Goal: Book appointment/travel/reservation

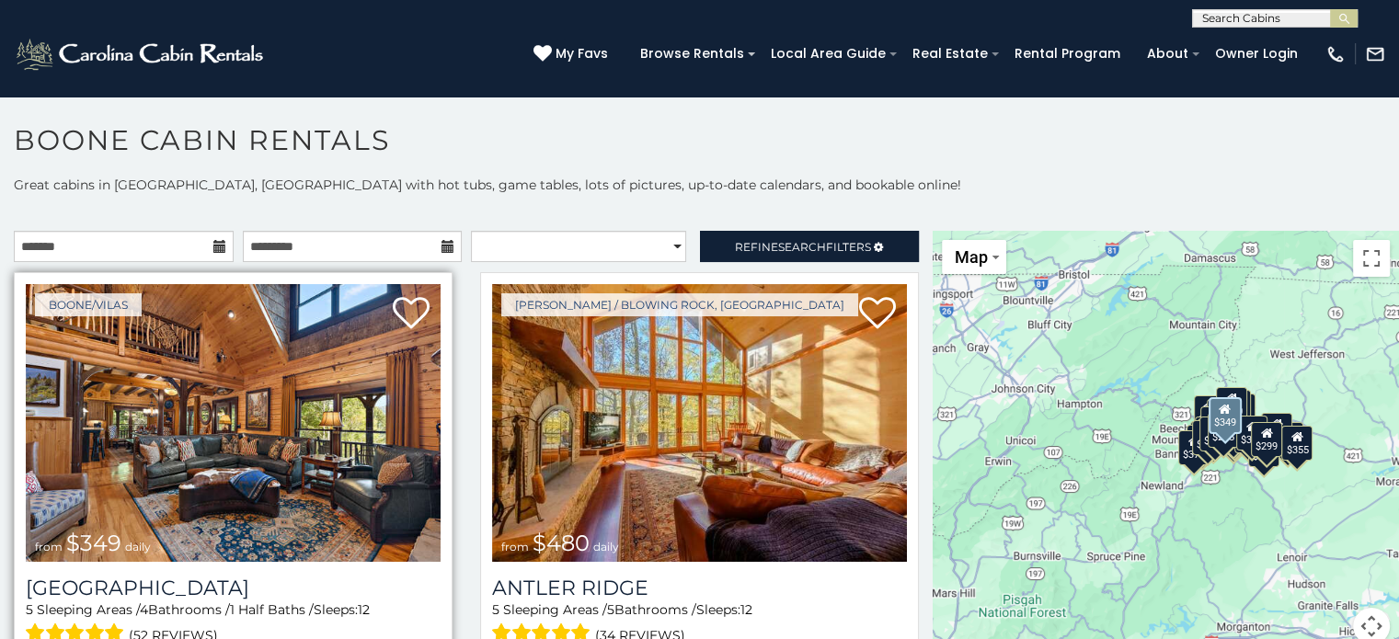
click at [259, 443] on img at bounding box center [233, 423] width 415 height 278
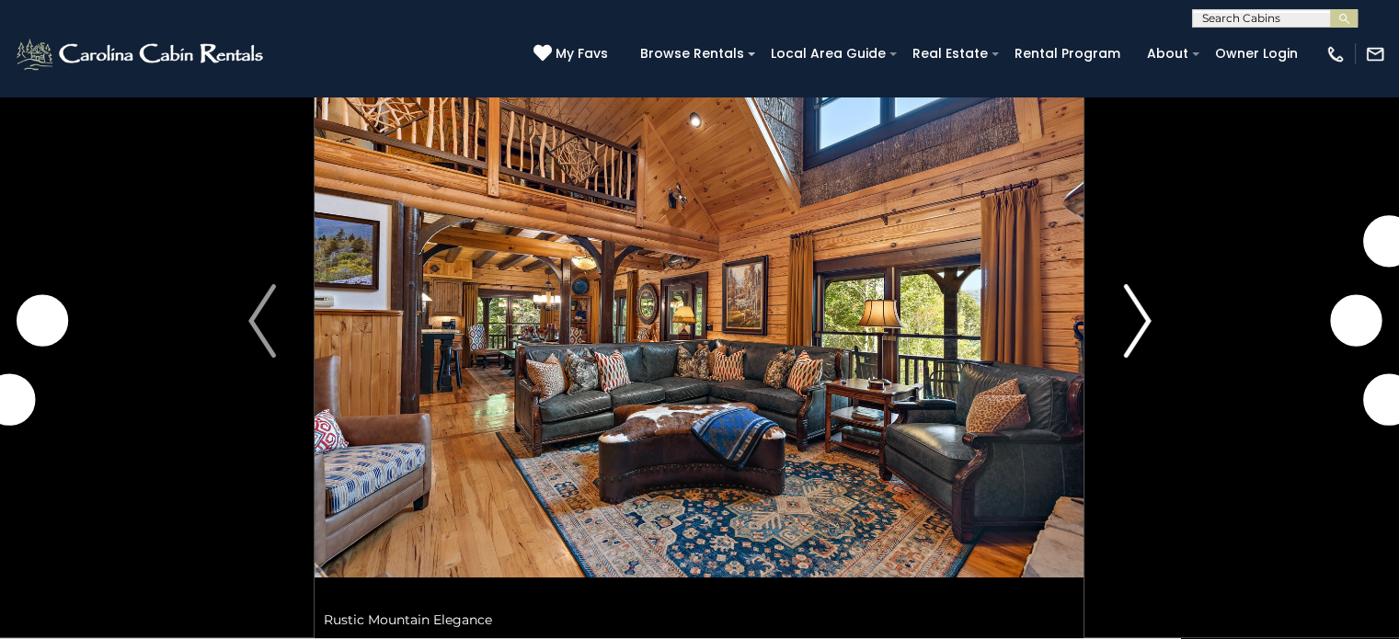
click at [1130, 303] on img "Next" at bounding box center [1137, 321] width 28 height 74
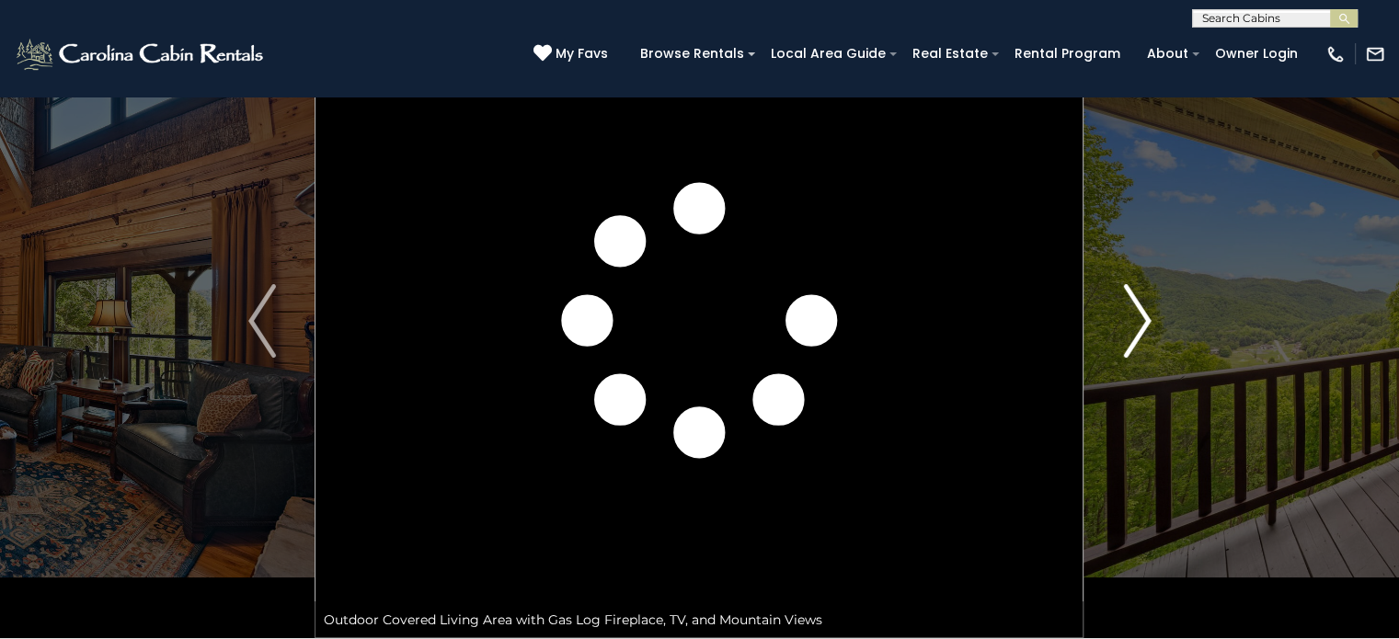
click at [1143, 319] on img "Next" at bounding box center [1137, 321] width 28 height 74
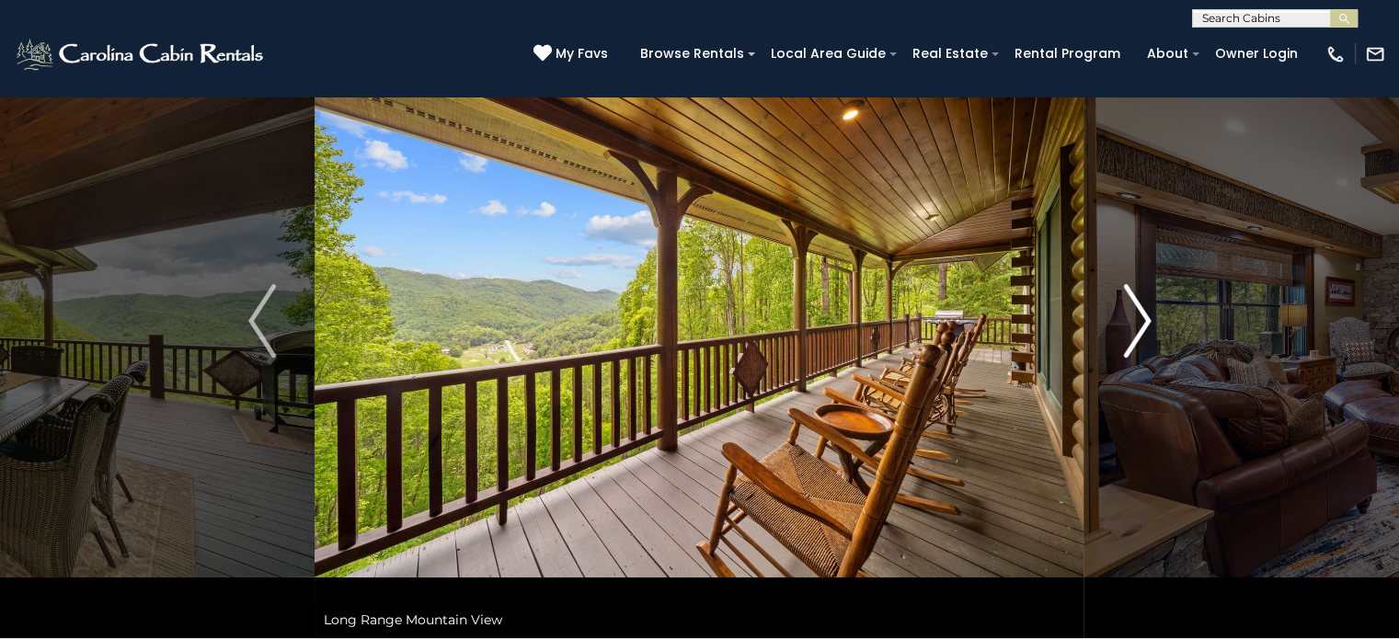
click at [1143, 319] on img "Next" at bounding box center [1137, 321] width 28 height 74
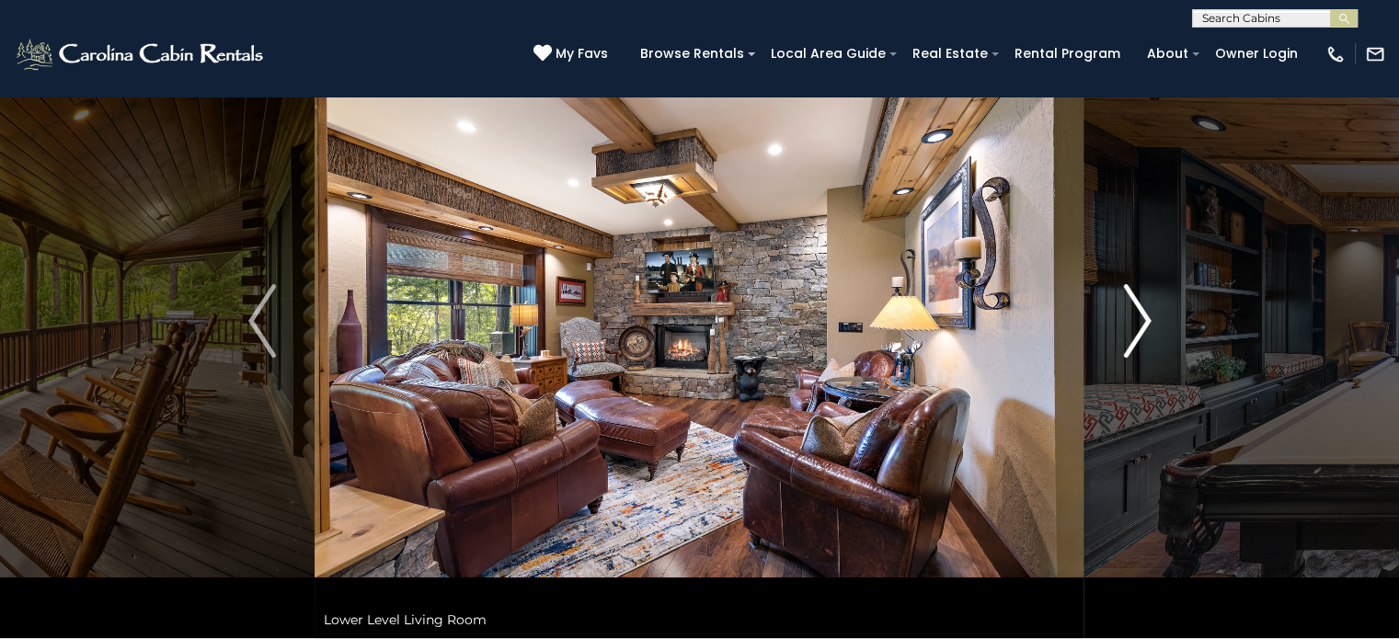
click at [1143, 319] on img "Next" at bounding box center [1137, 321] width 28 height 74
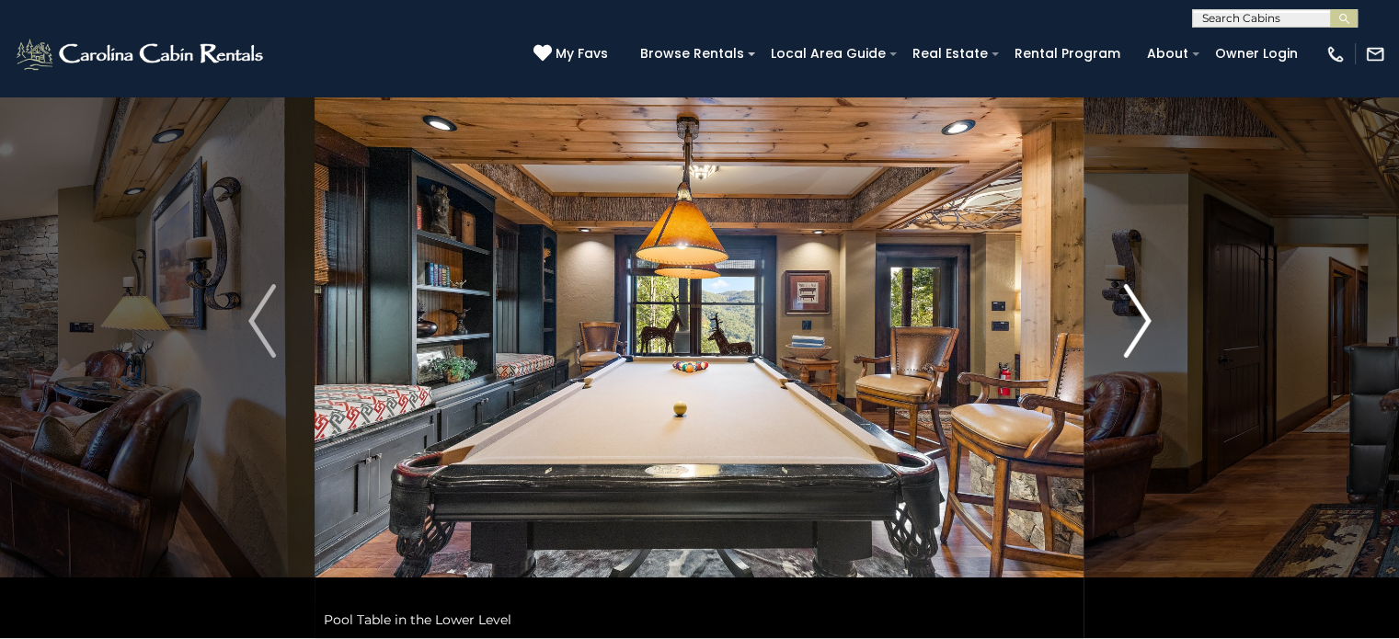
click at [1143, 319] on img "Next" at bounding box center [1137, 321] width 28 height 74
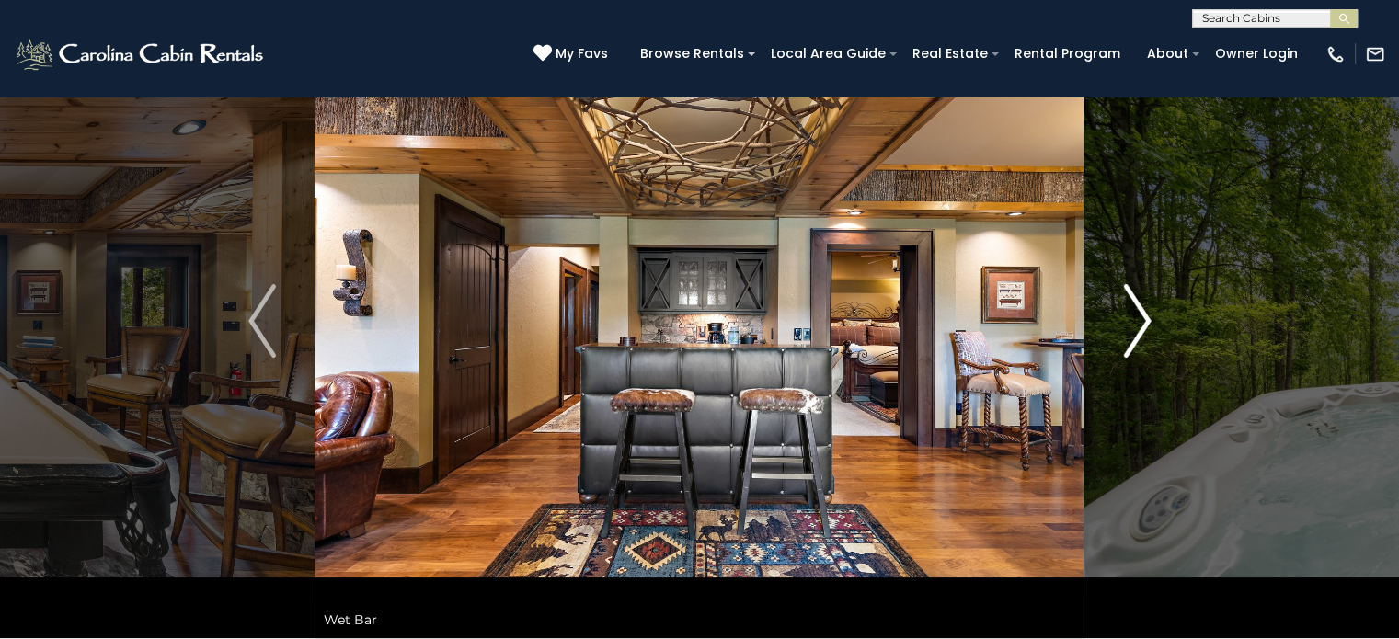
click at [1143, 319] on img "Next" at bounding box center [1137, 321] width 28 height 74
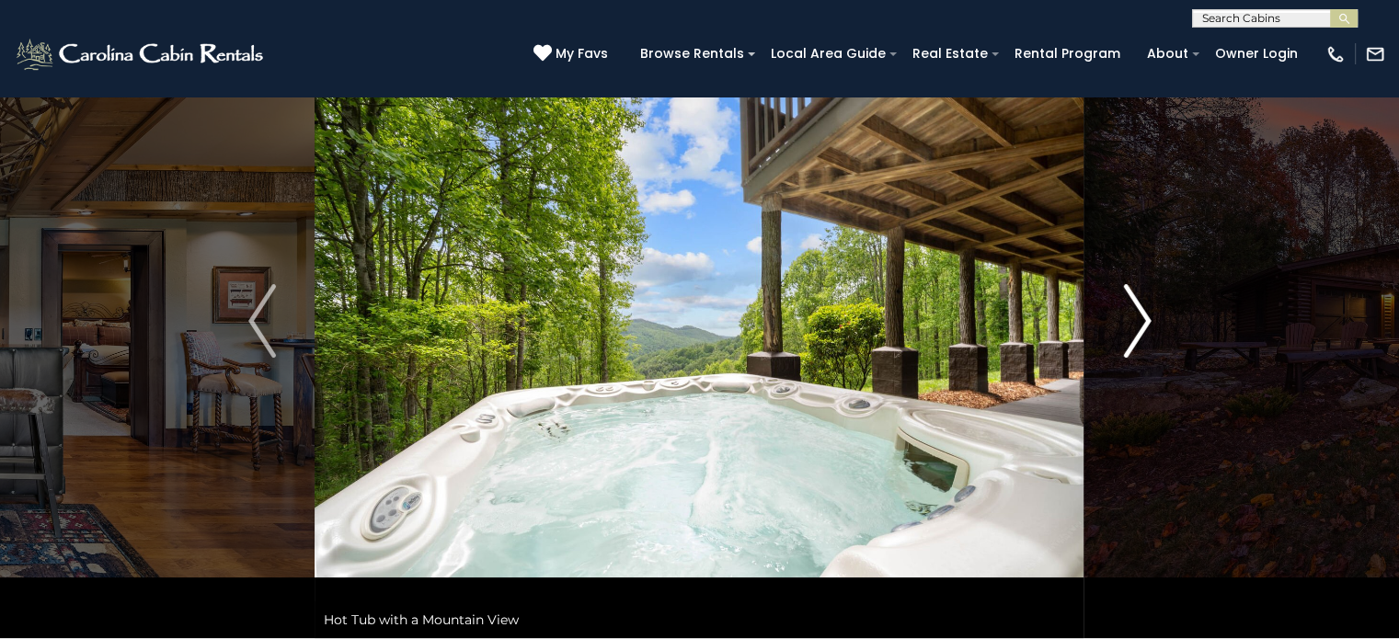
click at [1143, 319] on img "Next" at bounding box center [1137, 321] width 28 height 74
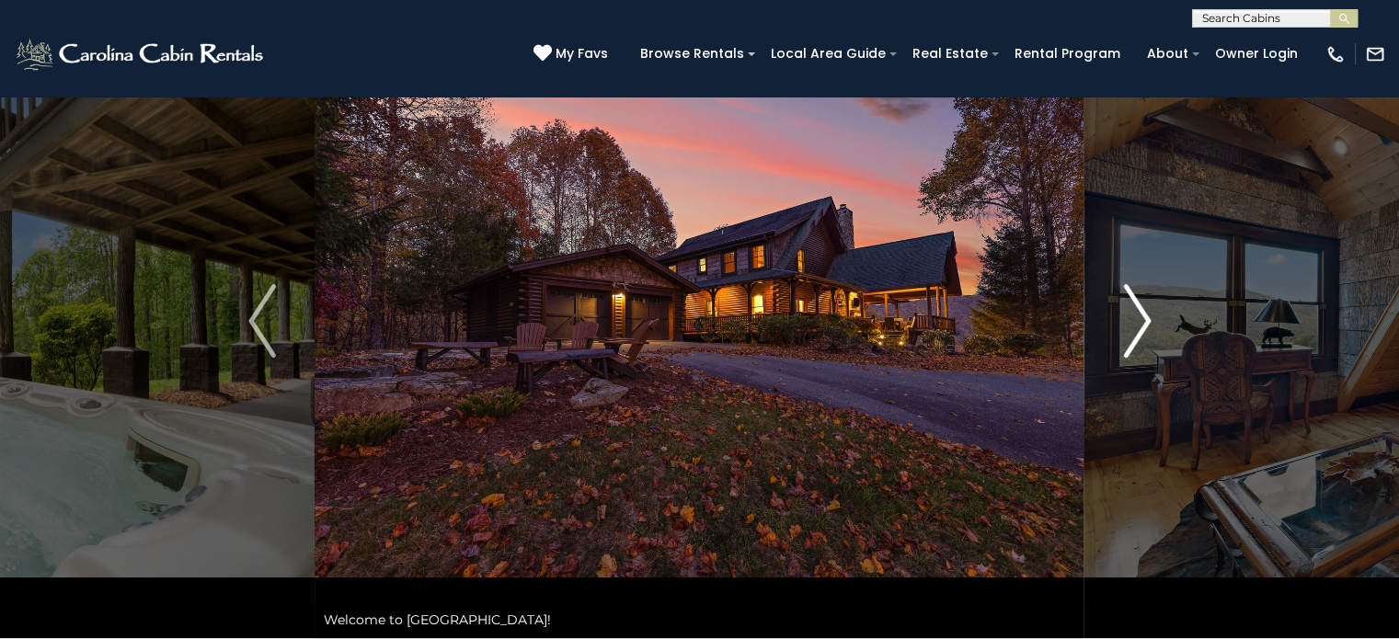
click at [1143, 319] on img "Next" at bounding box center [1137, 321] width 28 height 74
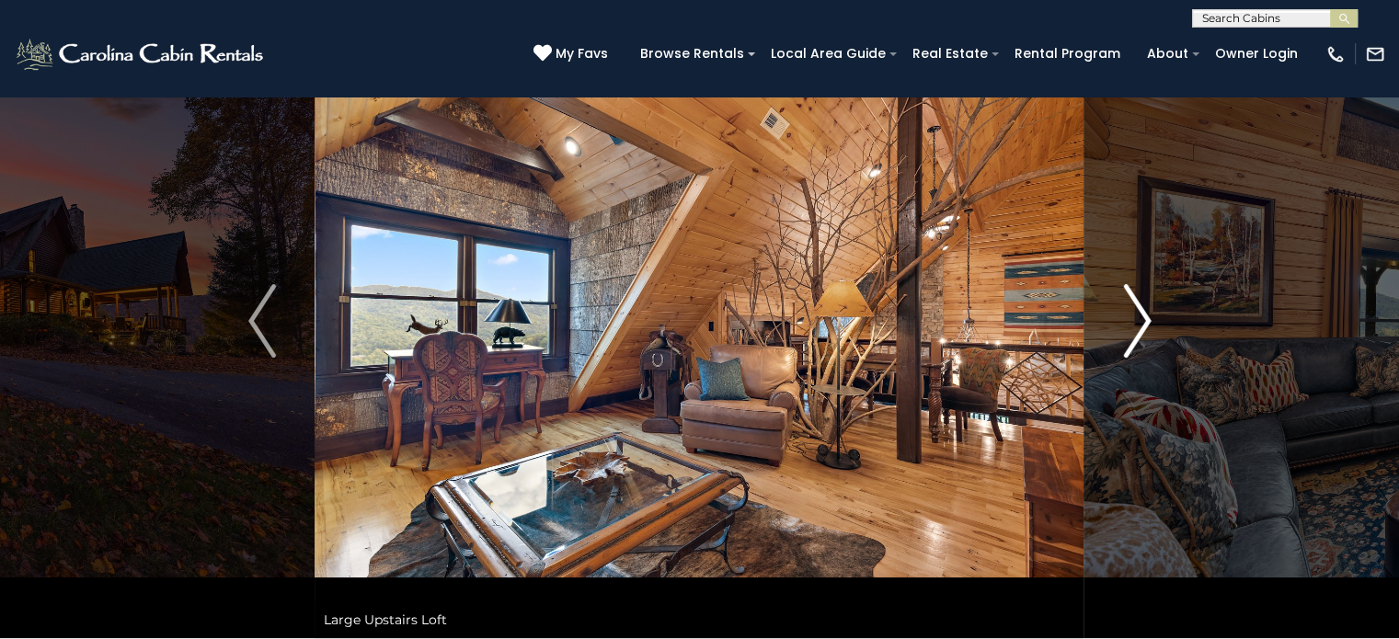
click at [1143, 319] on img "Next" at bounding box center [1137, 321] width 28 height 74
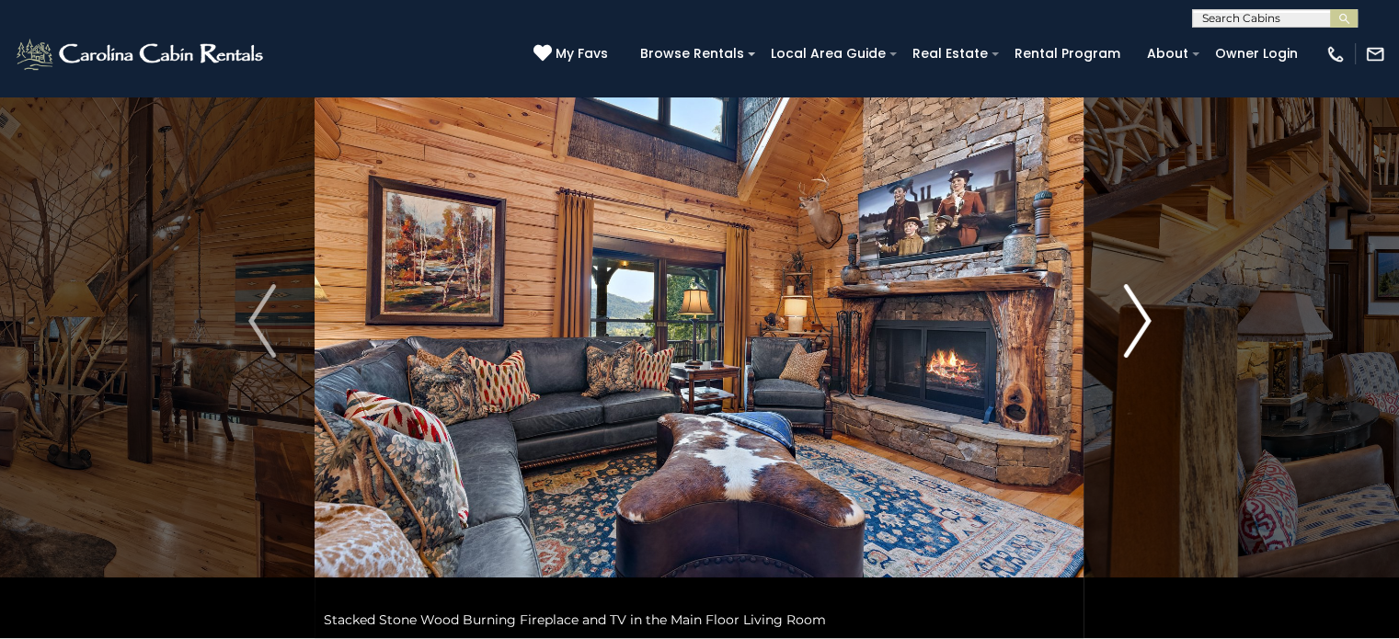
click at [1143, 319] on img "Next" at bounding box center [1137, 321] width 28 height 74
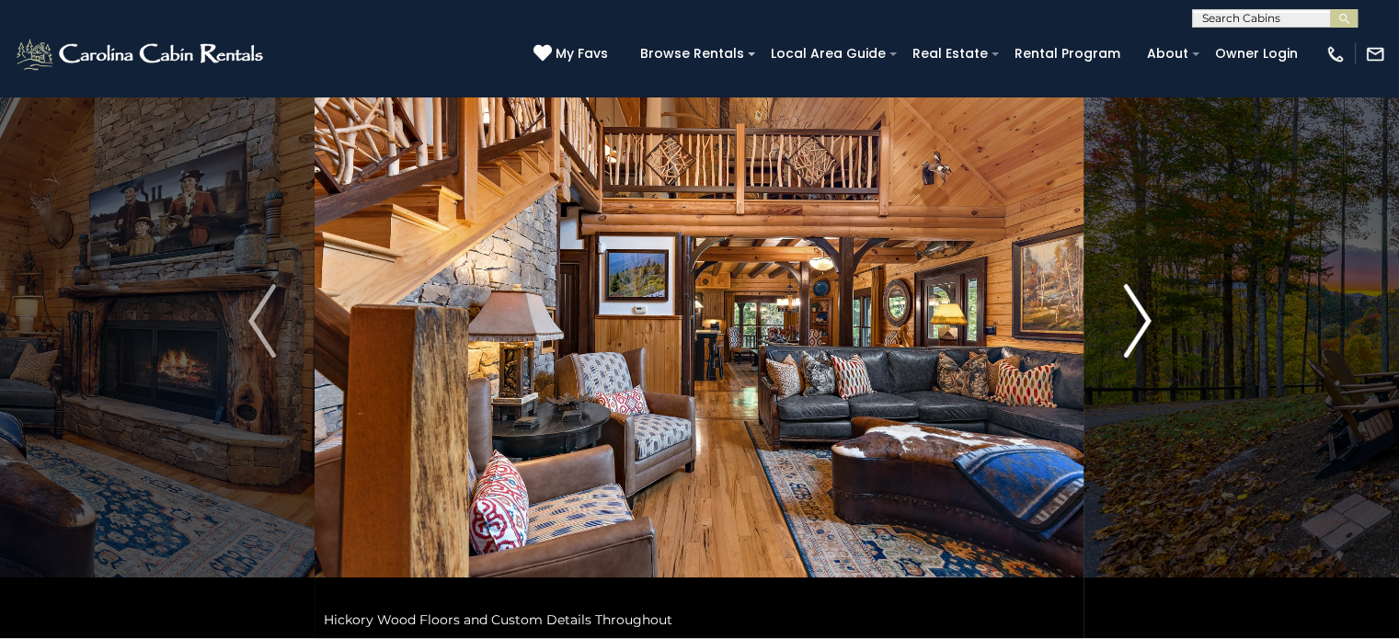
click at [1143, 319] on img "Next" at bounding box center [1137, 321] width 28 height 74
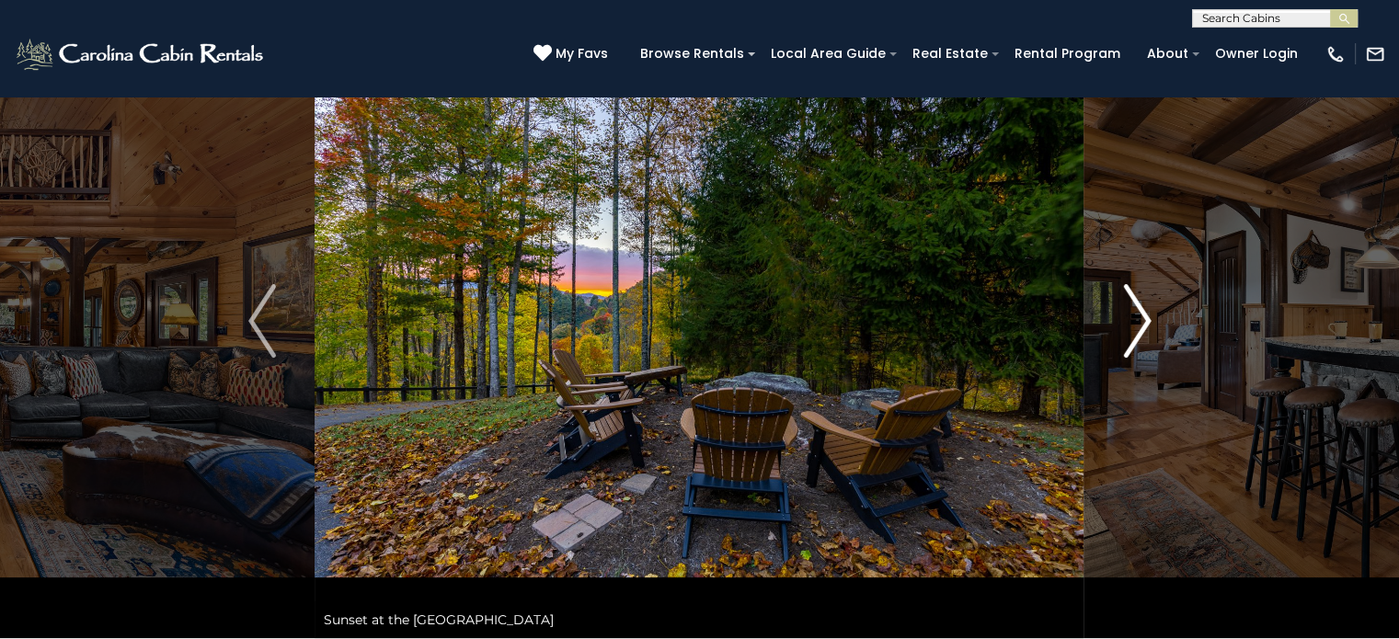
click at [1143, 319] on img "Next" at bounding box center [1137, 321] width 28 height 74
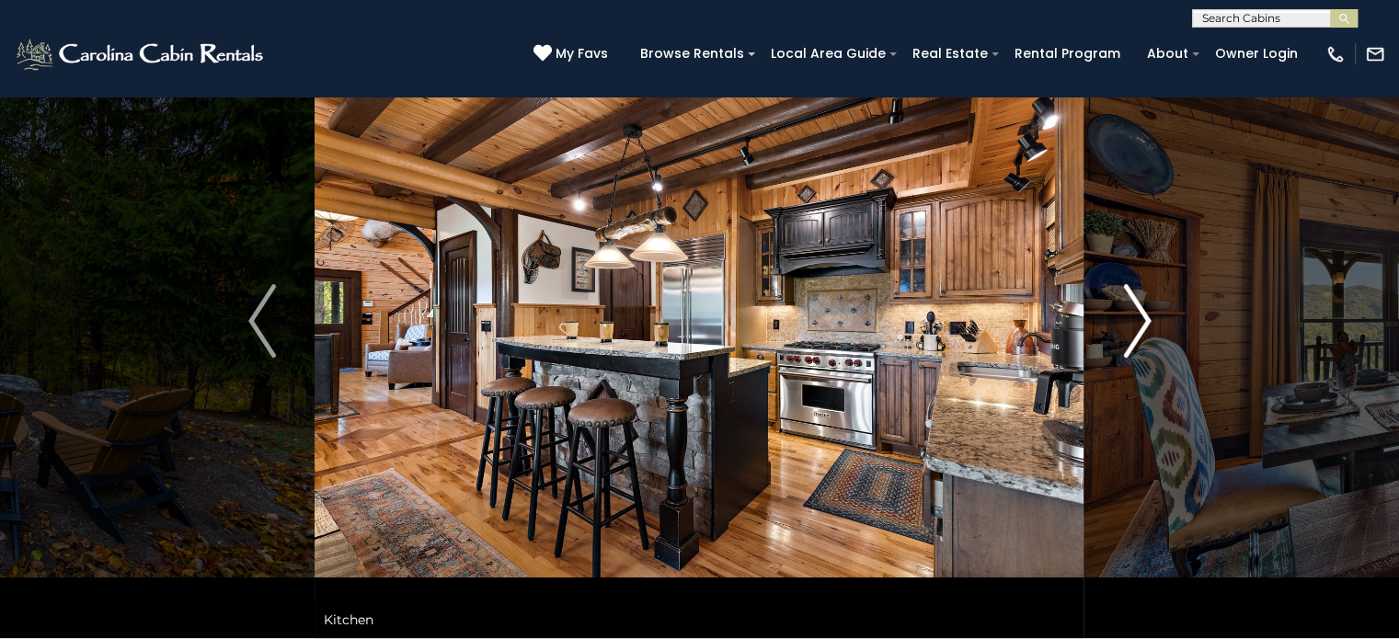
click at [1143, 319] on img "Next" at bounding box center [1137, 321] width 28 height 74
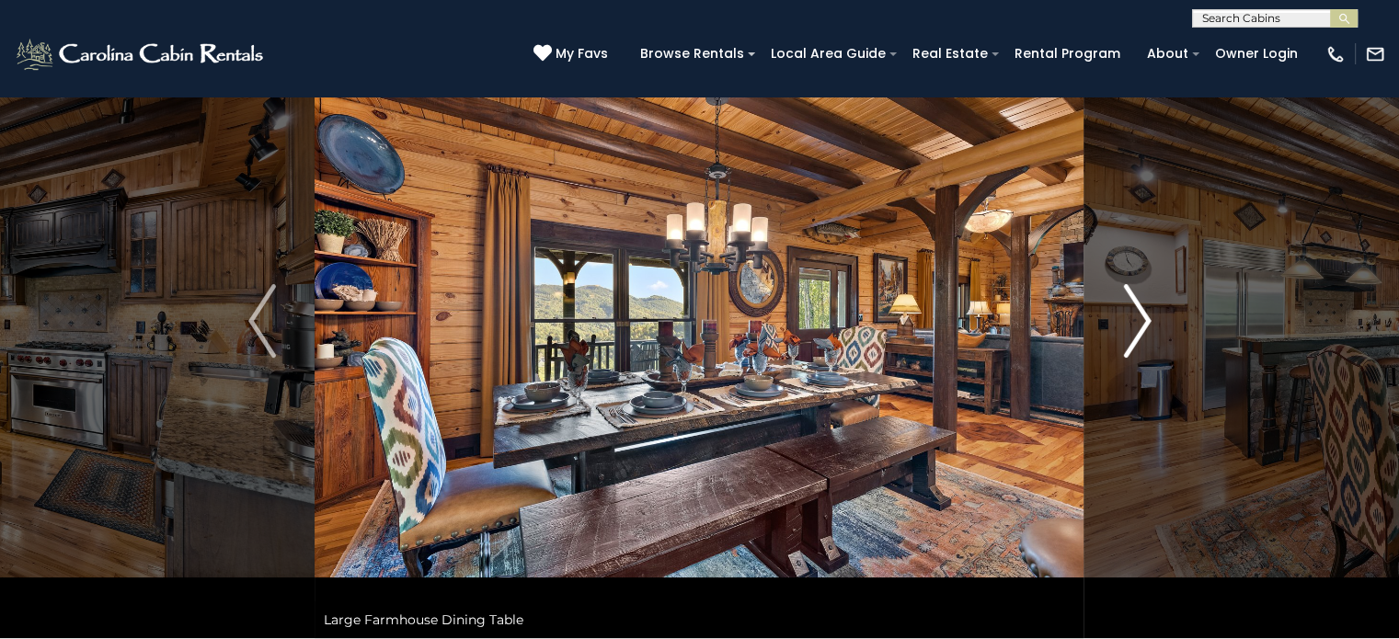
click at [1143, 319] on img "Next" at bounding box center [1137, 321] width 28 height 74
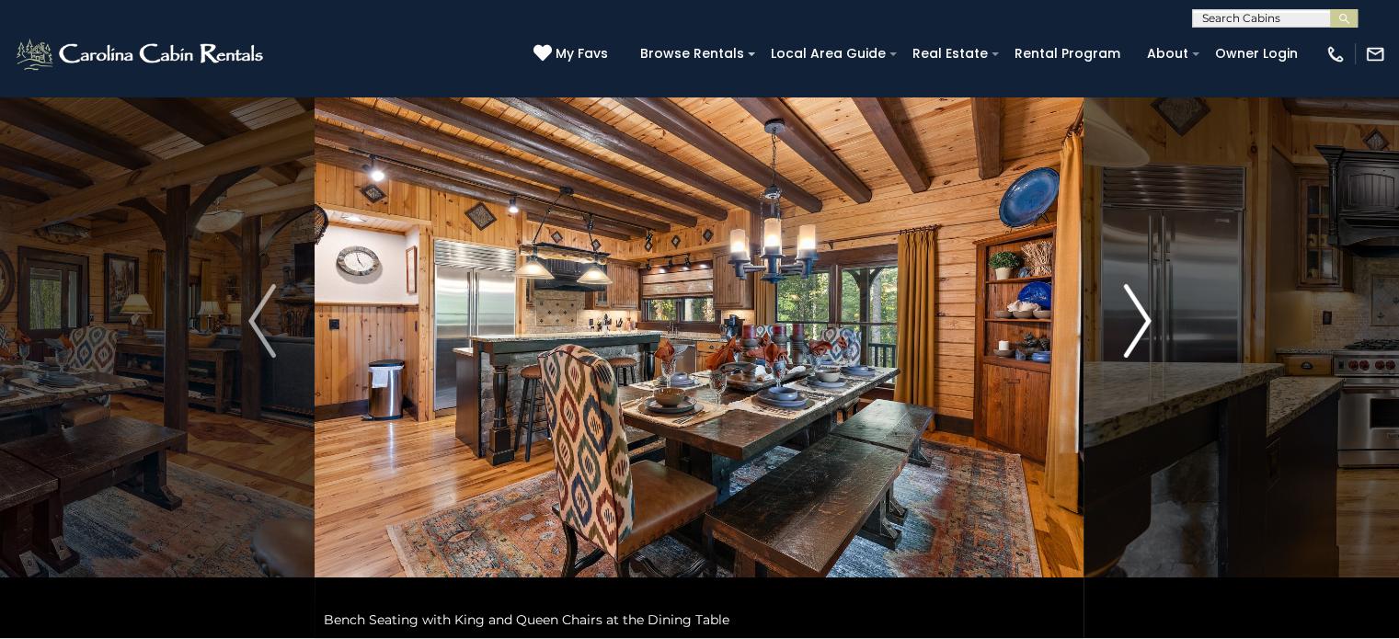
click at [1143, 319] on img "Next" at bounding box center [1137, 321] width 28 height 74
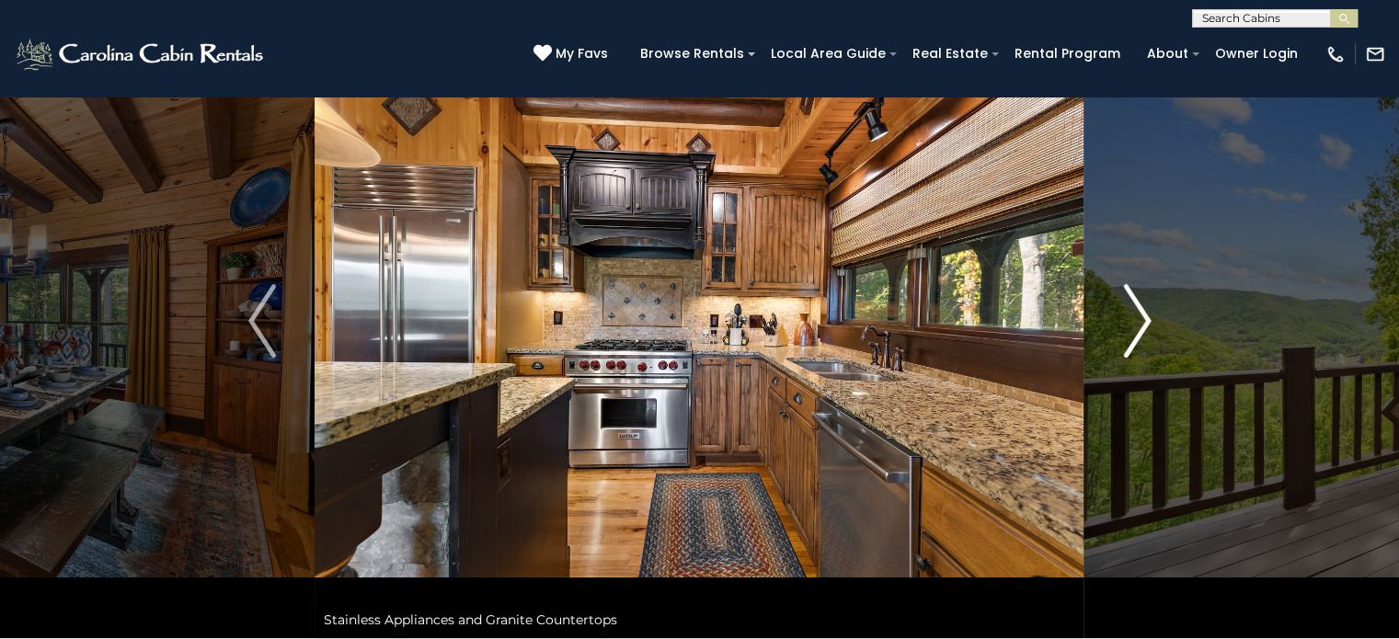
click at [1143, 319] on img "Next" at bounding box center [1137, 321] width 28 height 74
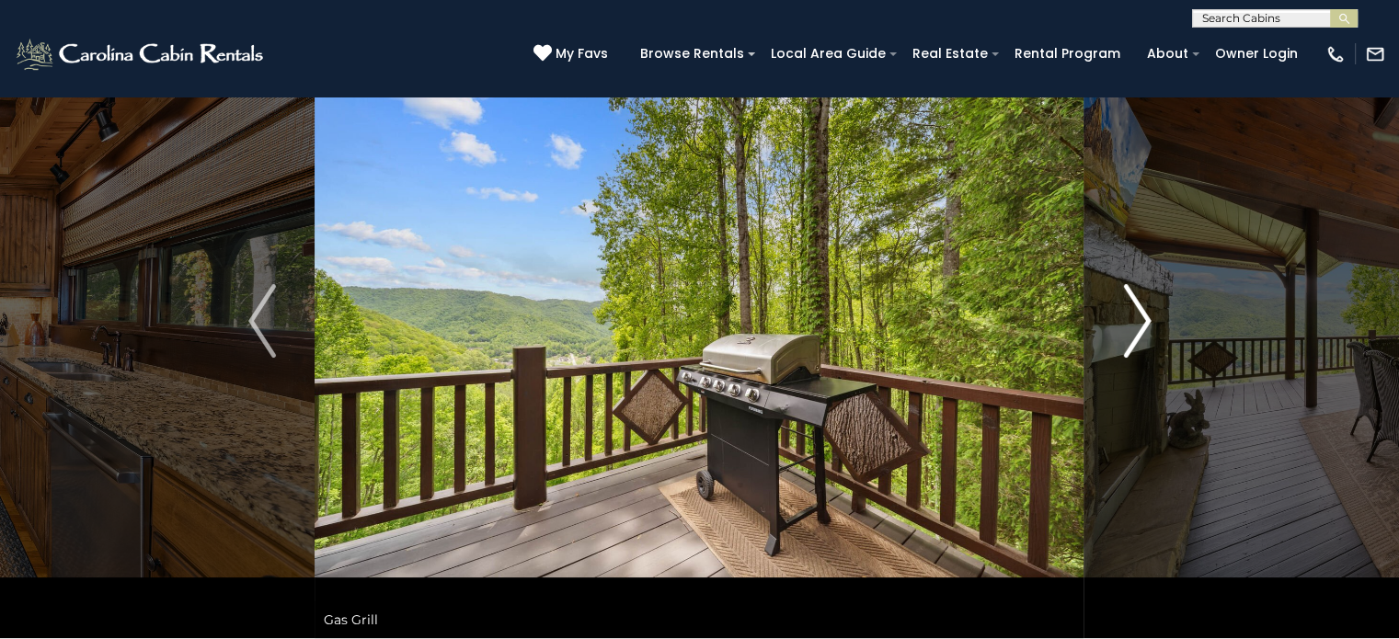
click at [1143, 319] on img "Next" at bounding box center [1137, 321] width 28 height 74
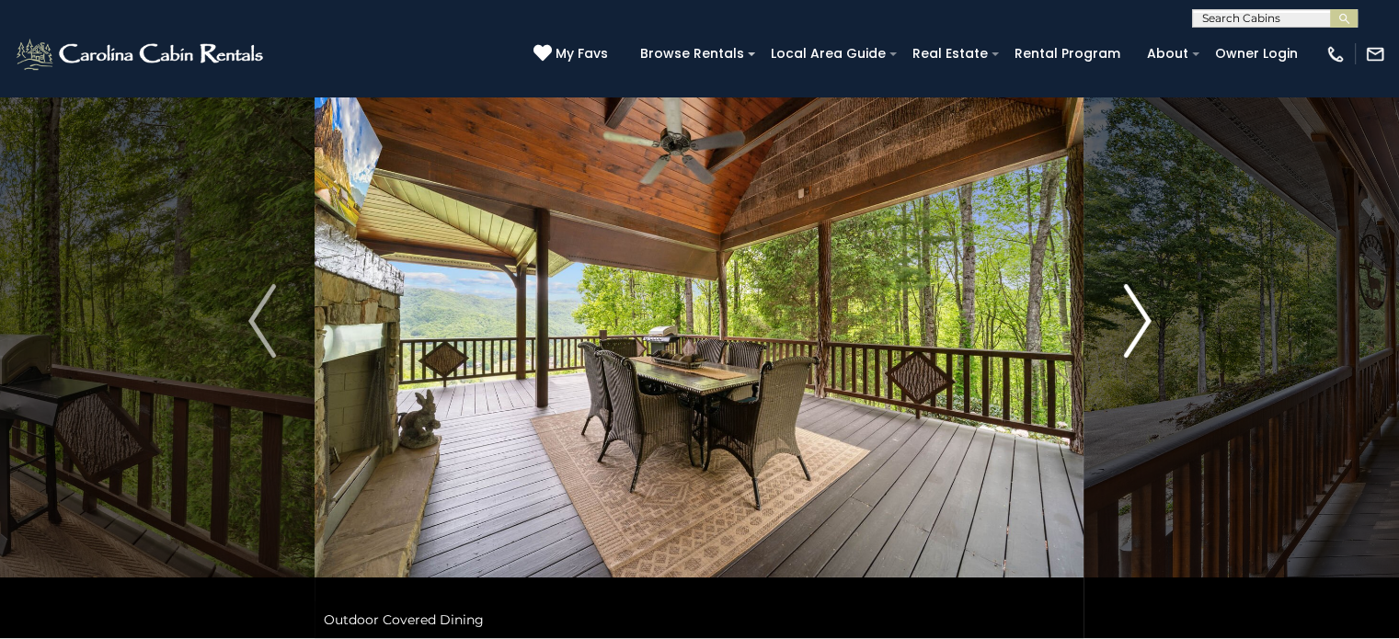
click at [1143, 319] on img "Next" at bounding box center [1137, 321] width 28 height 74
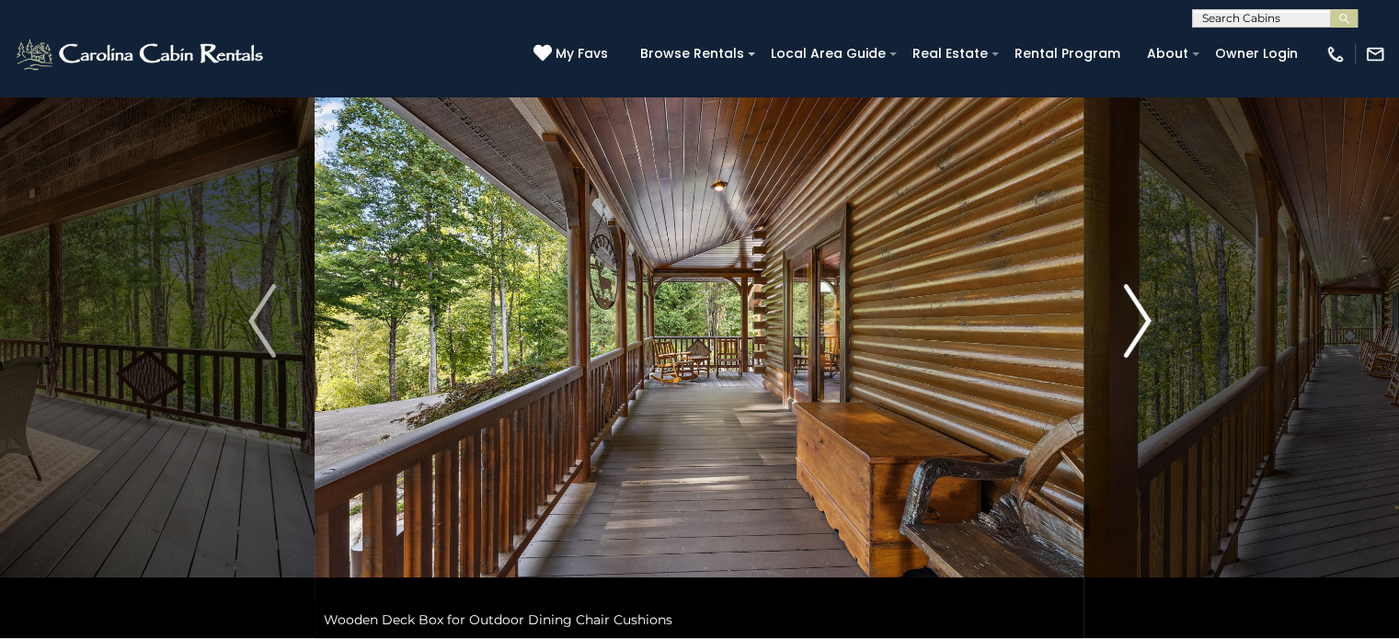
click at [1143, 319] on img "Next" at bounding box center [1137, 321] width 28 height 74
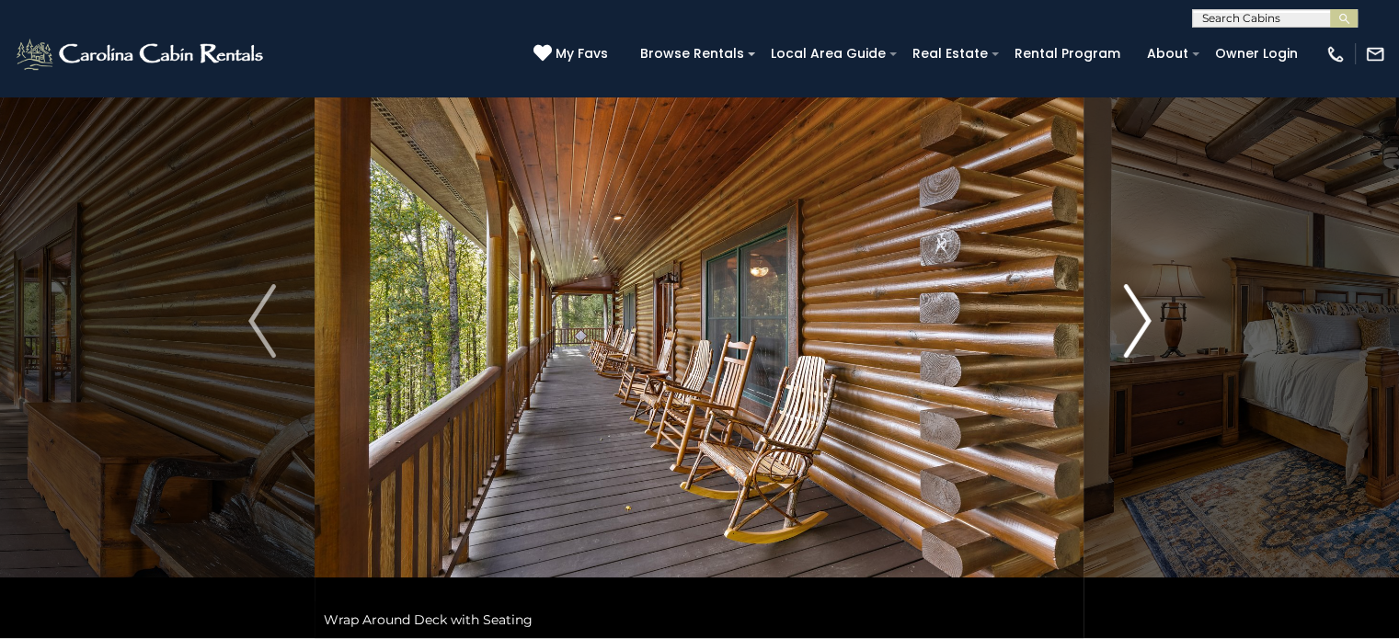
click at [1143, 319] on img "Next" at bounding box center [1137, 321] width 28 height 74
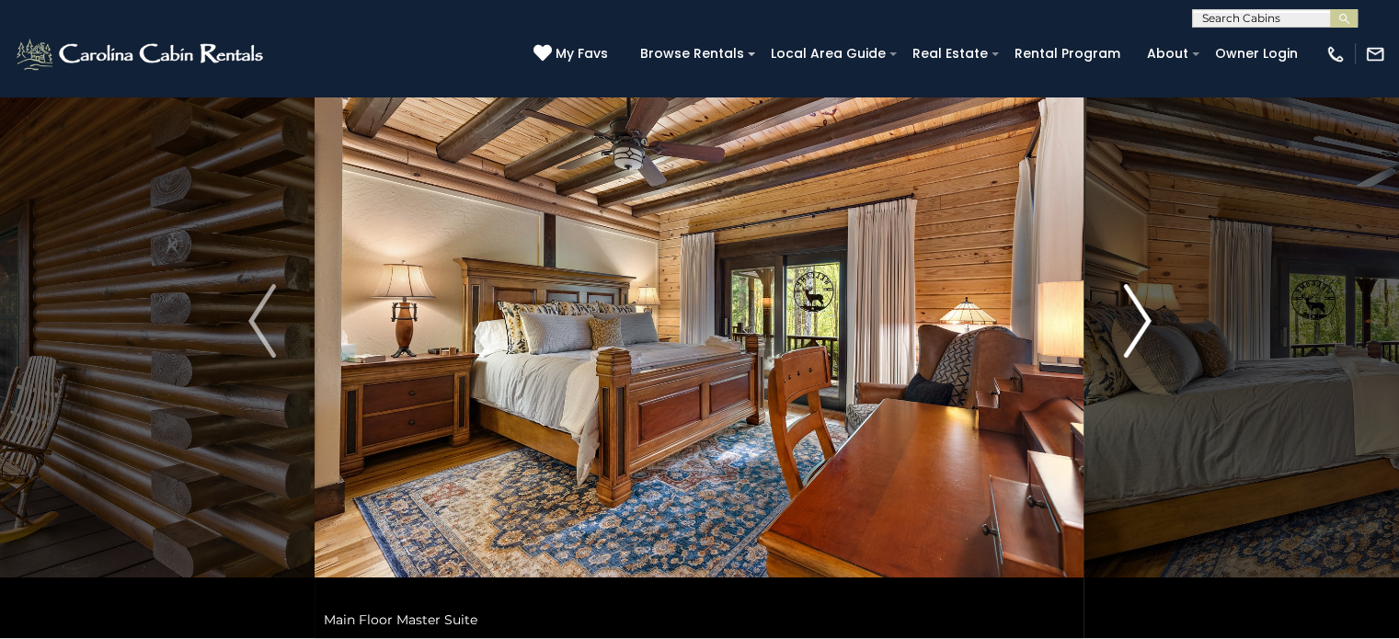
click at [1143, 319] on img "Next" at bounding box center [1137, 321] width 28 height 74
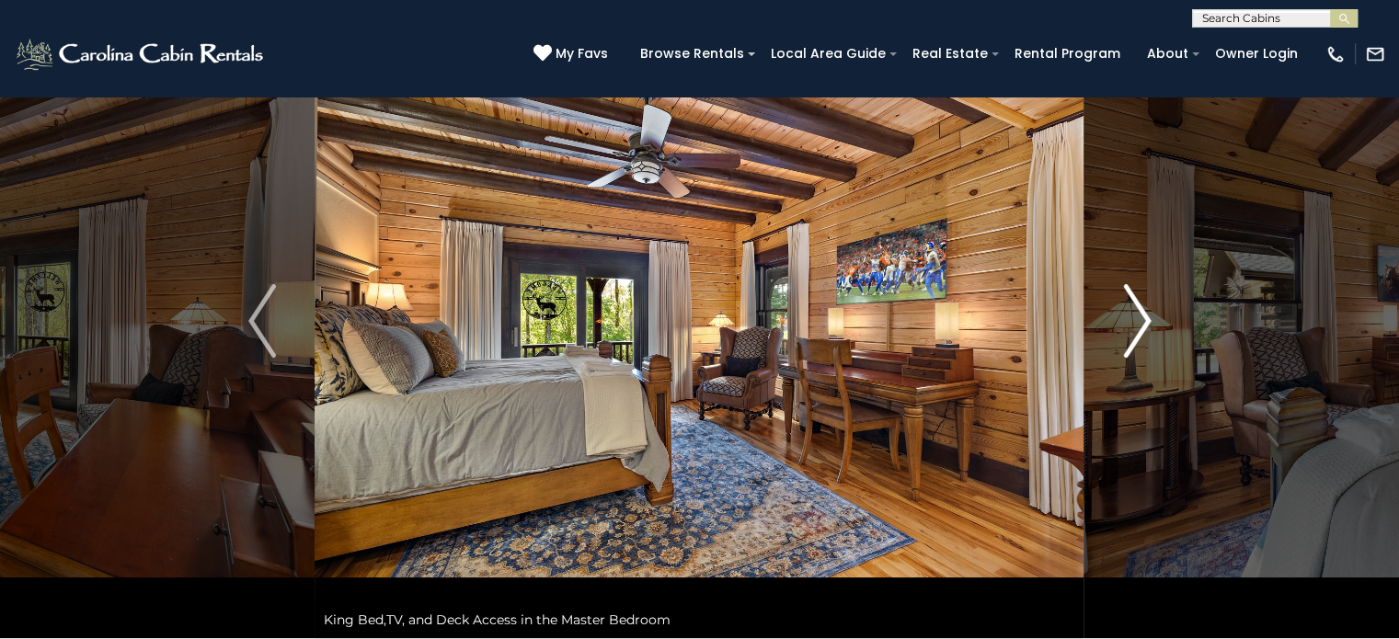
click at [1143, 319] on img "Next" at bounding box center [1137, 321] width 28 height 74
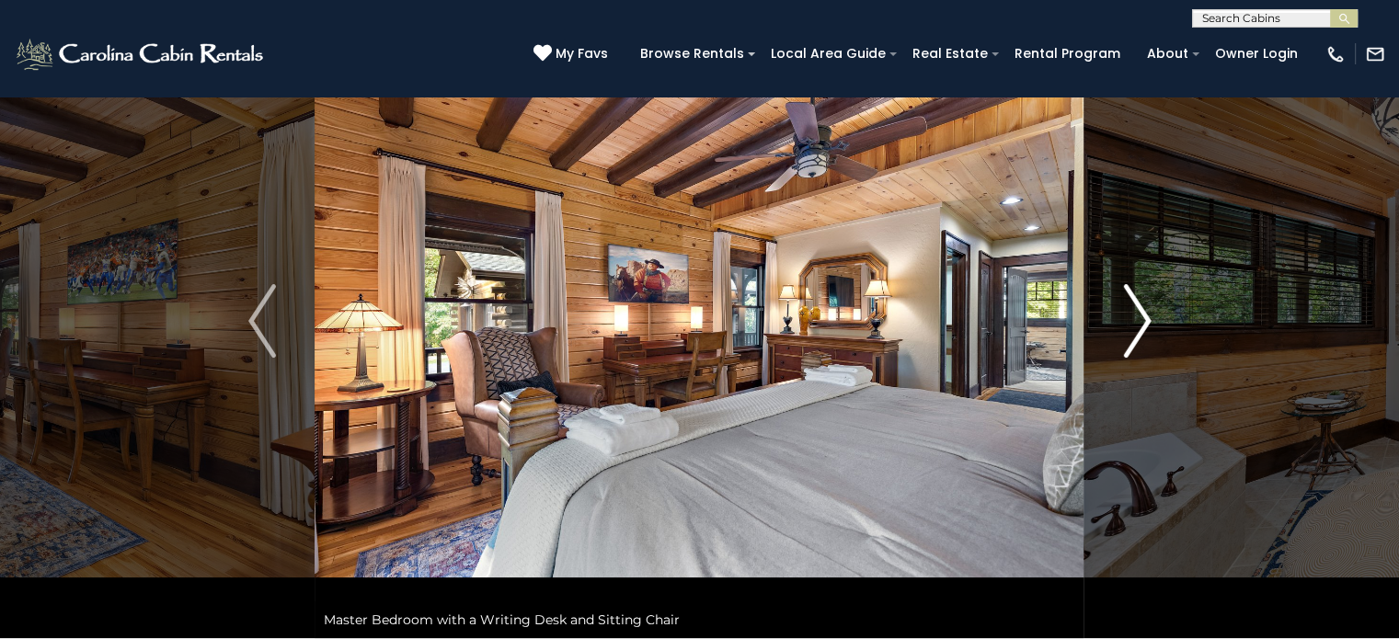
click at [1143, 319] on img "Next" at bounding box center [1137, 321] width 28 height 74
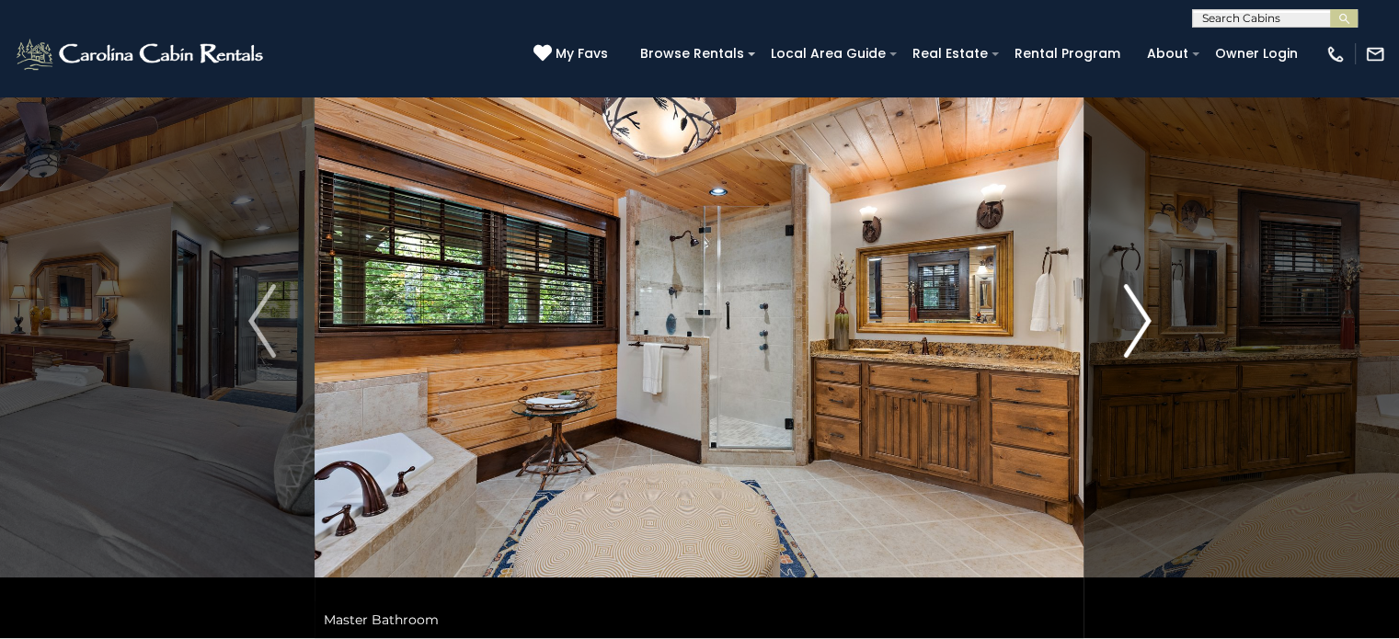
click at [1143, 319] on img "Next" at bounding box center [1137, 321] width 28 height 74
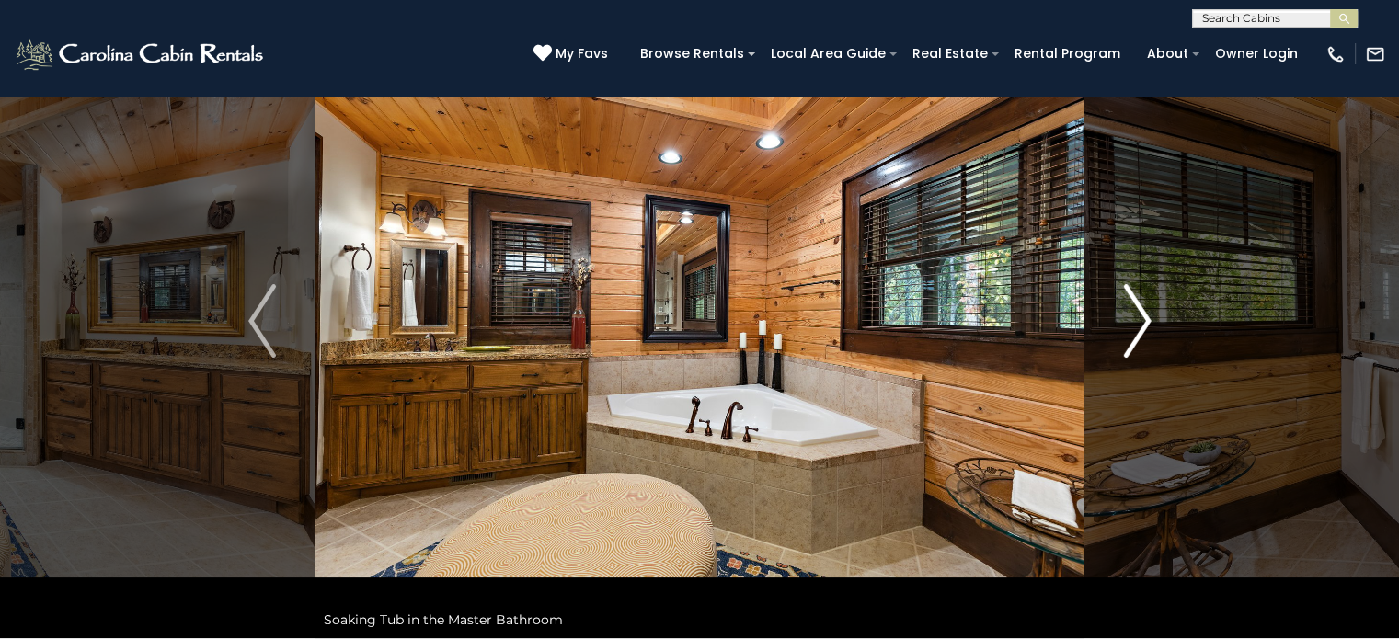
click at [1143, 319] on img "Next" at bounding box center [1137, 321] width 28 height 74
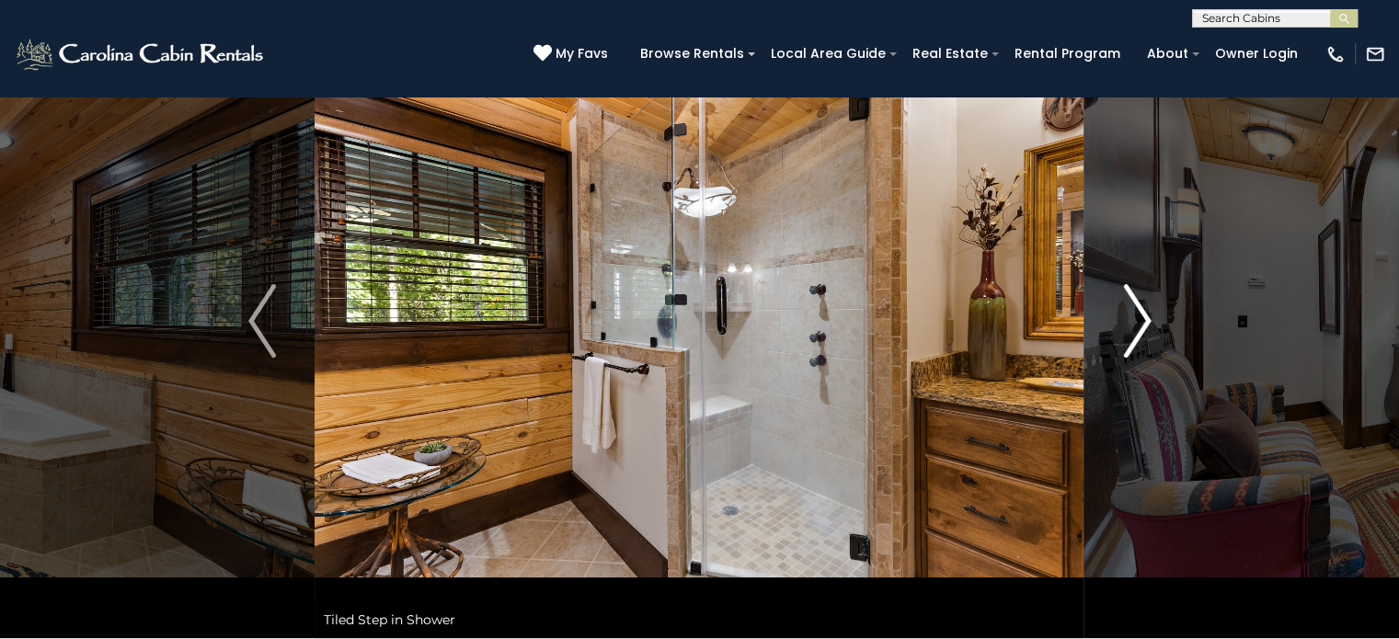
click at [1143, 319] on img "Next" at bounding box center [1137, 321] width 28 height 74
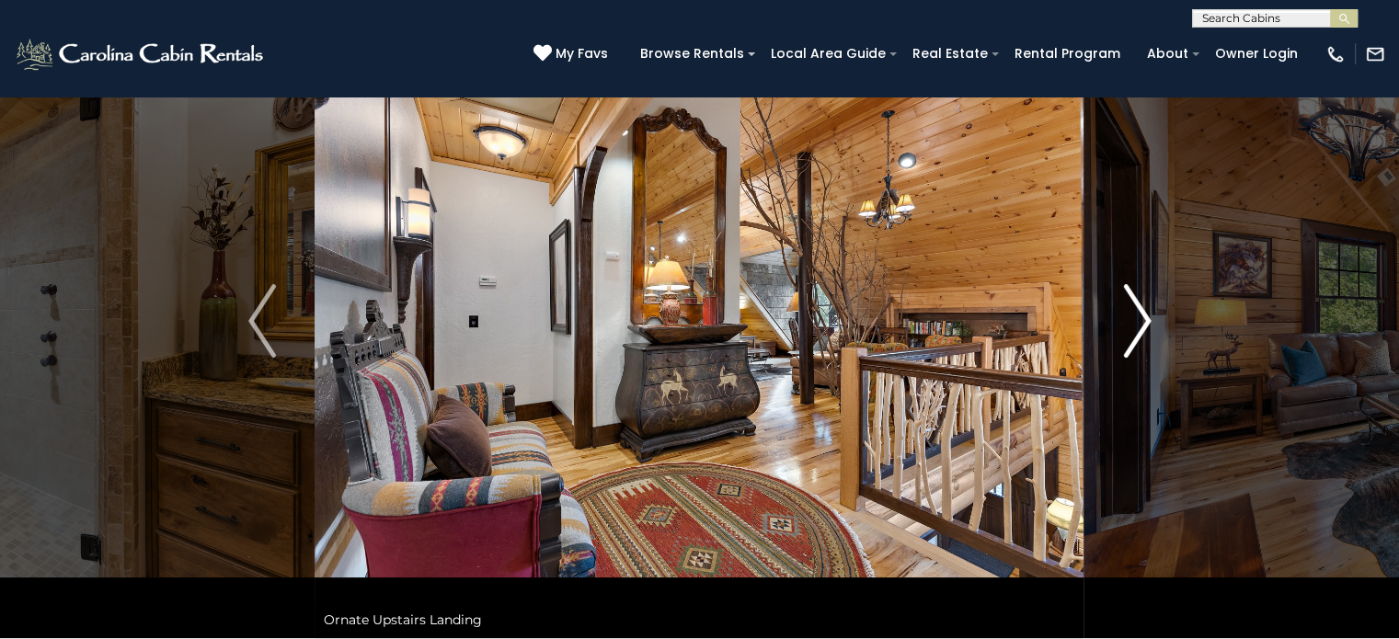
click at [1143, 319] on img "Next" at bounding box center [1137, 321] width 28 height 74
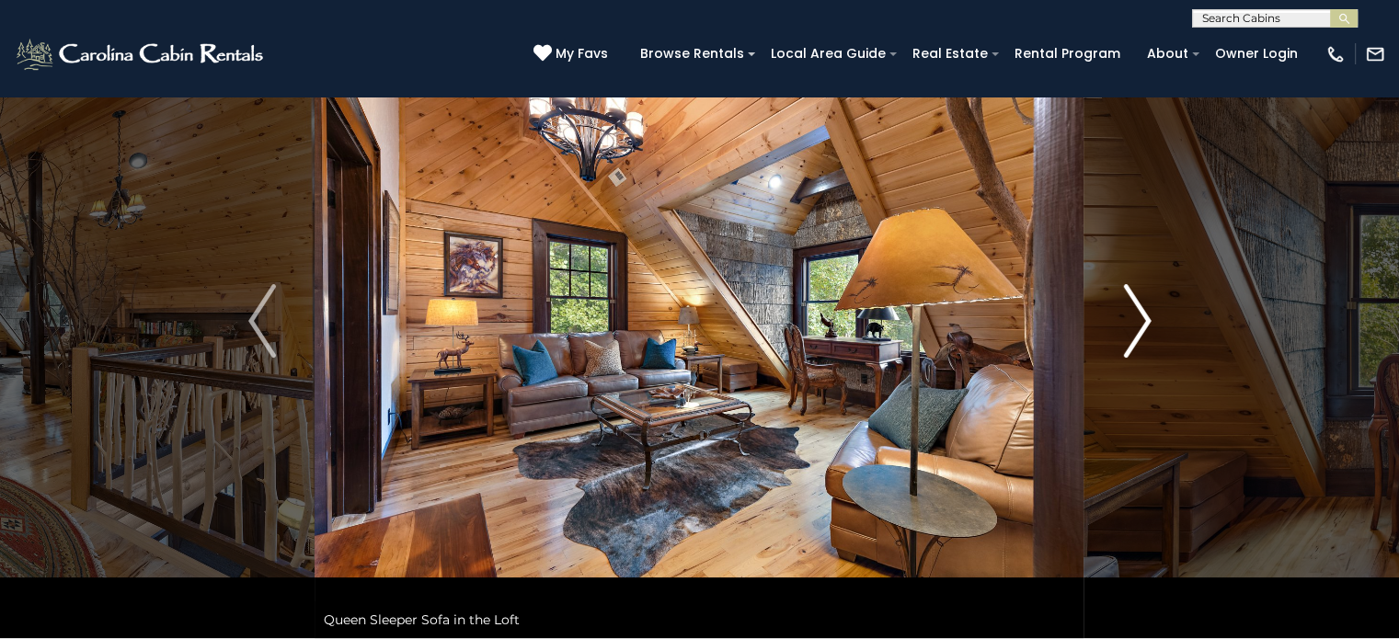
click at [1143, 319] on img "Next" at bounding box center [1137, 321] width 28 height 74
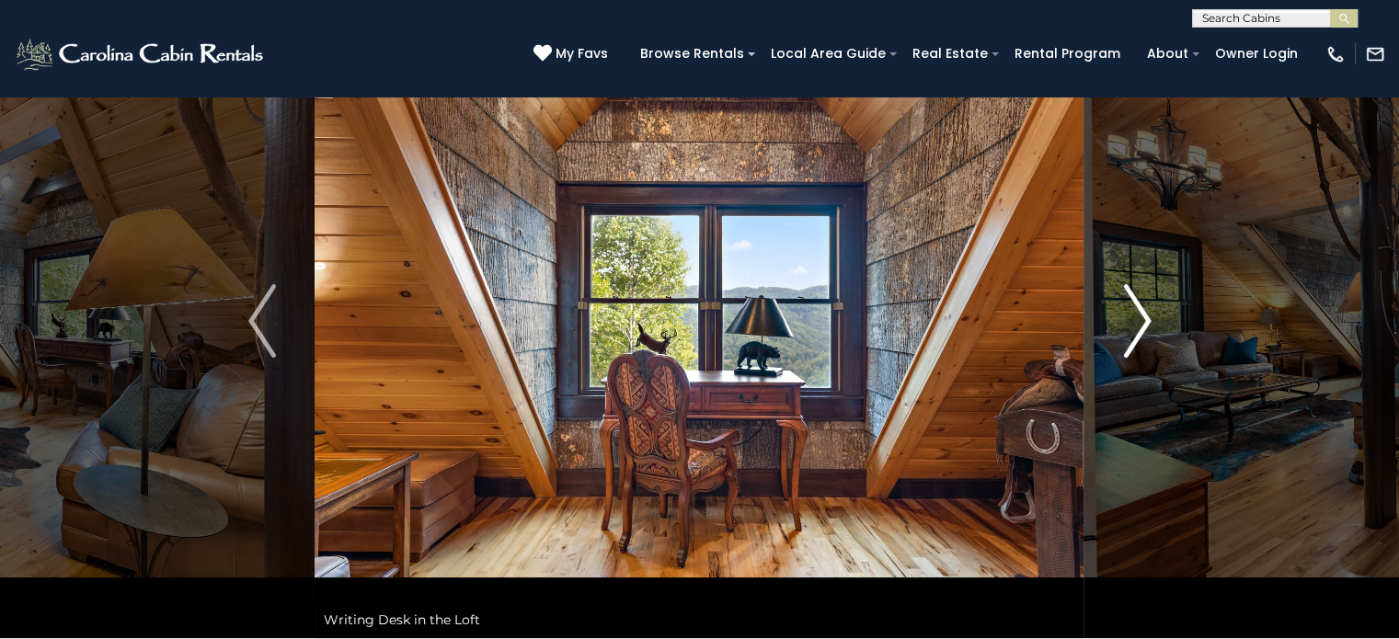
click at [1143, 319] on img "Next" at bounding box center [1137, 321] width 28 height 74
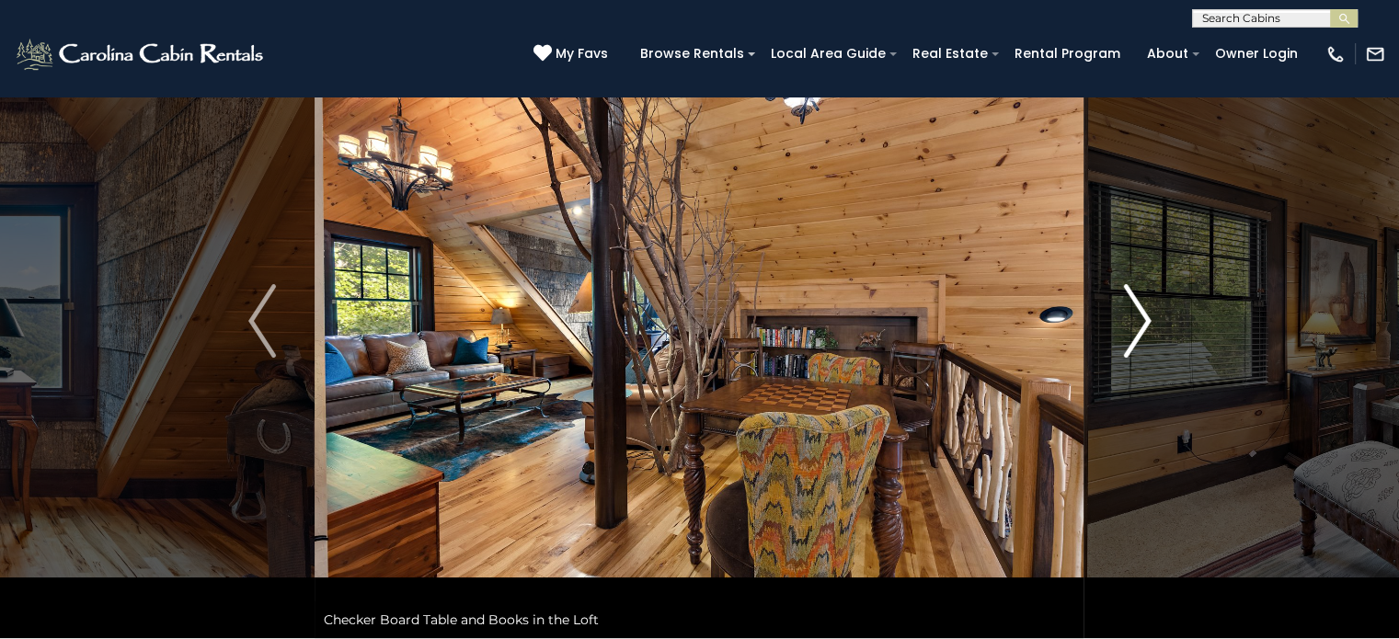
click at [1143, 319] on img "Next" at bounding box center [1137, 321] width 28 height 74
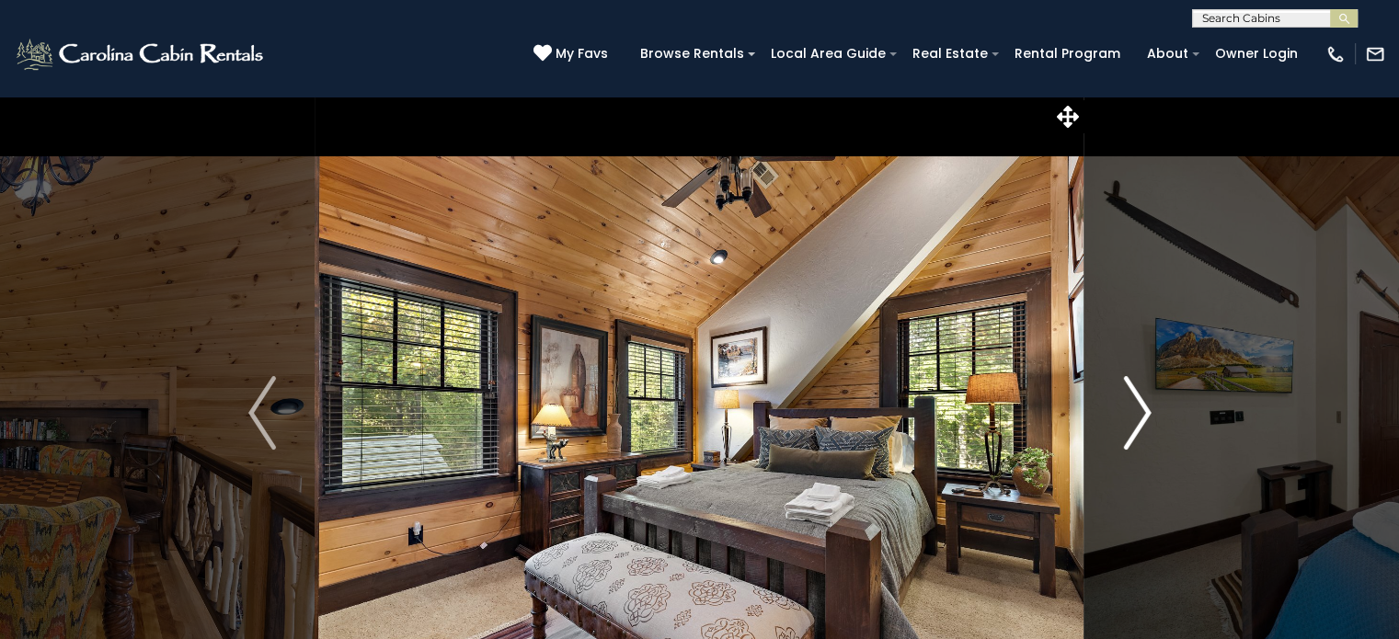
click at [1086, 118] on button "Next" at bounding box center [1138, 413] width 106 height 635
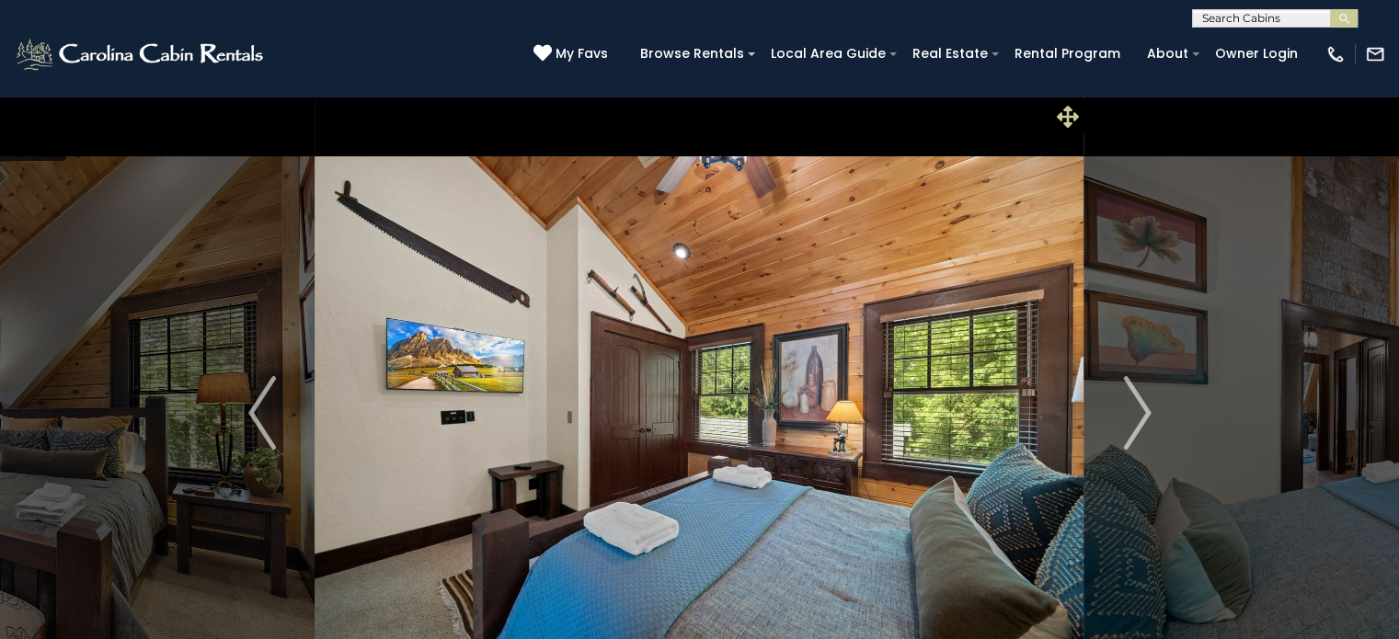
click at [1063, 121] on icon at bounding box center [1068, 117] width 22 height 22
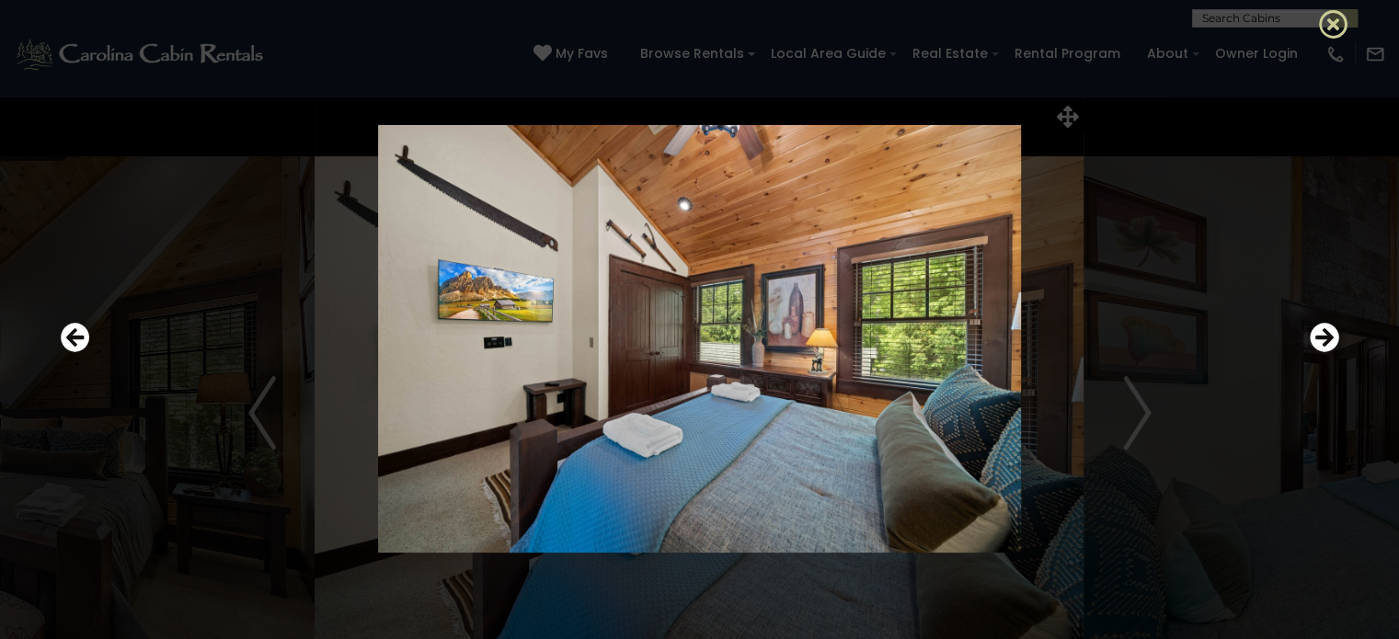
click at [1326, 21] on icon at bounding box center [1333, 23] width 29 height 29
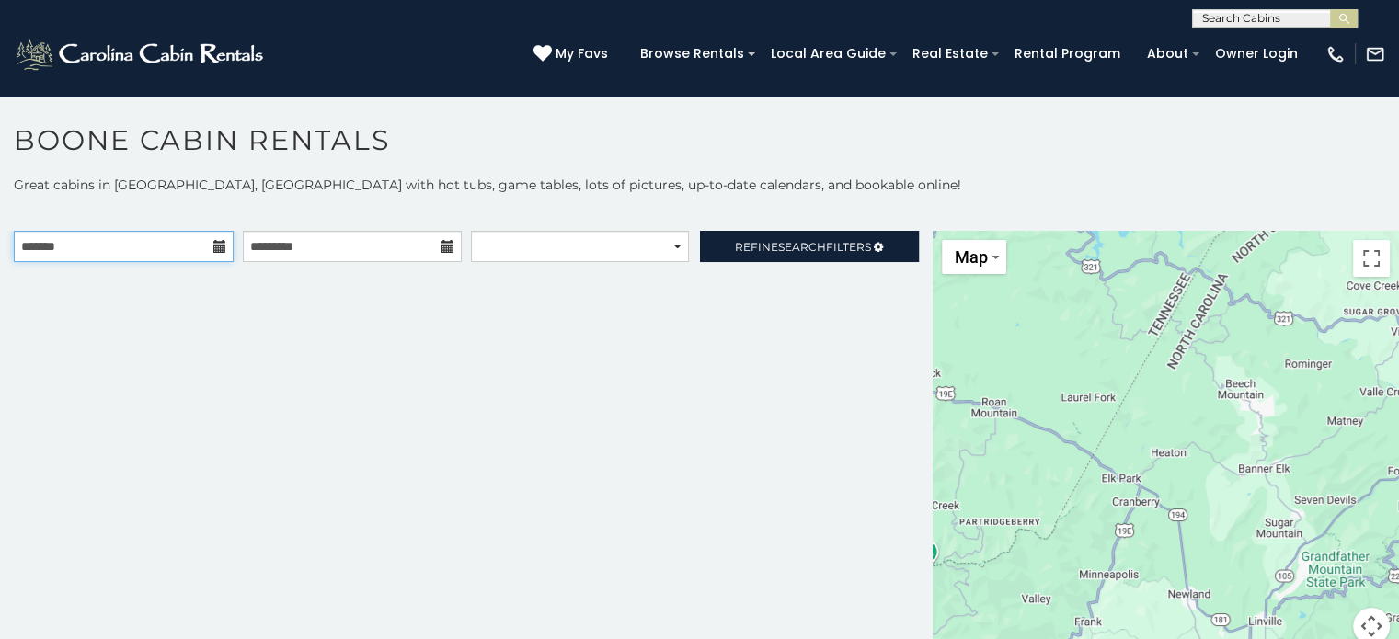
click at [210, 248] on div at bounding box center [124, 246] width 220 height 31
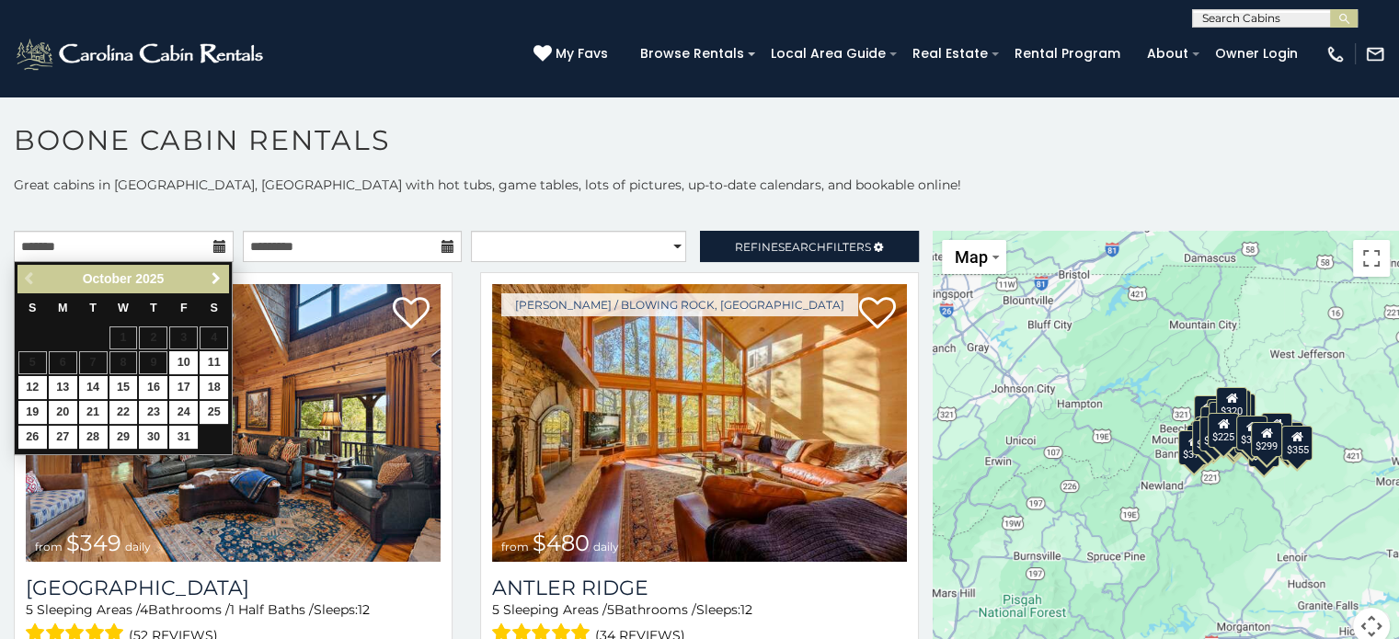
click at [218, 283] on span "Next" at bounding box center [216, 278] width 15 height 15
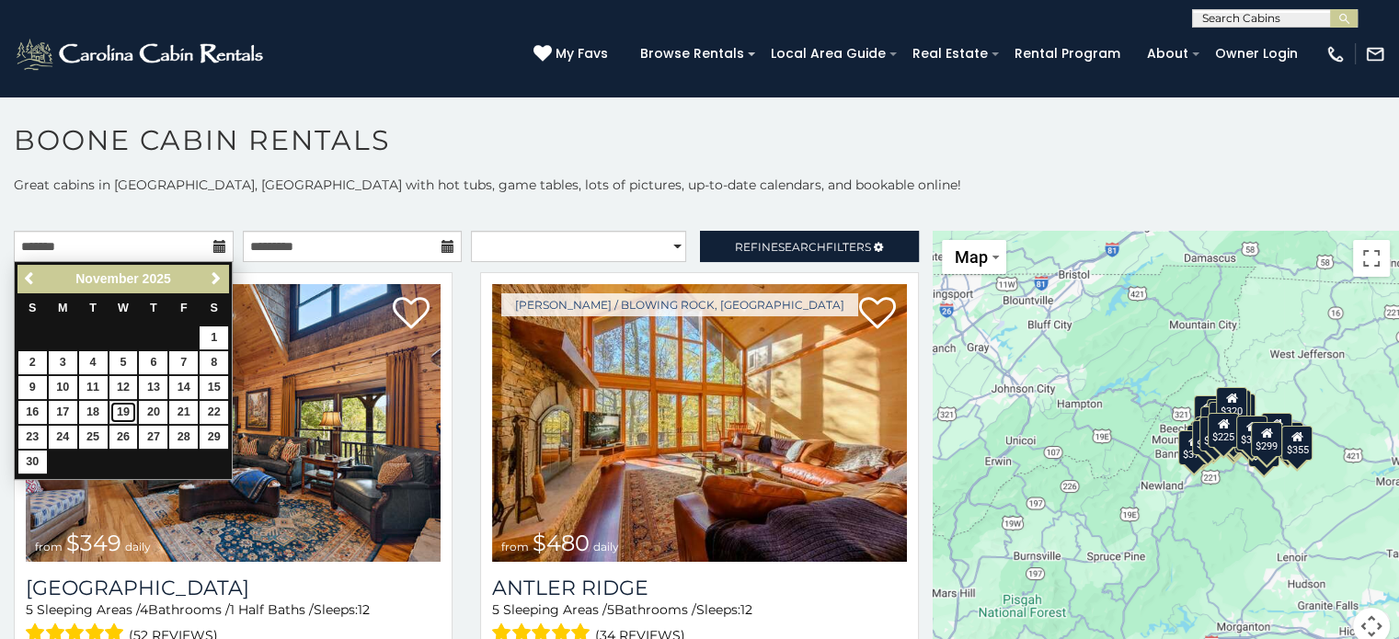
click at [130, 404] on link "19" at bounding box center [123, 412] width 29 height 23
type input "**********"
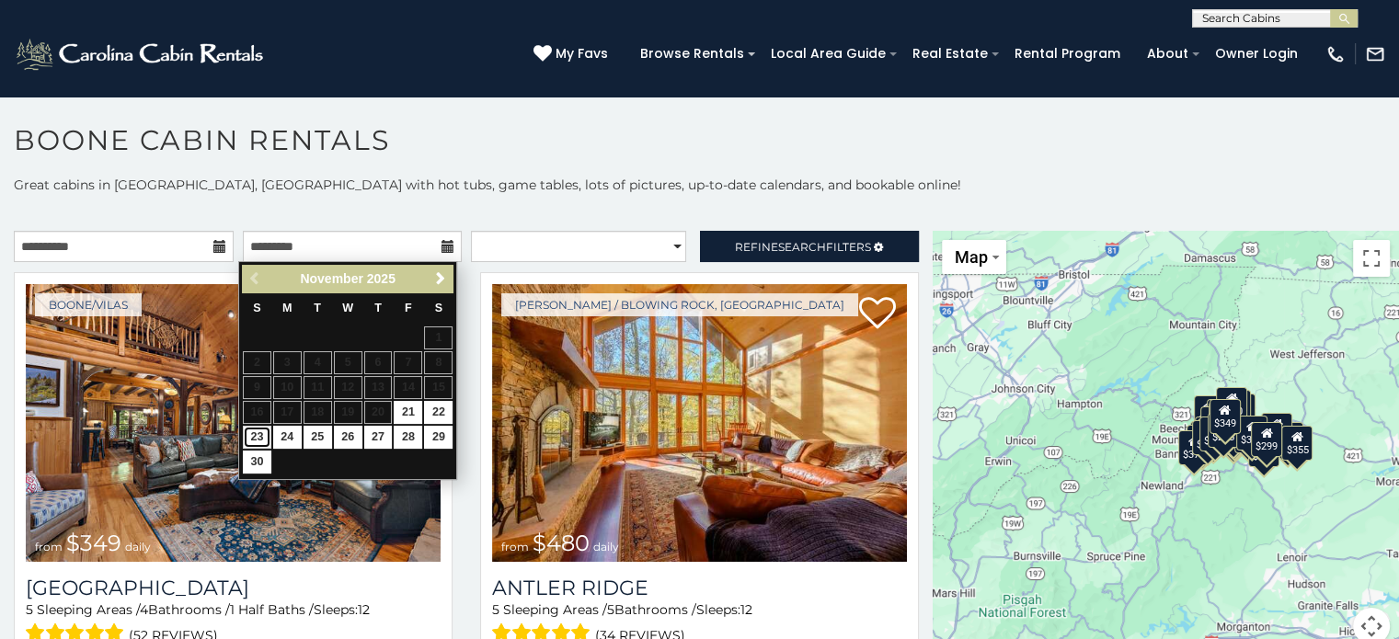
click at [259, 437] on link "23" at bounding box center [257, 437] width 29 height 23
type input "**********"
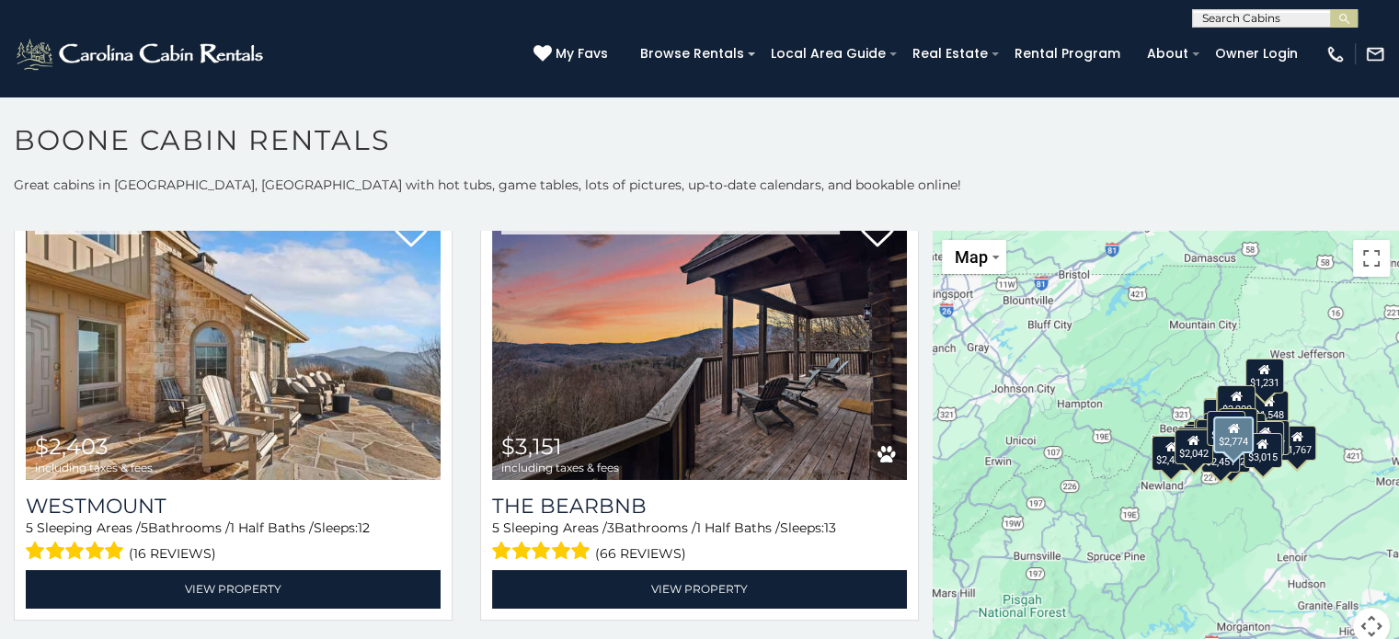
scroll to position [552, 0]
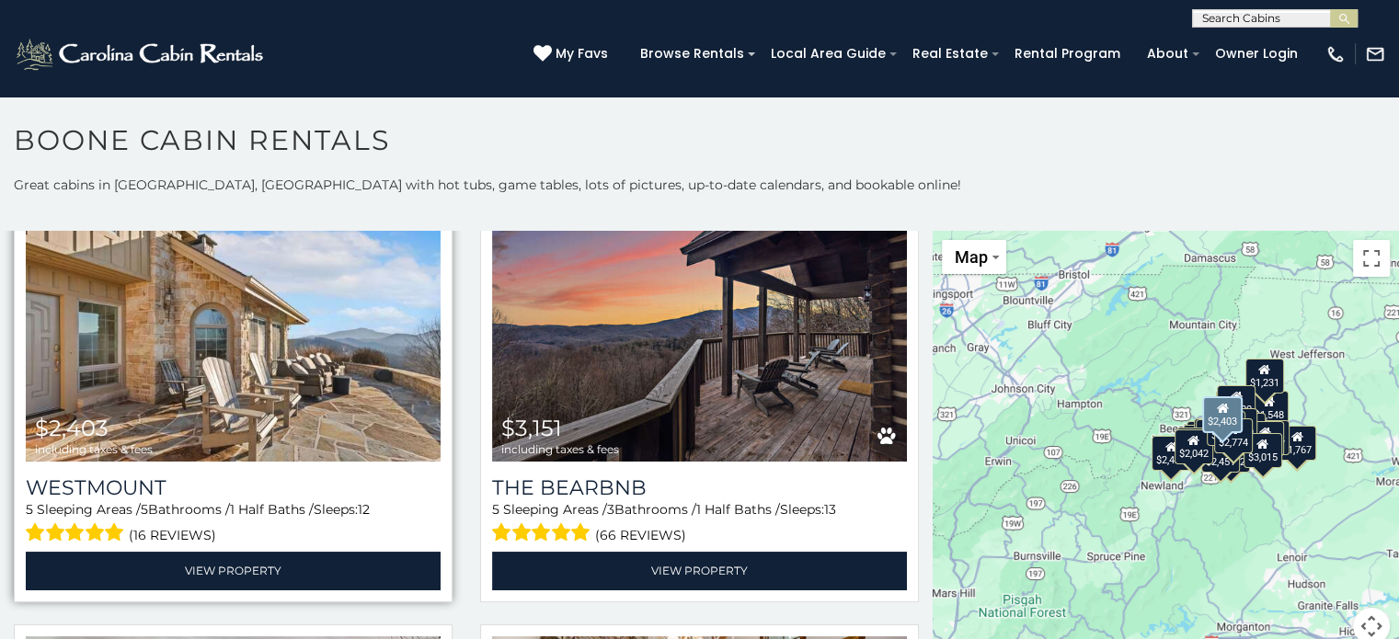
click at [279, 384] on img at bounding box center [233, 323] width 415 height 278
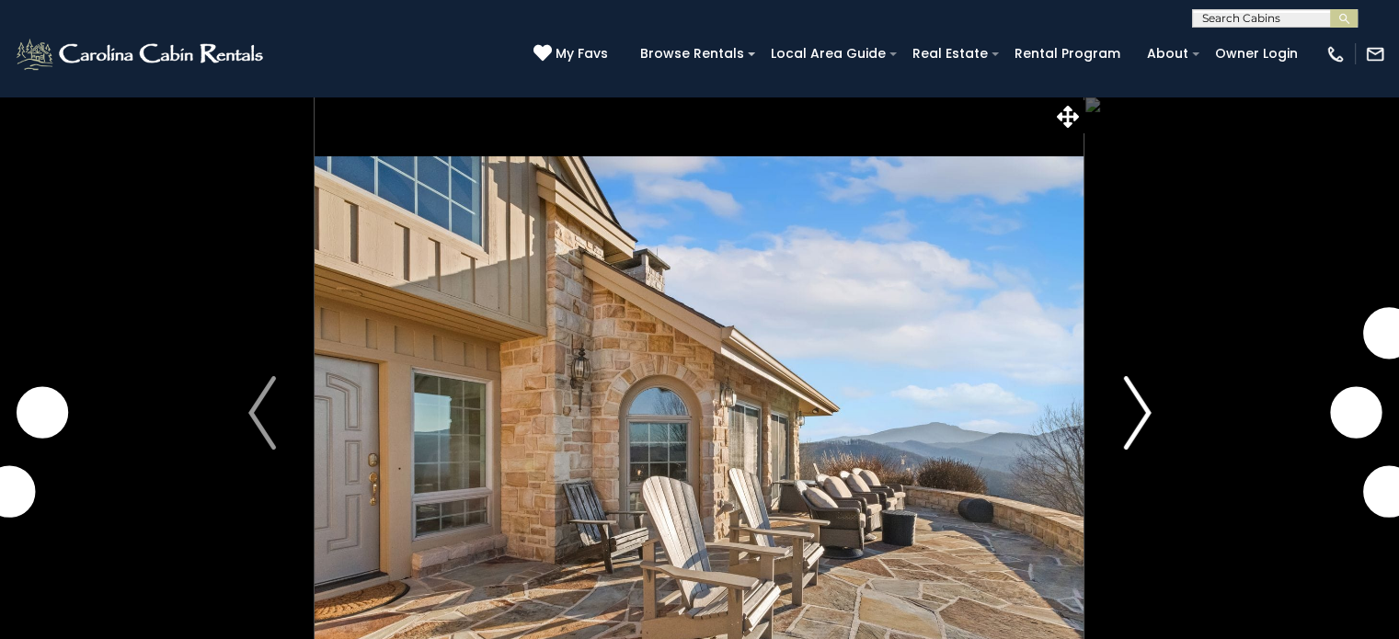
click at [1140, 408] on img "Next" at bounding box center [1137, 413] width 28 height 74
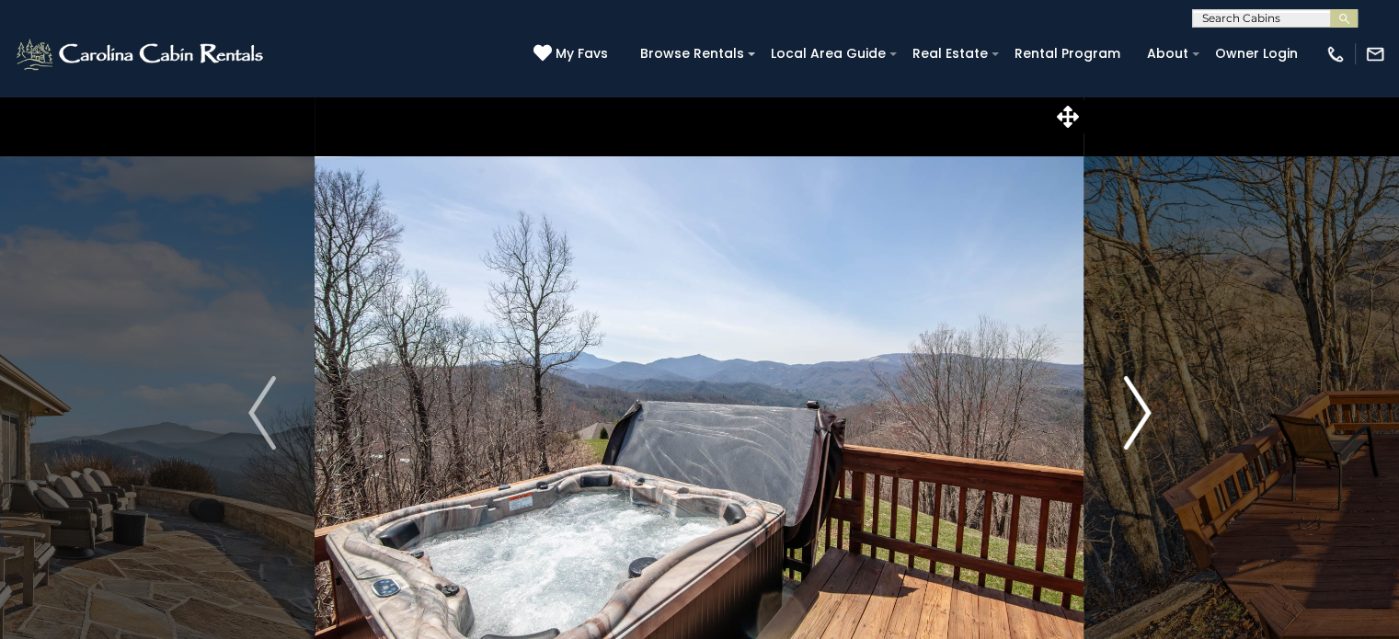
click at [1140, 408] on img "Next" at bounding box center [1137, 413] width 28 height 74
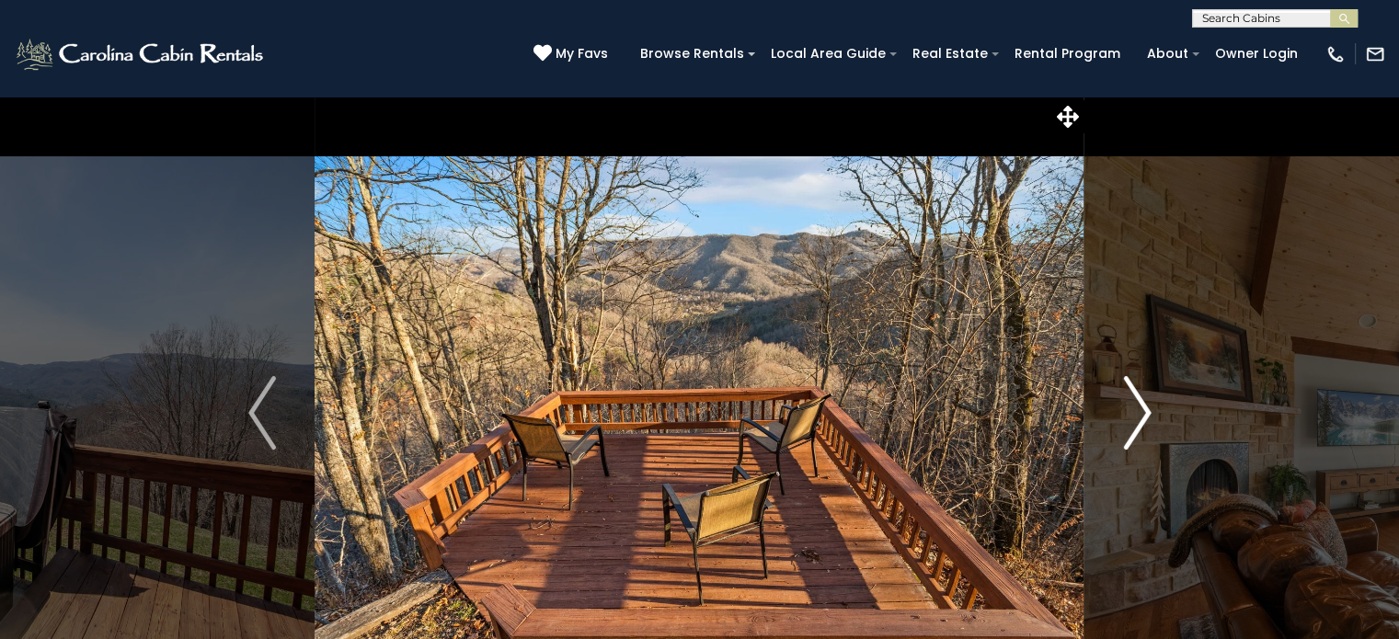
click at [1140, 408] on img "Next" at bounding box center [1137, 413] width 28 height 74
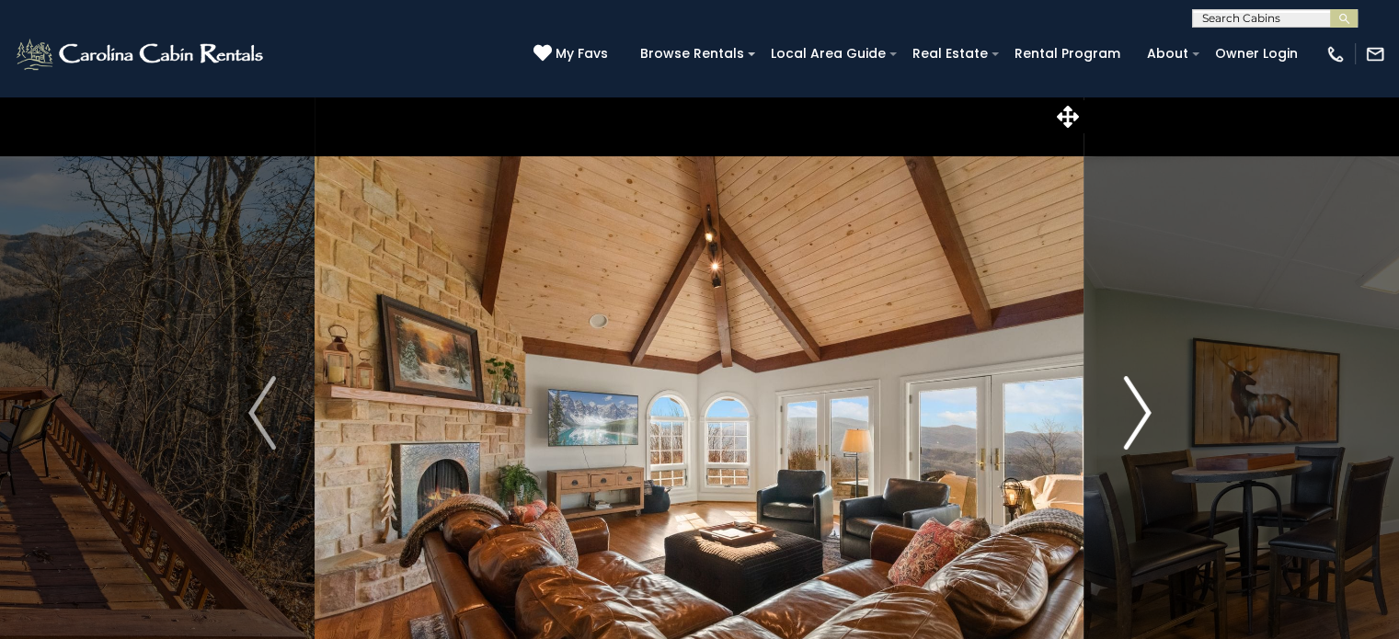
click at [1140, 408] on img "Next" at bounding box center [1137, 413] width 28 height 74
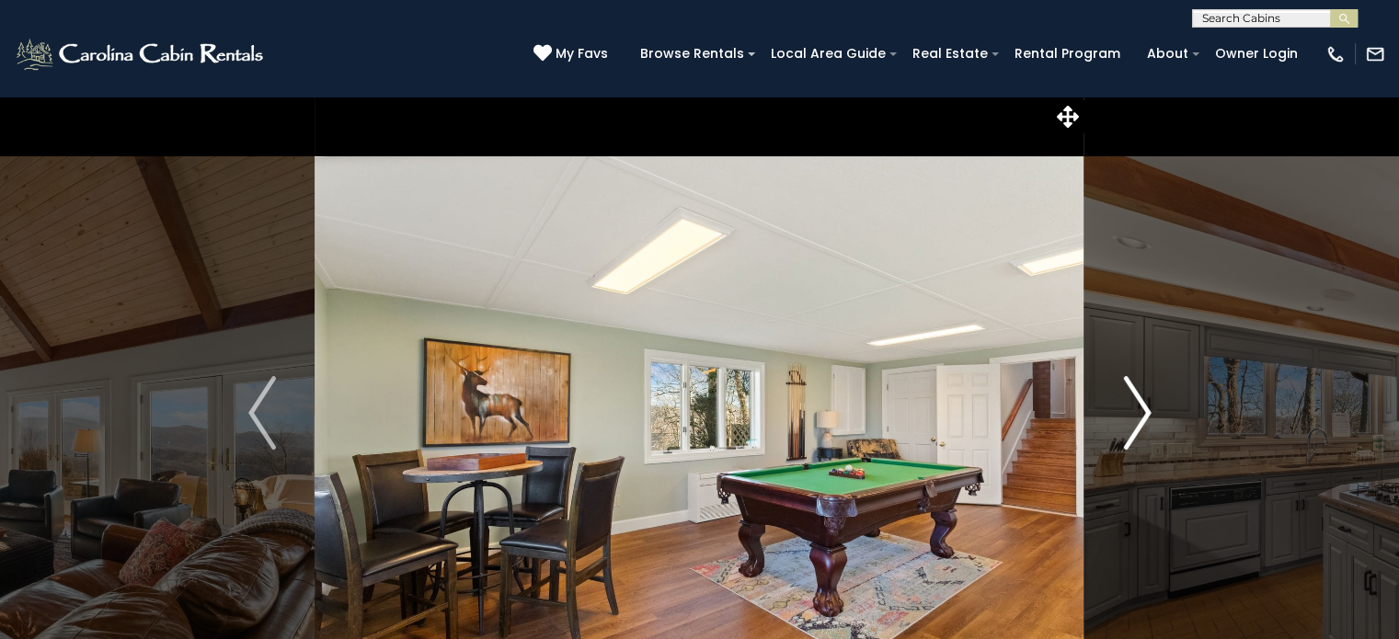
click at [1140, 408] on img "Next" at bounding box center [1137, 413] width 28 height 74
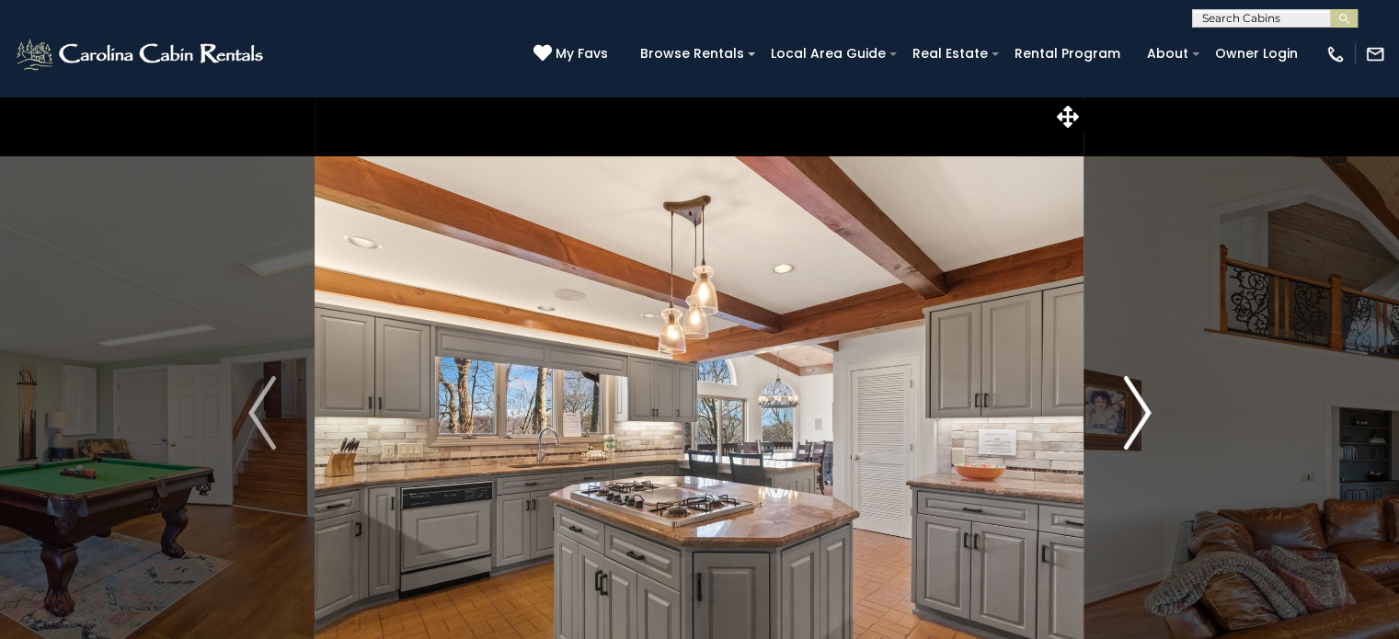
click at [1140, 408] on img "Next" at bounding box center [1137, 413] width 28 height 74
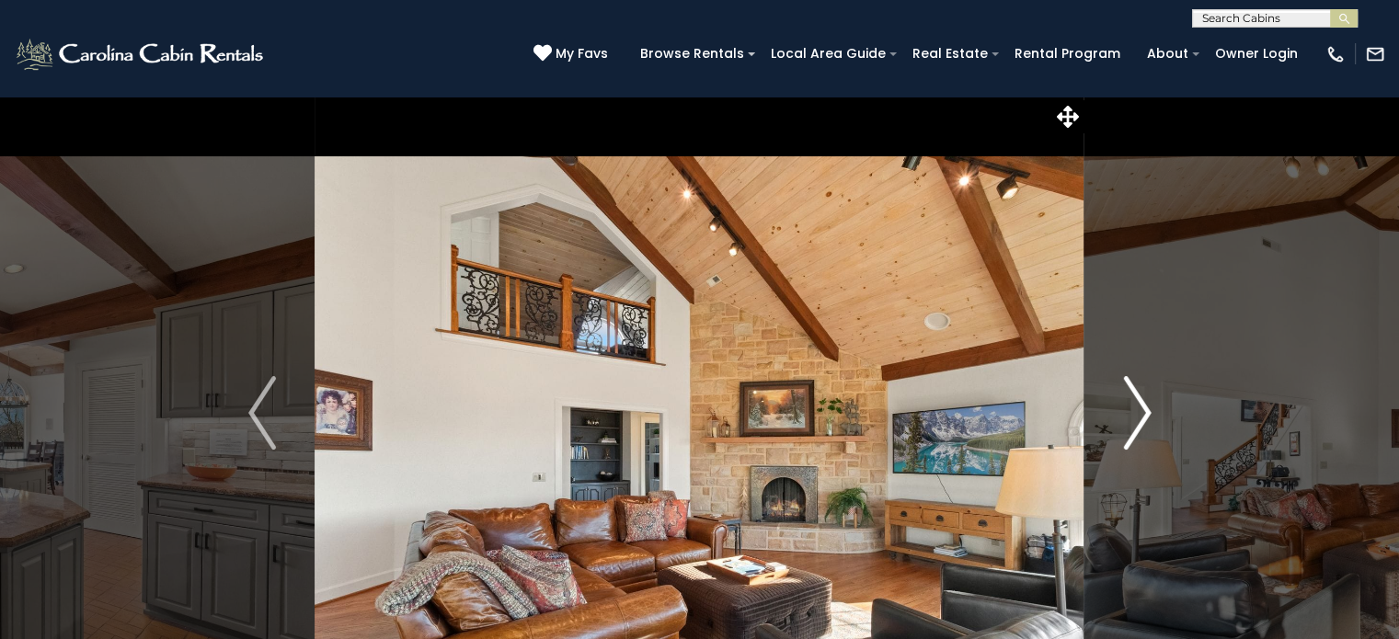
click at [1140, 408] on img "Next" at bounding box center [1137, 413] width 28 height 74
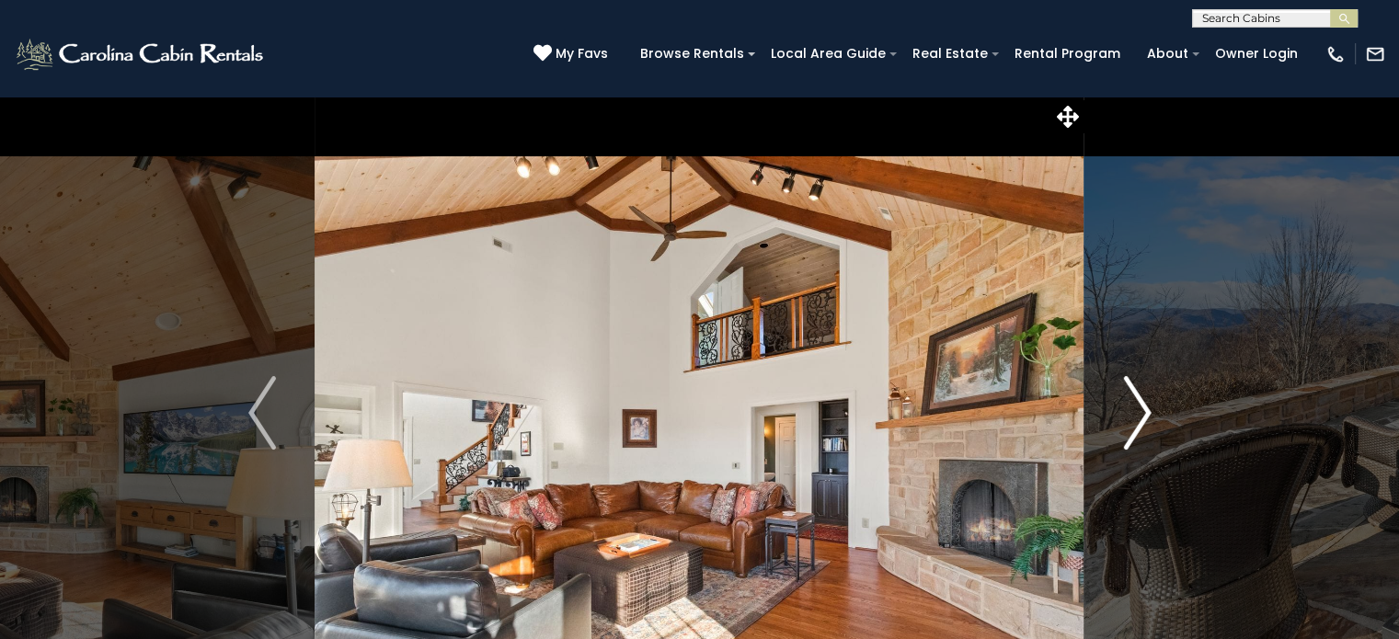
click at [1140, 408] on img "Next" at bounding box center [1137, 413] width 28 height 74
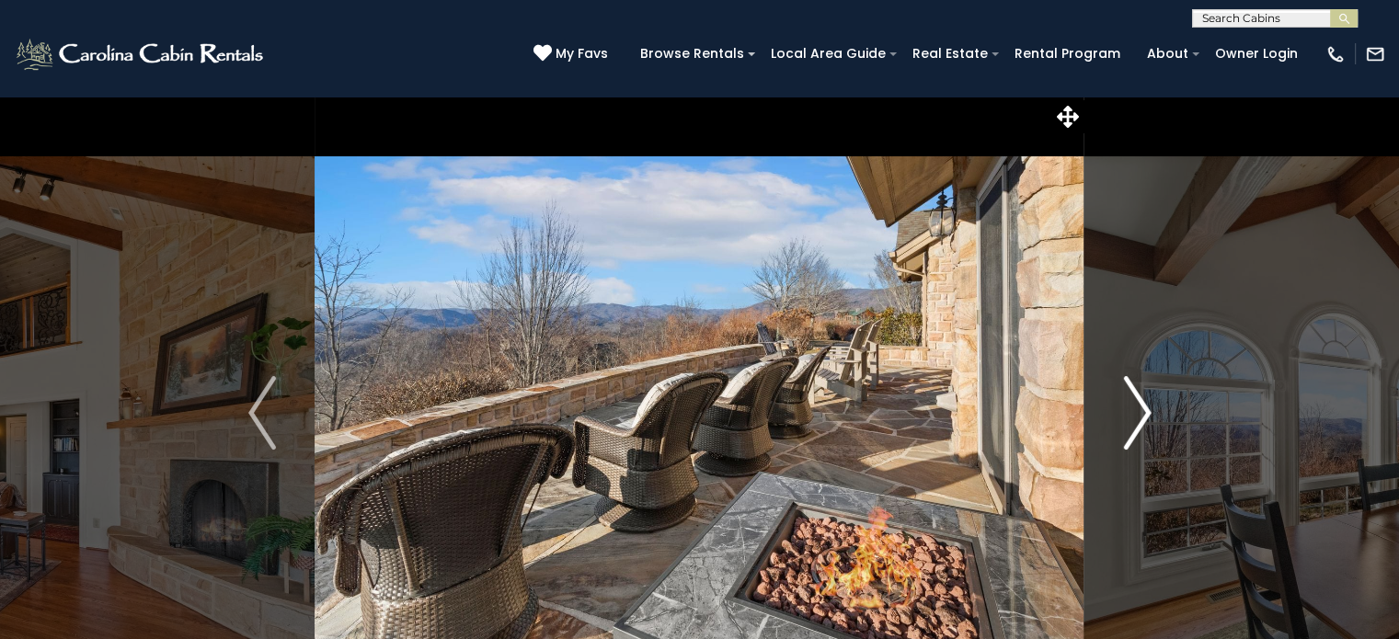
click at [1140, 408] on img "Next" at bounding box center [1137, 413] width 28 height 74
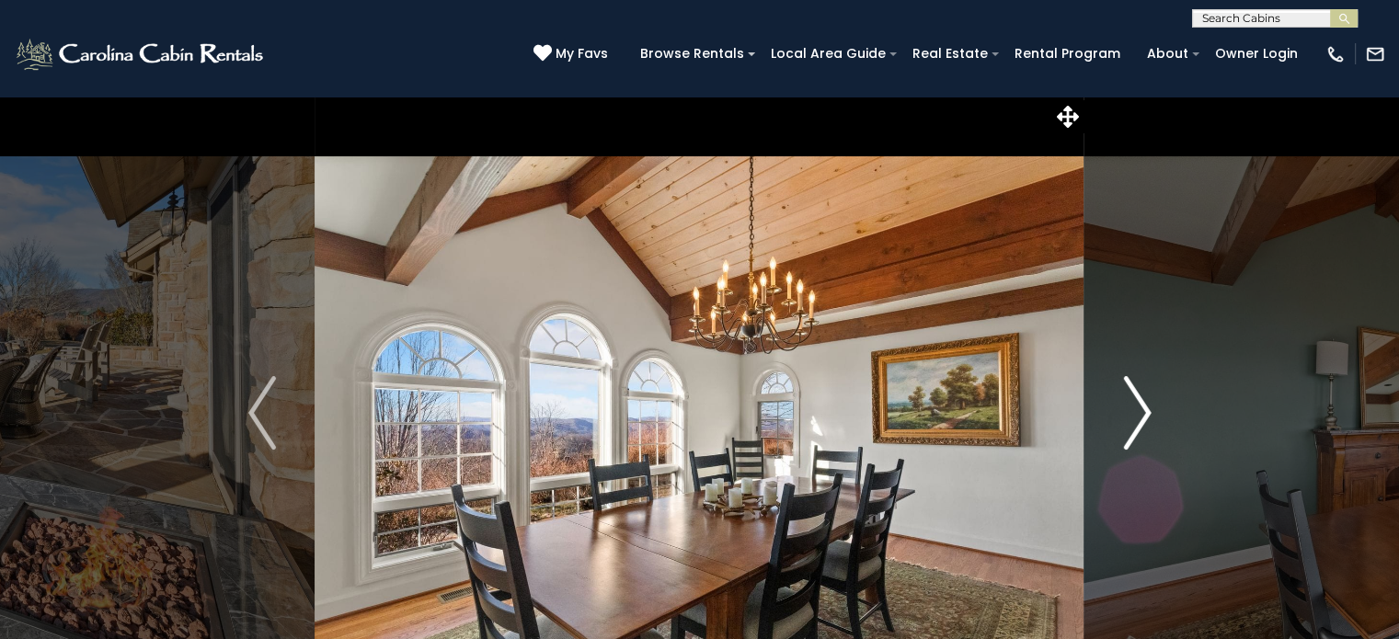
click at [1140, 408] on img "Next" at bounding box center [1137, 413] width 28 height 74
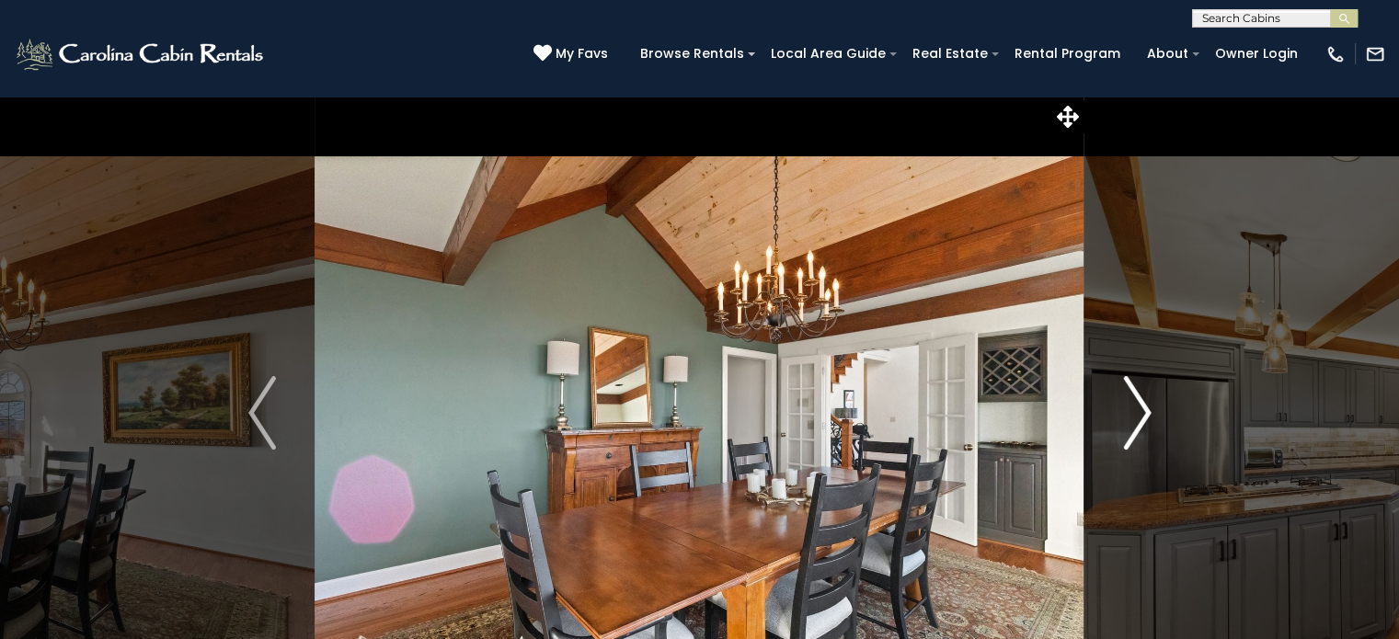
click at [1140, 408] on img "Next" at bounding box center [1137, 413] width 28 height 74
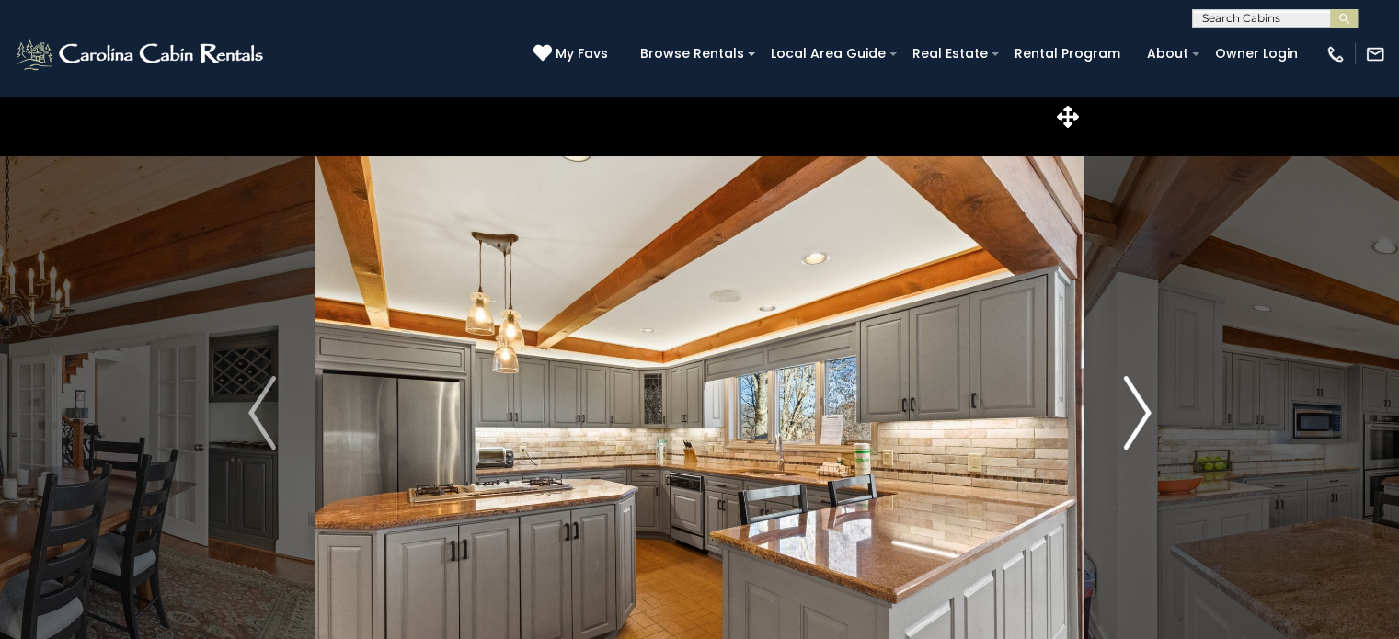
click at [1140, 408] on img "Next" at bounding box center [1137, 413] width 28 height 74
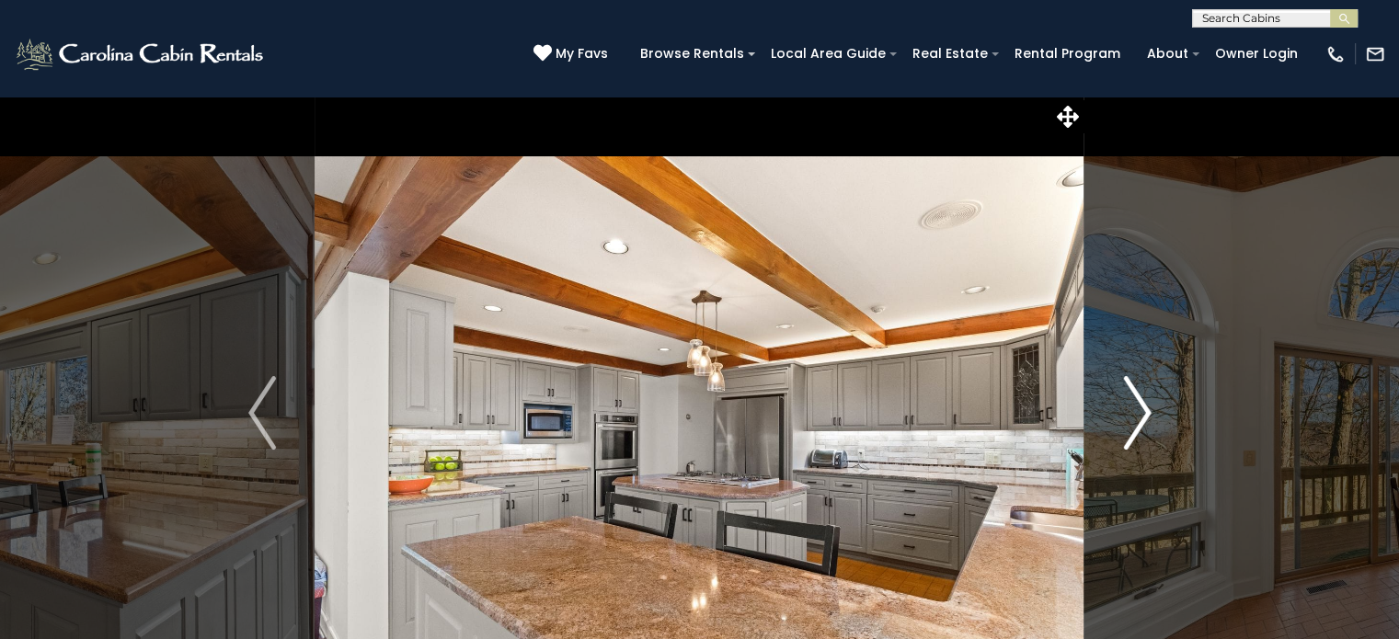
click at [1140, 408] on img "Next" at bounding box center [1137, 413] width 28 height 74
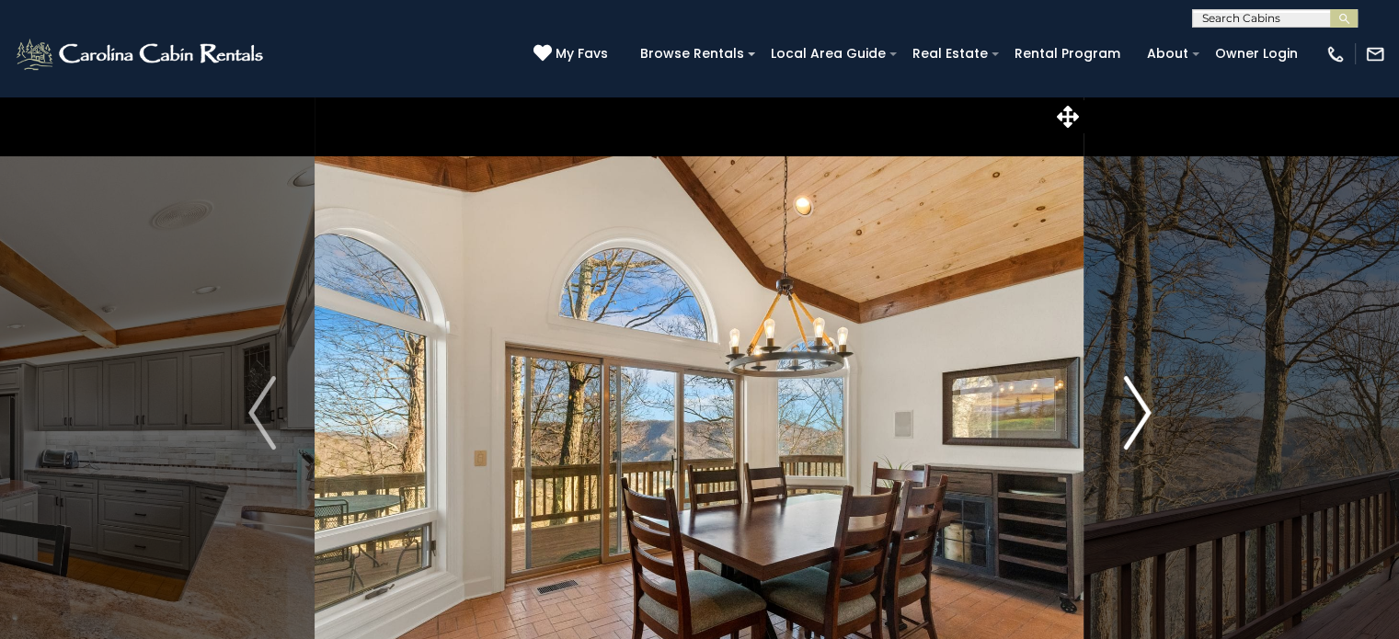
click at [1140, 408] on img "Next" at bounding box center [1137, 413] width 28 height 74
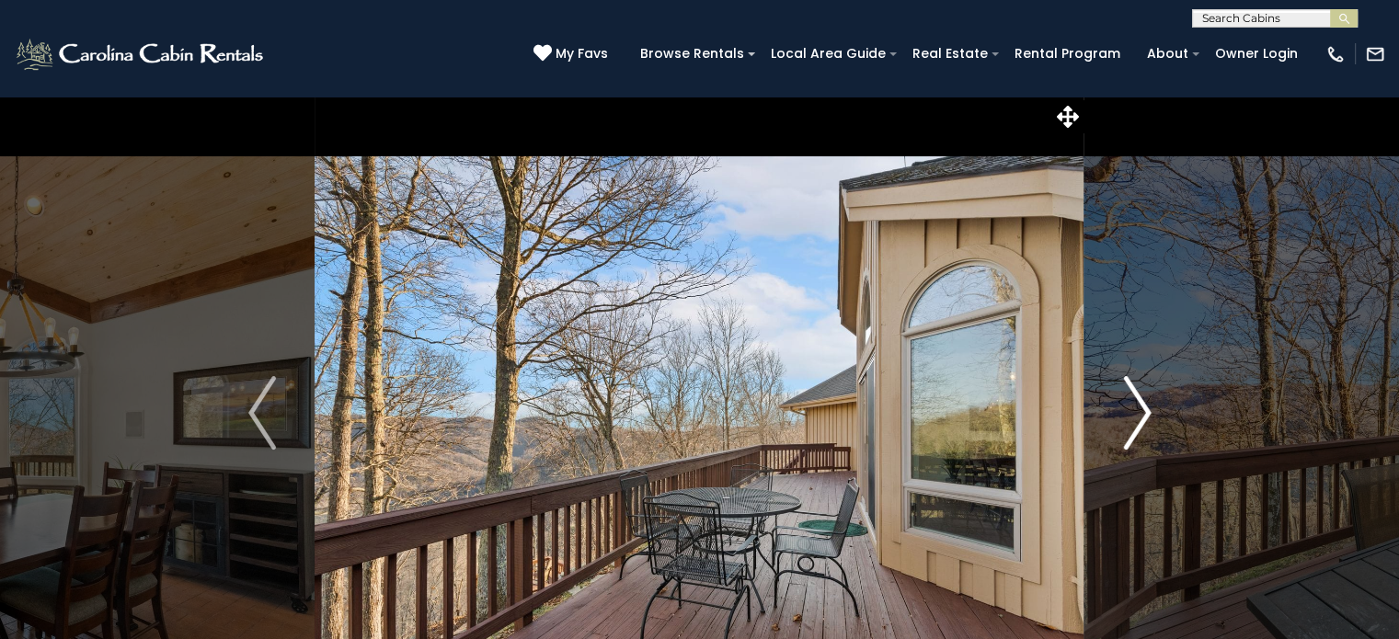
click at [1140, 408] on img "Next" at bounding box center [1137, 413] width 28 height 74
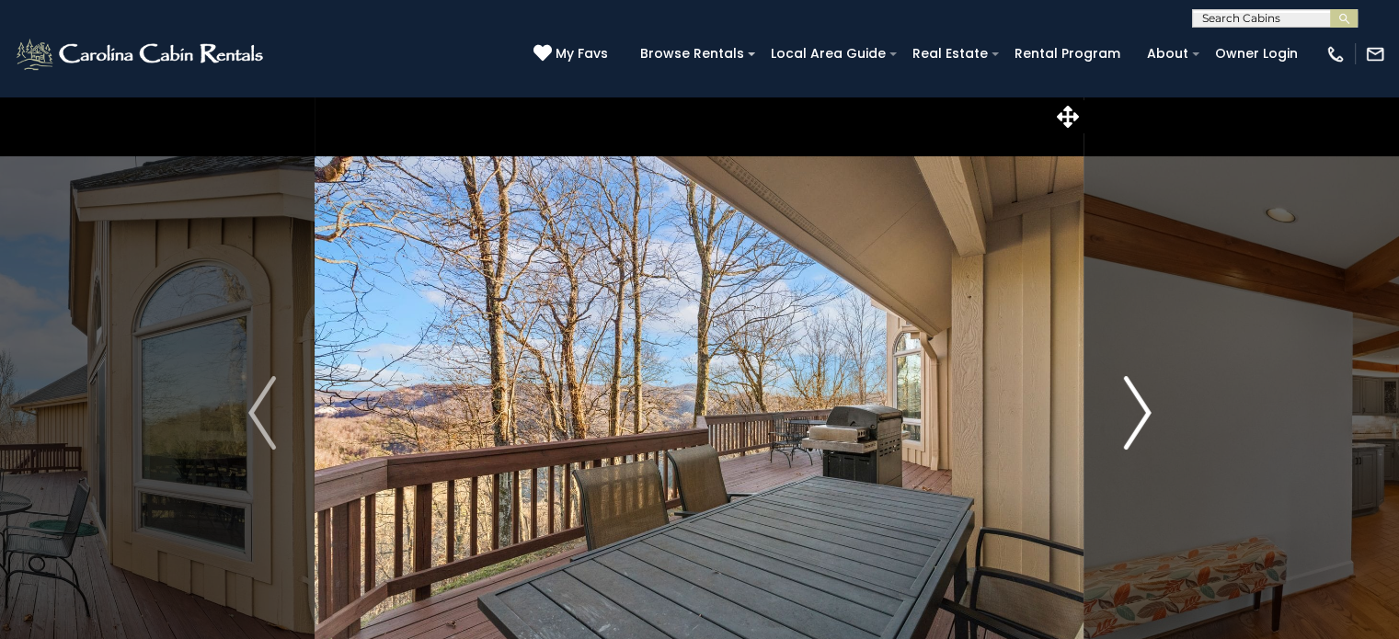
click at [1140, 408] on img "Next" at bounding box center [1137, 413] width 28 height 74
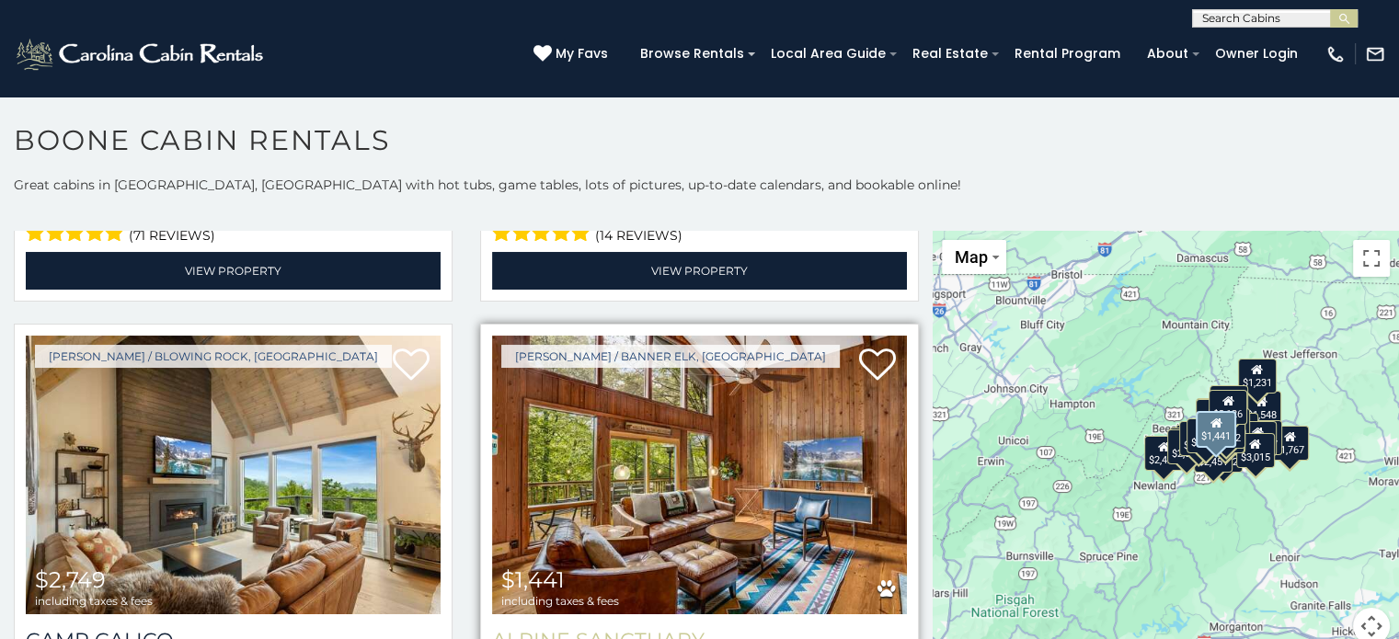
scroll to position [2300, 0]
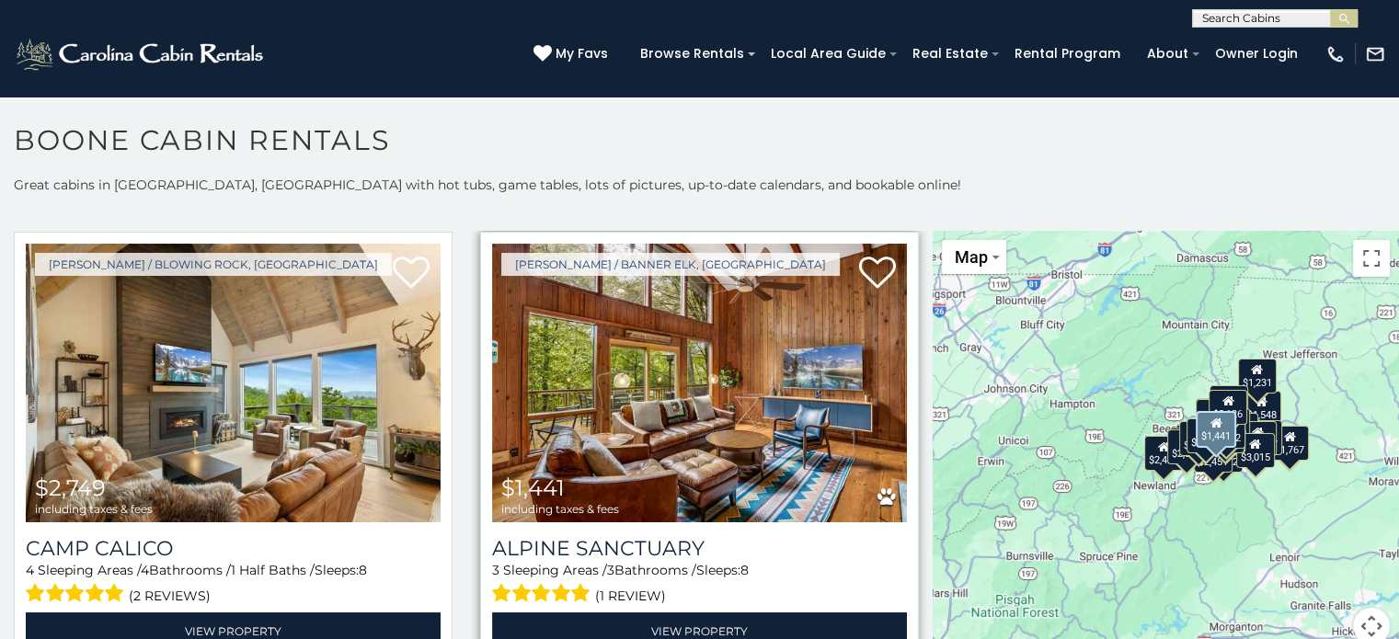
click at [746, 392] on img at bounding box center [699, 383] width 415 height 278
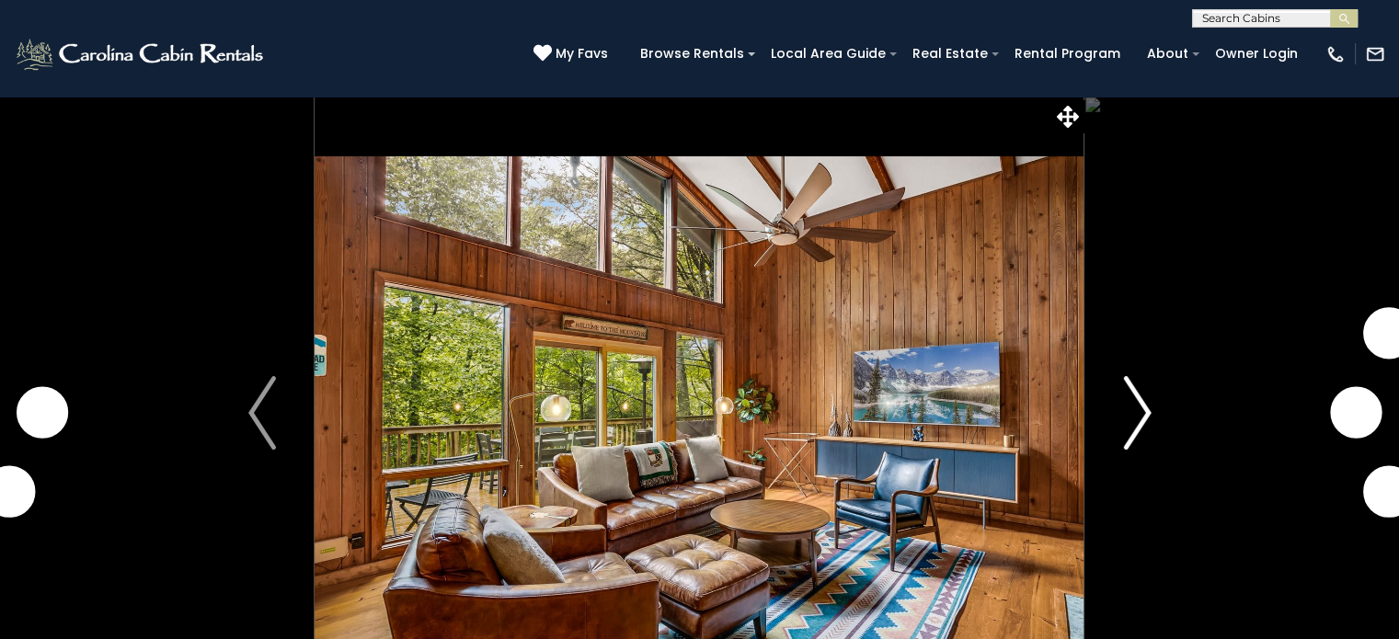
click at [1143, 420] on img "Next" at bounding box center [1137, 413] width 28 height 74
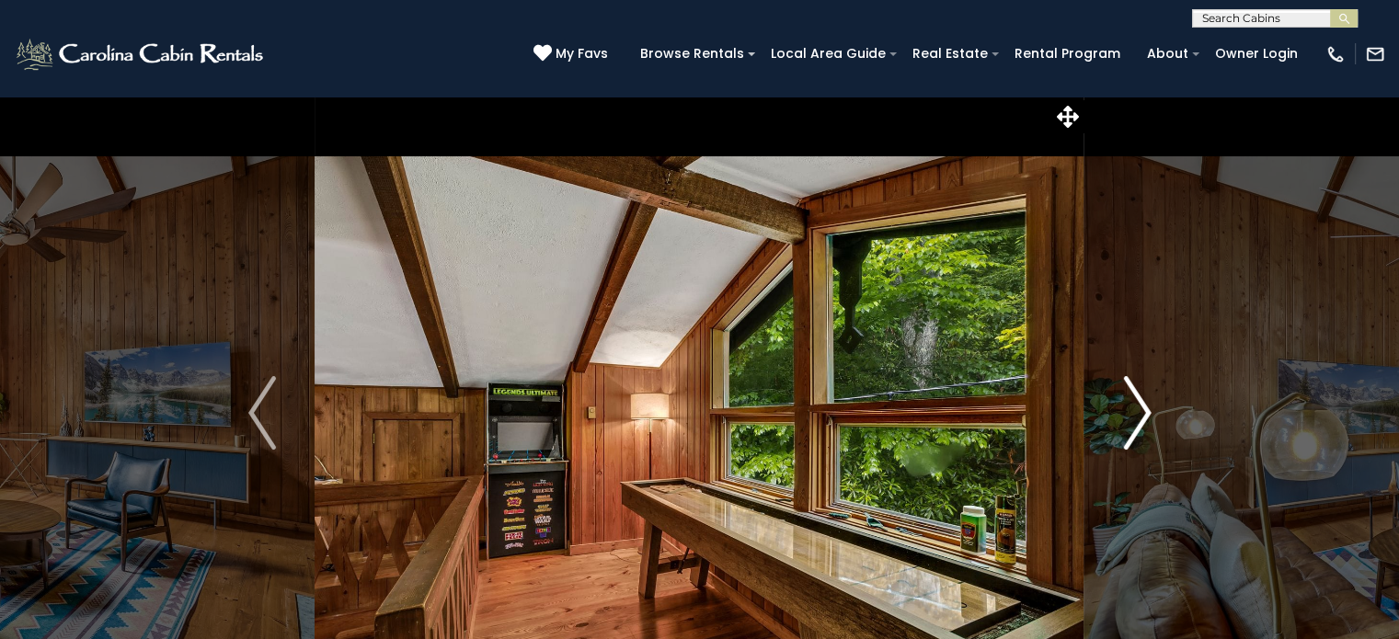
click at [1143, 420] on img "Next" at bounding box center [1137, 413] width 28 height 74
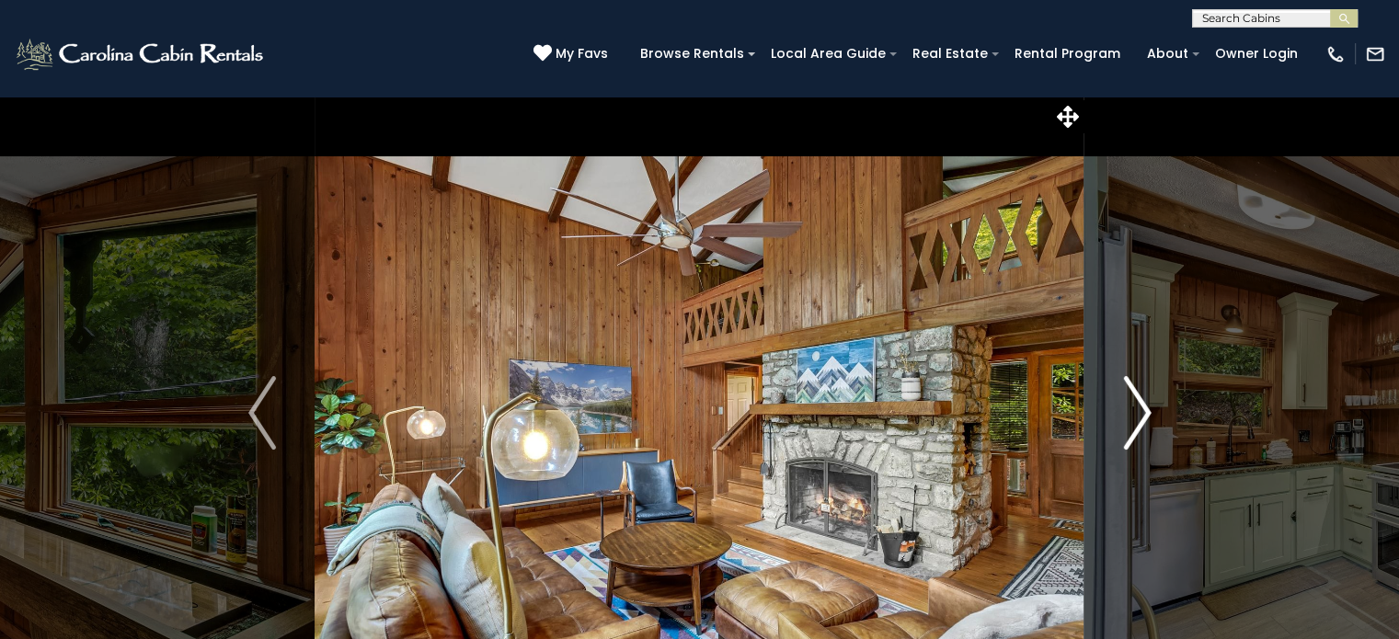
click at [1143, 420] on img "Next" at bounding box center [1137, 413] width 28 height 74
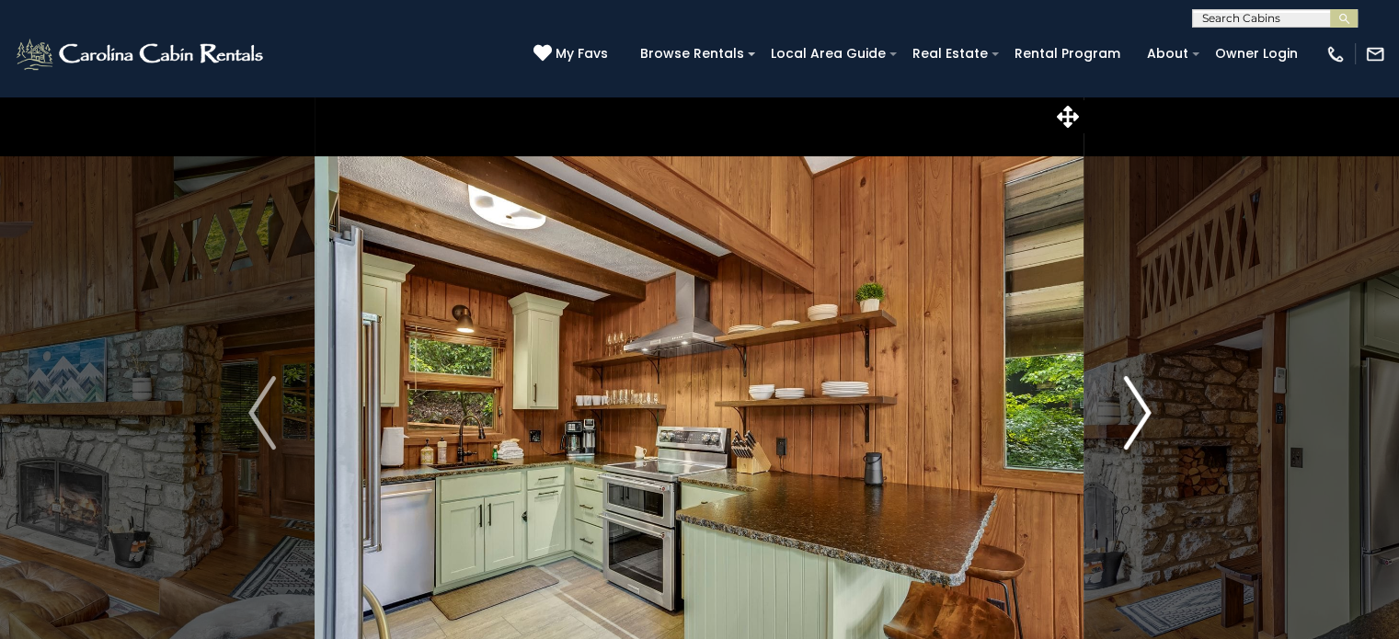
click at [1143, 420] on img "Next" at bounding box center [1137, 413] width 28 height 74
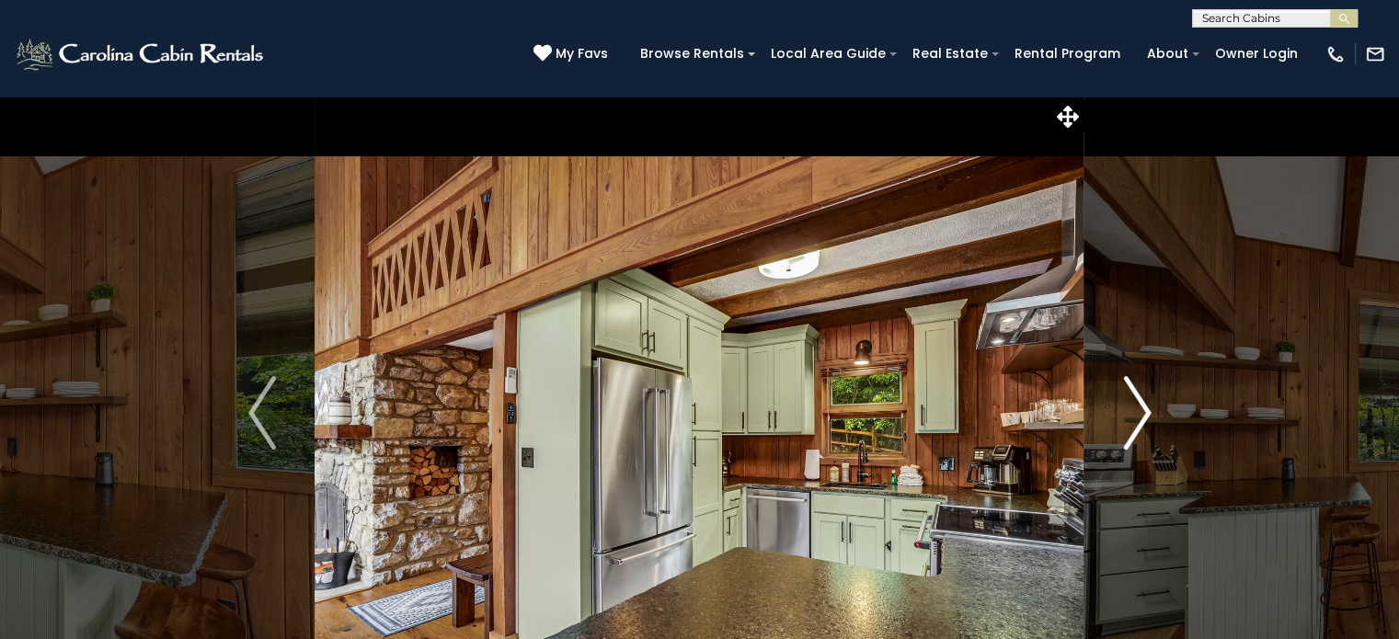
click at [1143, 420] on img "Next" at bounding box center [1137, 413] width 28 height 74
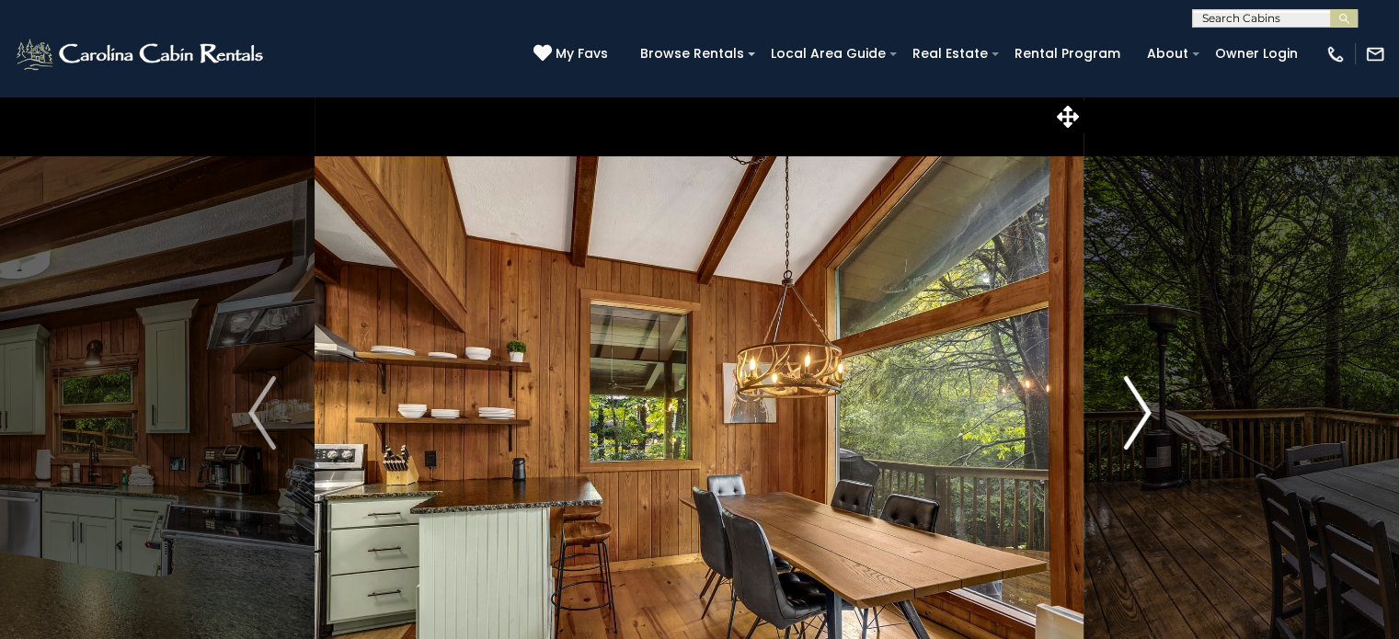
click at [1143, 420] on img "Next" at bounding box center [1137, 413] width 28 height 74
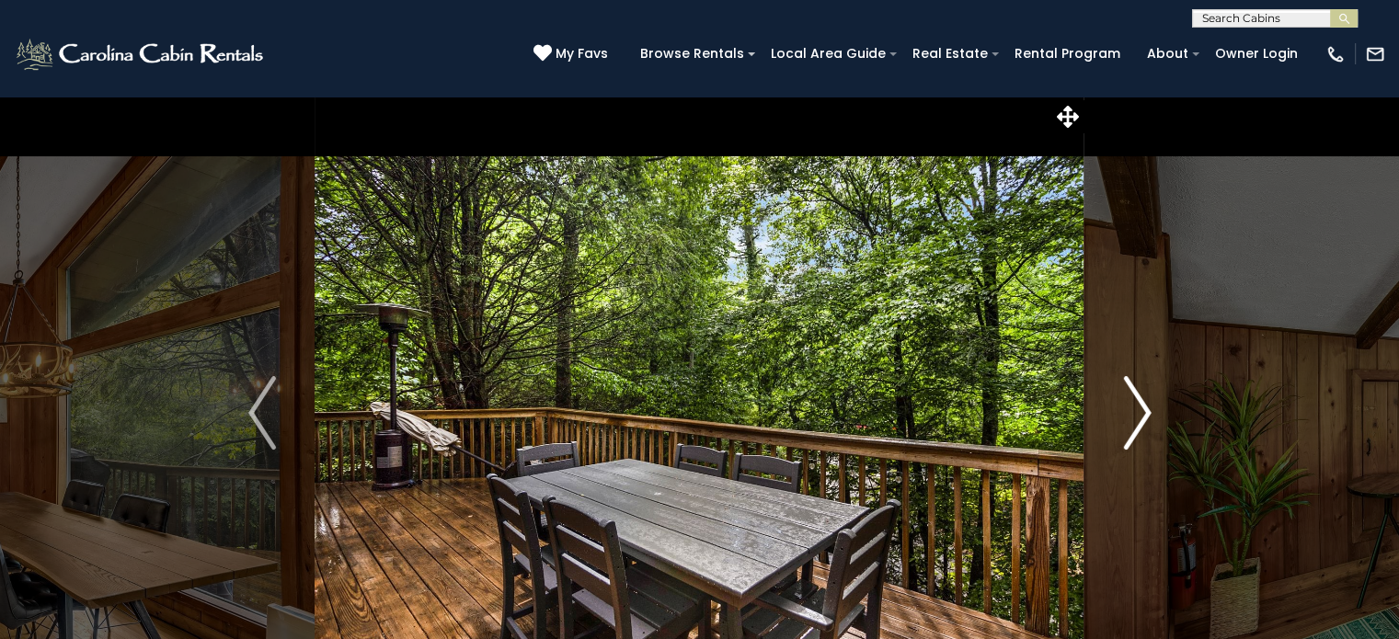
click at [1143, 420] on img "Next" at bounding box center [1137, 413] width 28 height 74
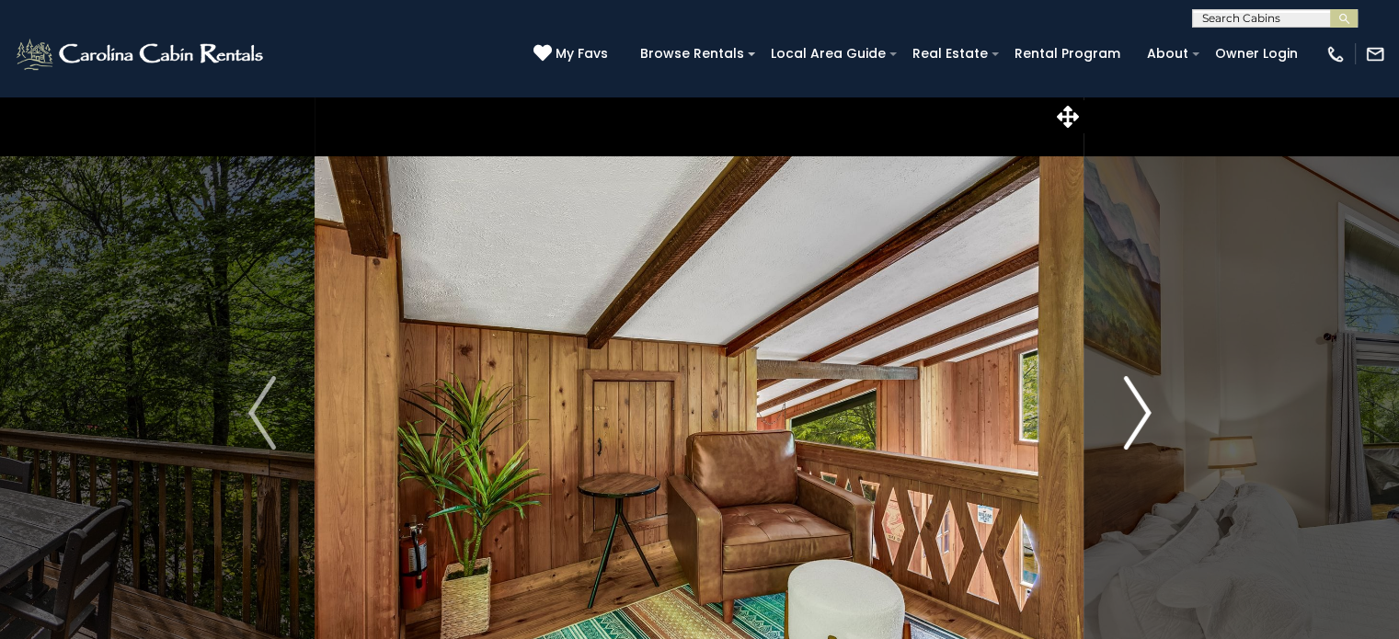
click at [1143, 420] on img "Next" at bounding box center [1137, 413] width 28 height 74
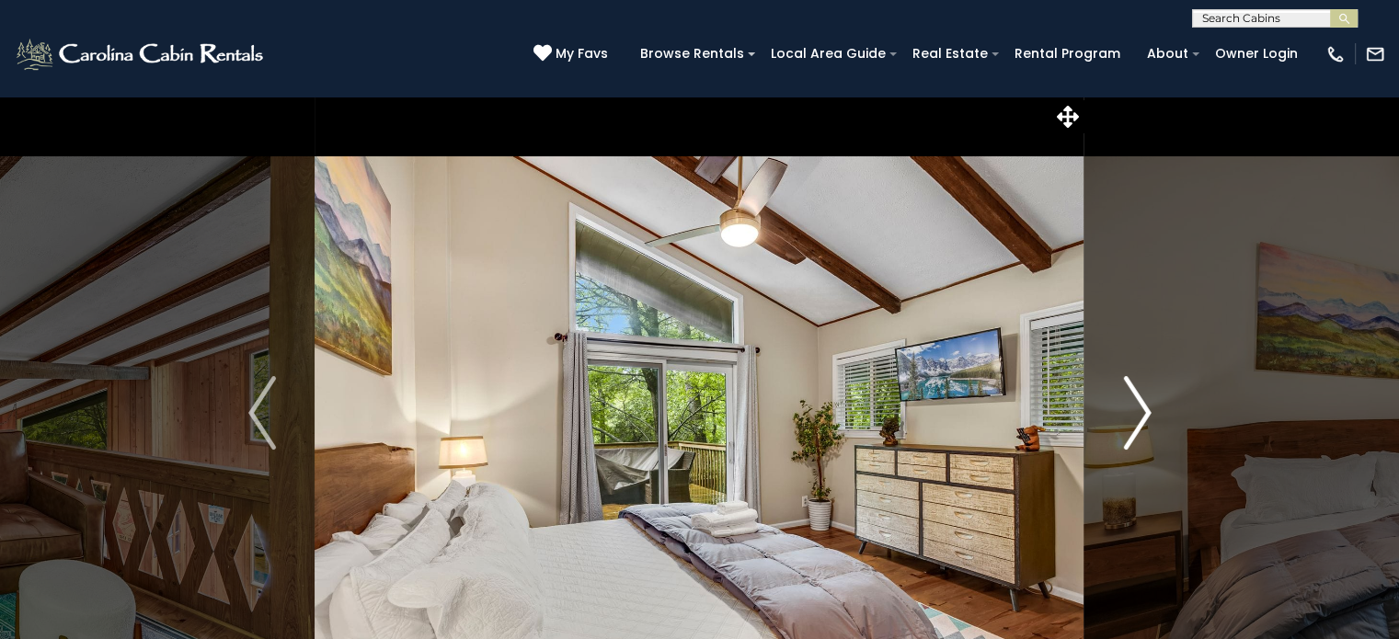
click at [1143, 420] on img "Next" at bounding box center [1137, 413] width 28 height 74
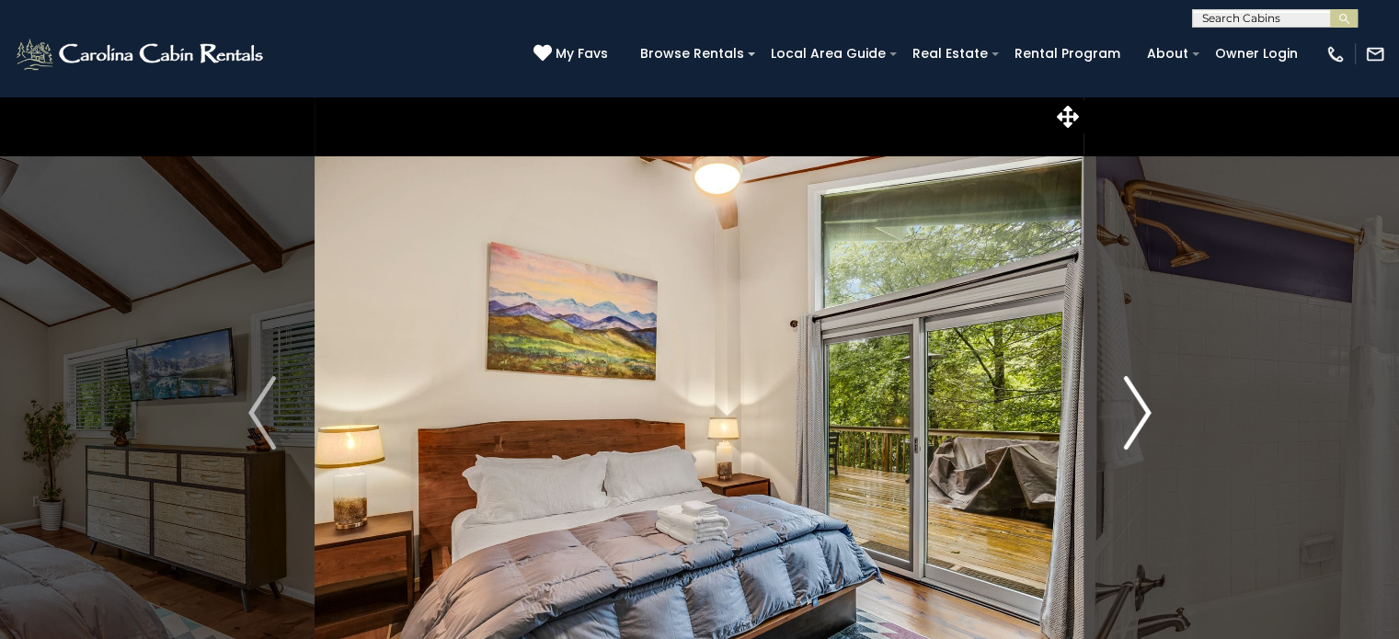
click at [1143, 420] on img "Next" at bounding box center [1137, 413] width 28 height 74
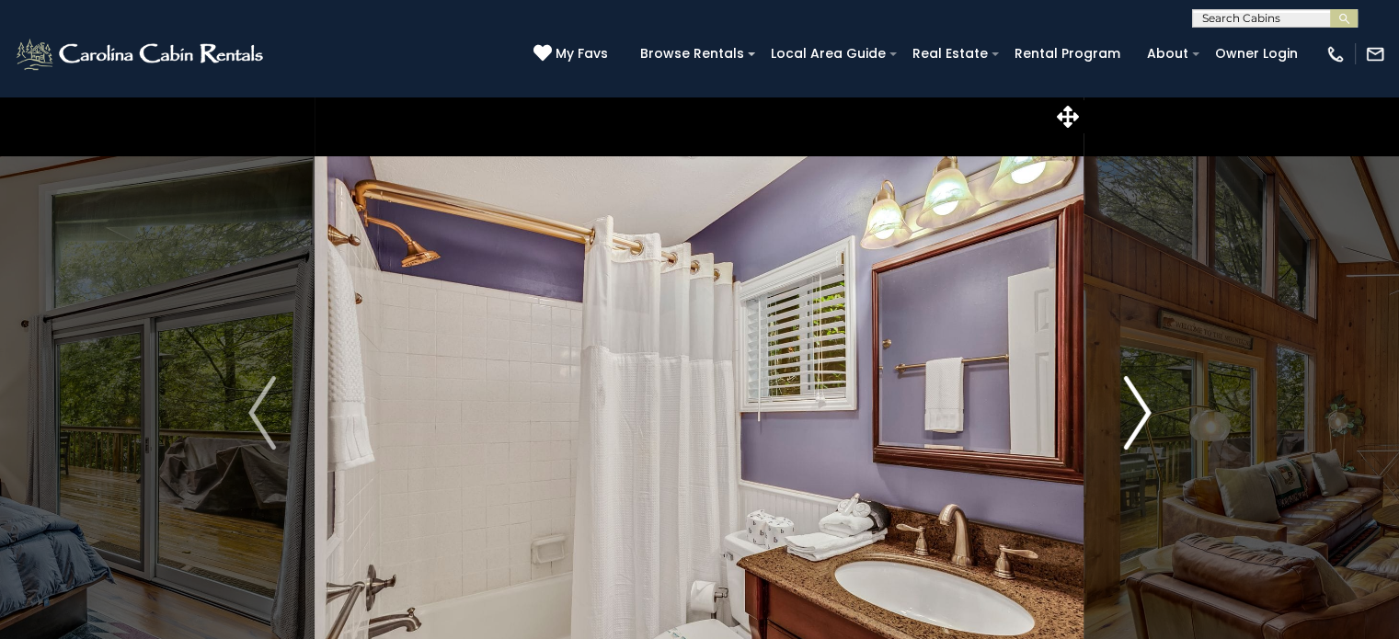
click at [1143, 420] on img "Next" at bounding box center [1137, 413] width 28 height 74
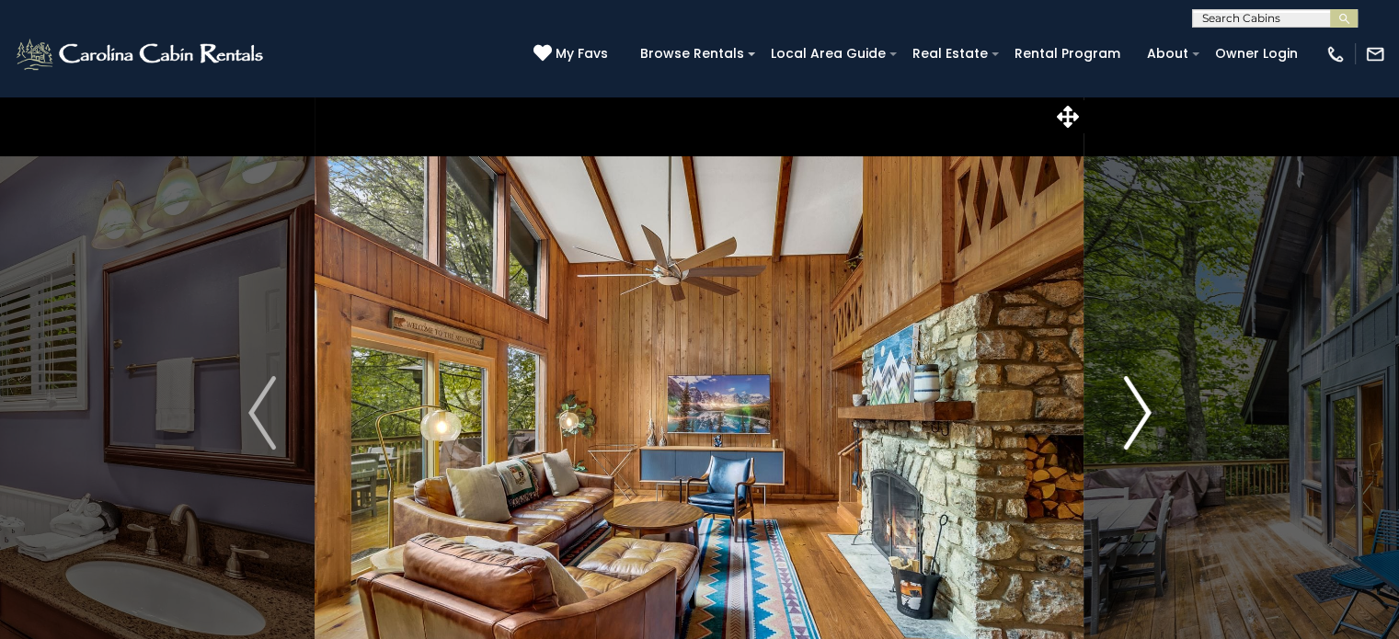
click at [1143, 420] on img "Next" at bounding box center [1137, 413] width 28 height 74
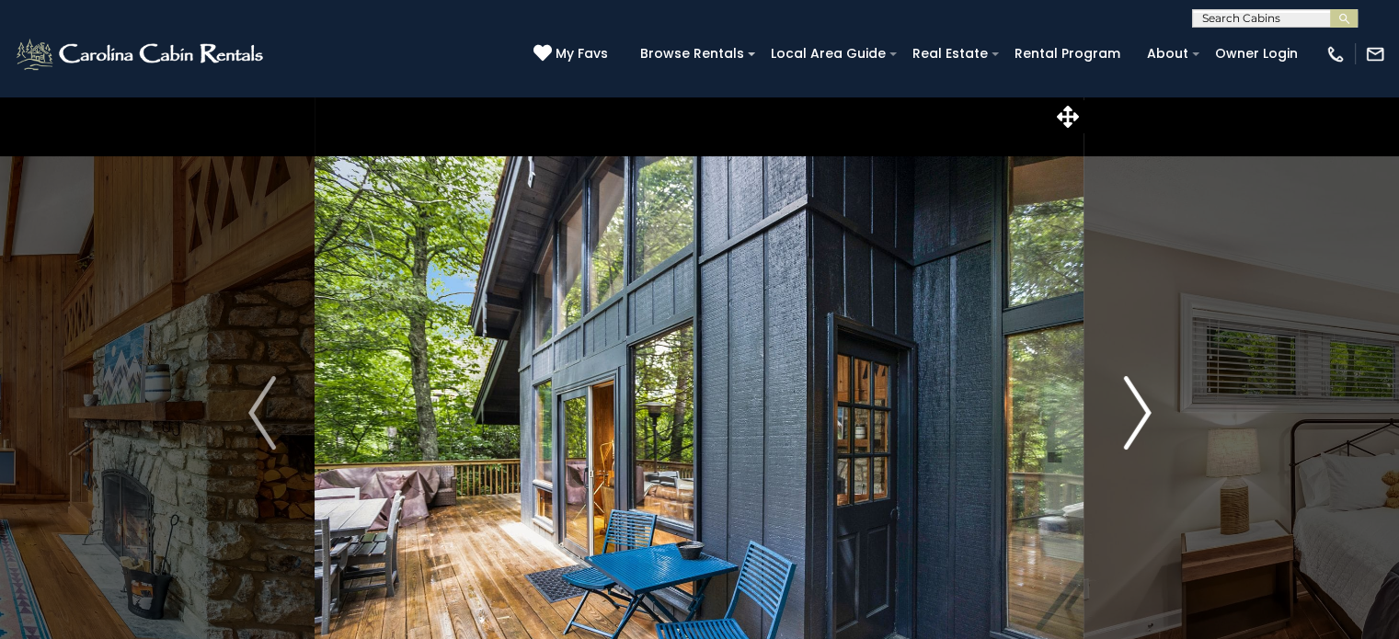
click at [1143, 420] on img "Next" at bounding box center [1137, 413] width 28 height 74
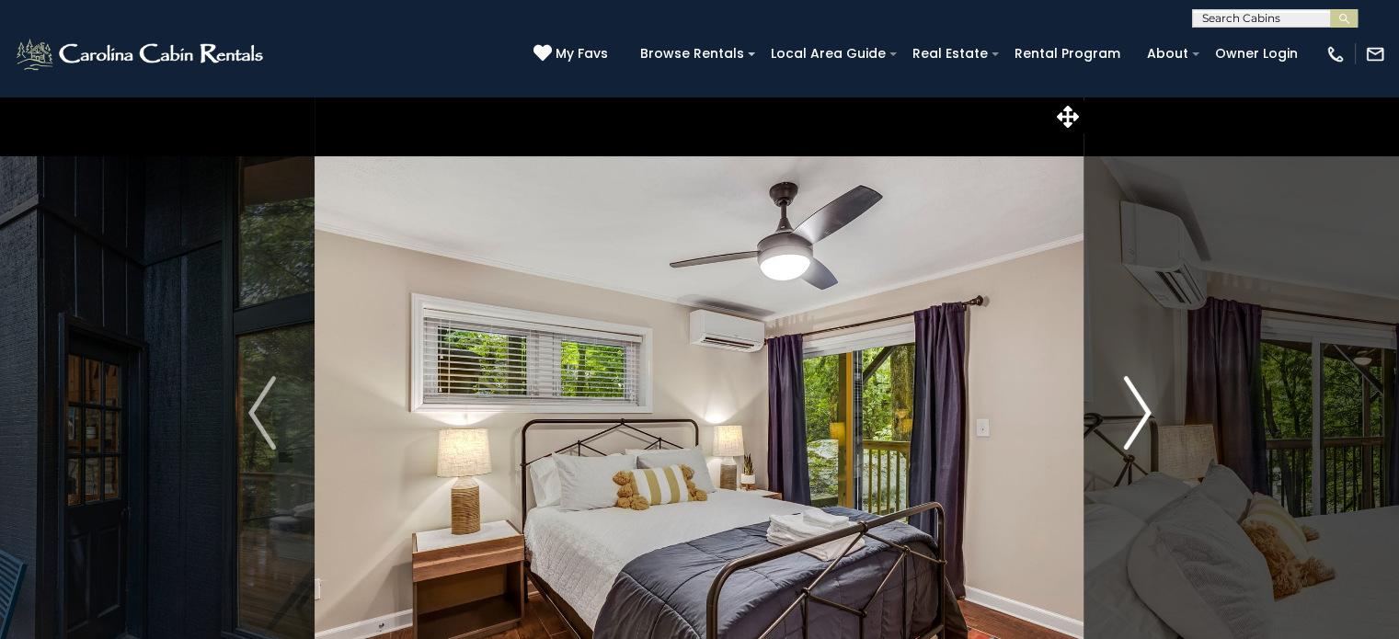
click at [1143, 420] on img "Next" at bounding box center [1137, 413] width 28 height 74
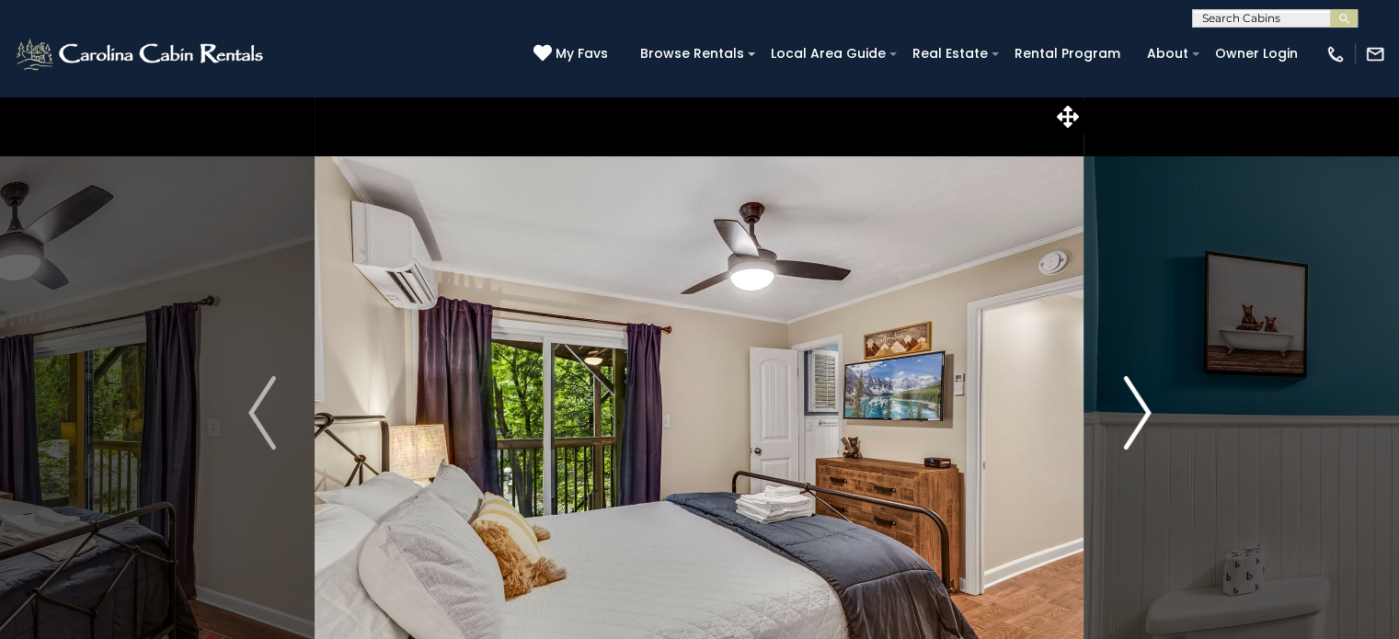
click at [1143, 420] on img "Next" at bounding box center [1137, 413] width 28 height 74
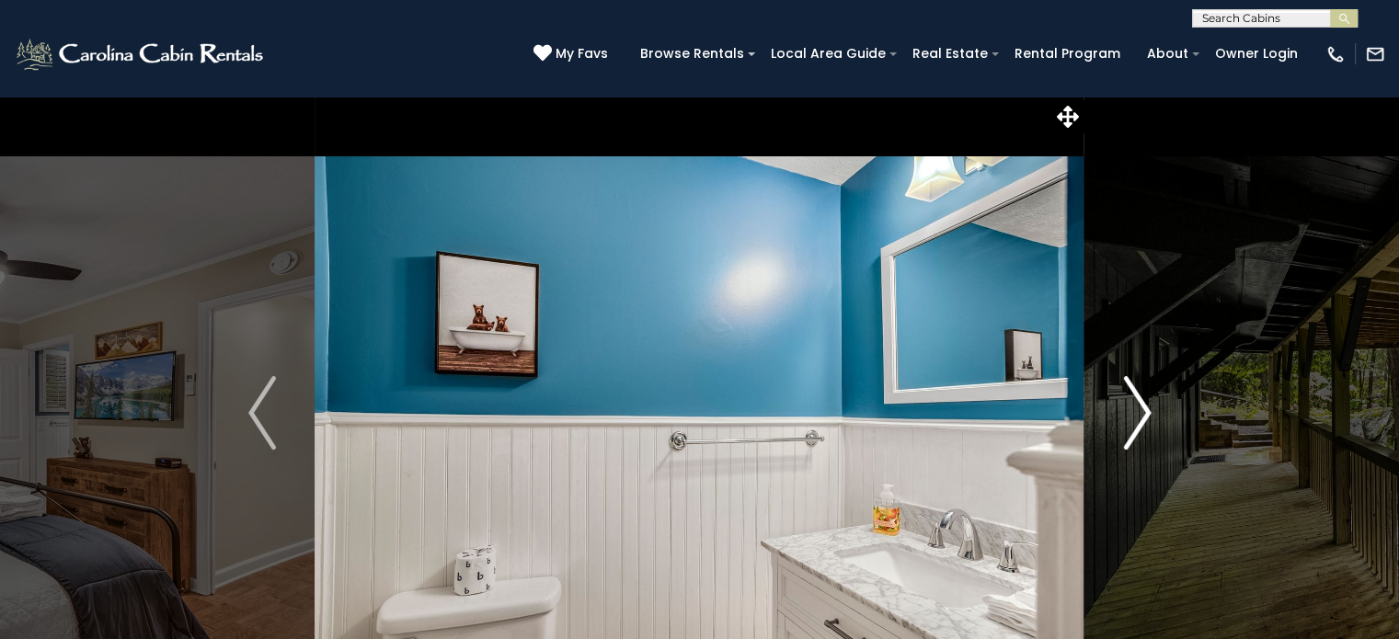
click at [1143, 420] on img "Next" at bounding box center [1137, 413] width 28 height 74
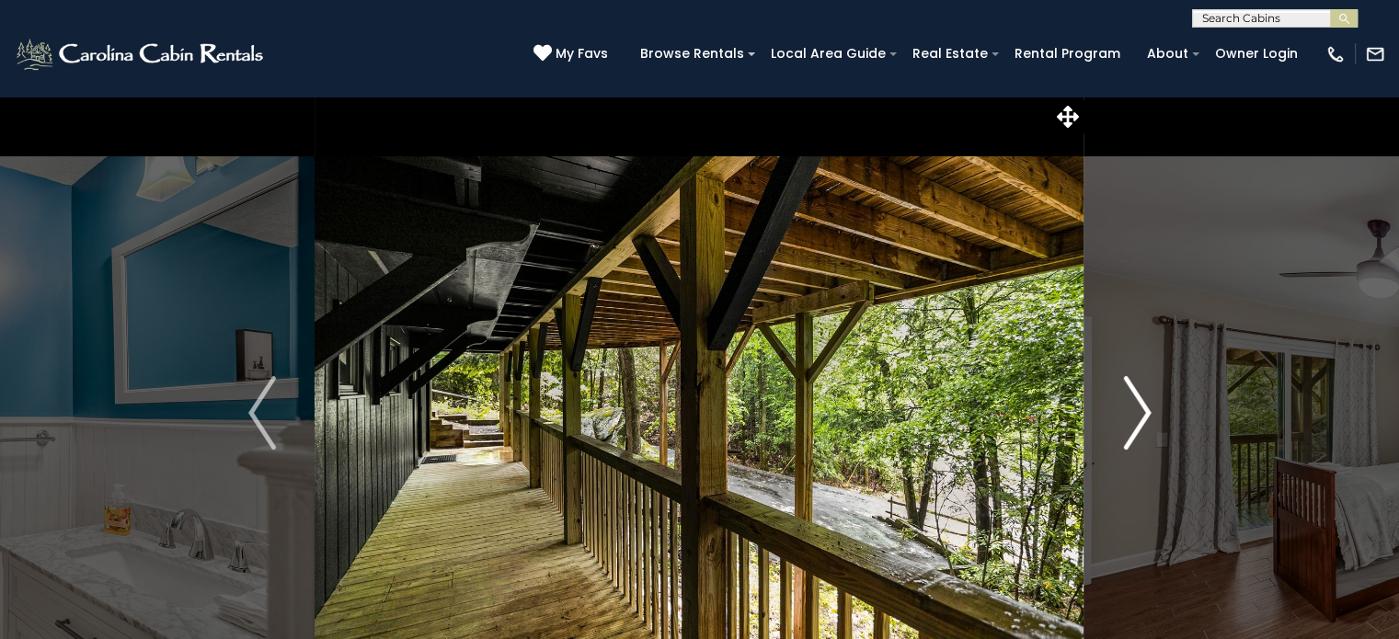
click at [1143, 420] on img "Next" at bounding box center [1137, 413] width 28 height 74
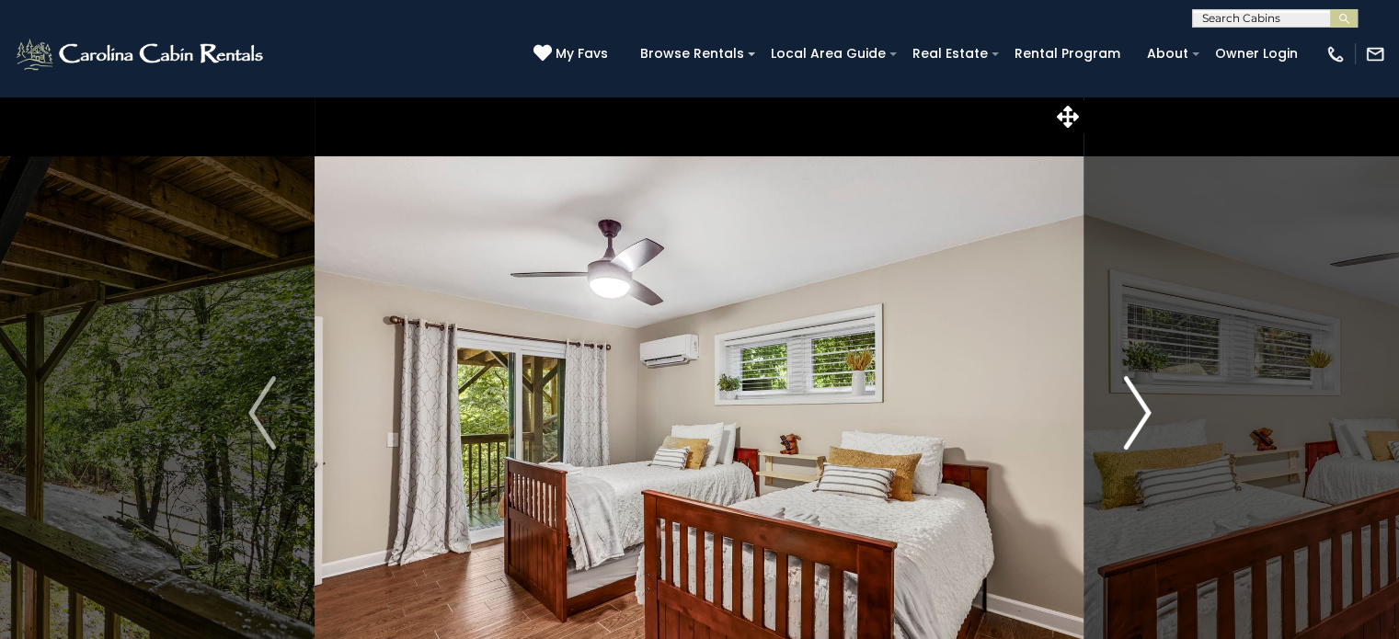
click at [1143, 420] on img "Next" at bounding box center [1137, 413] width 28 height 74
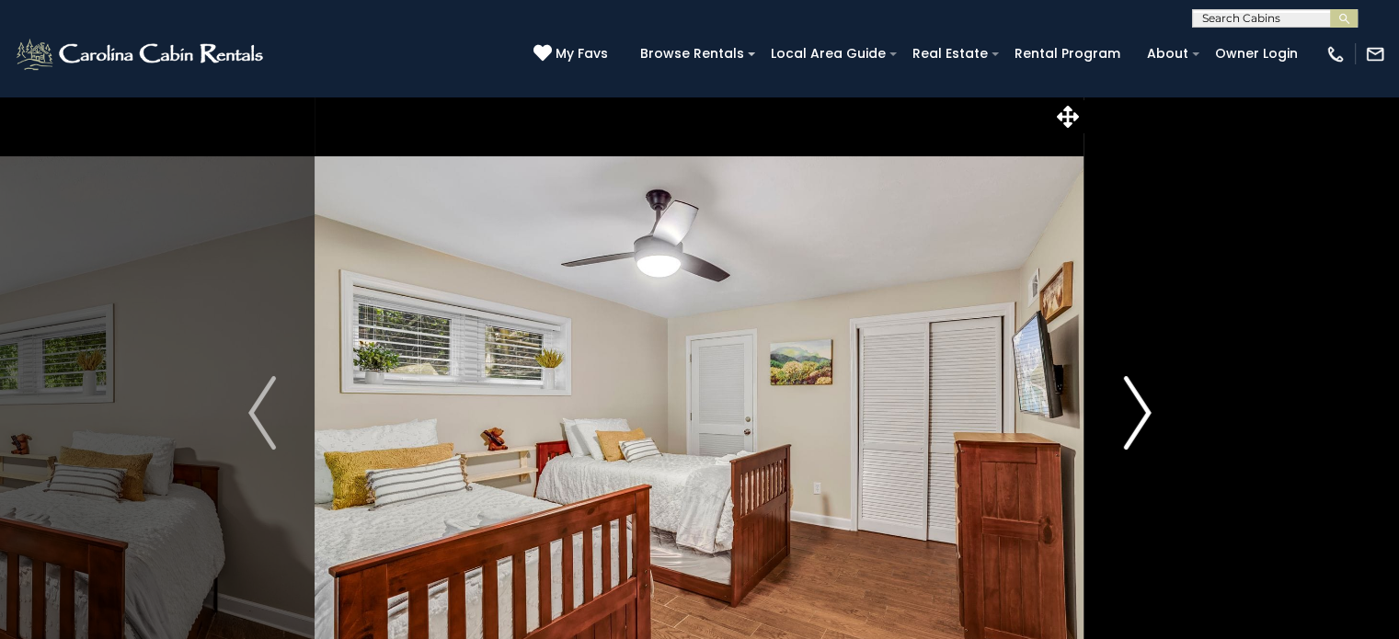
click at [1143, 420] on img "Next" at bounding box center [1137, 413] width 28 height 74
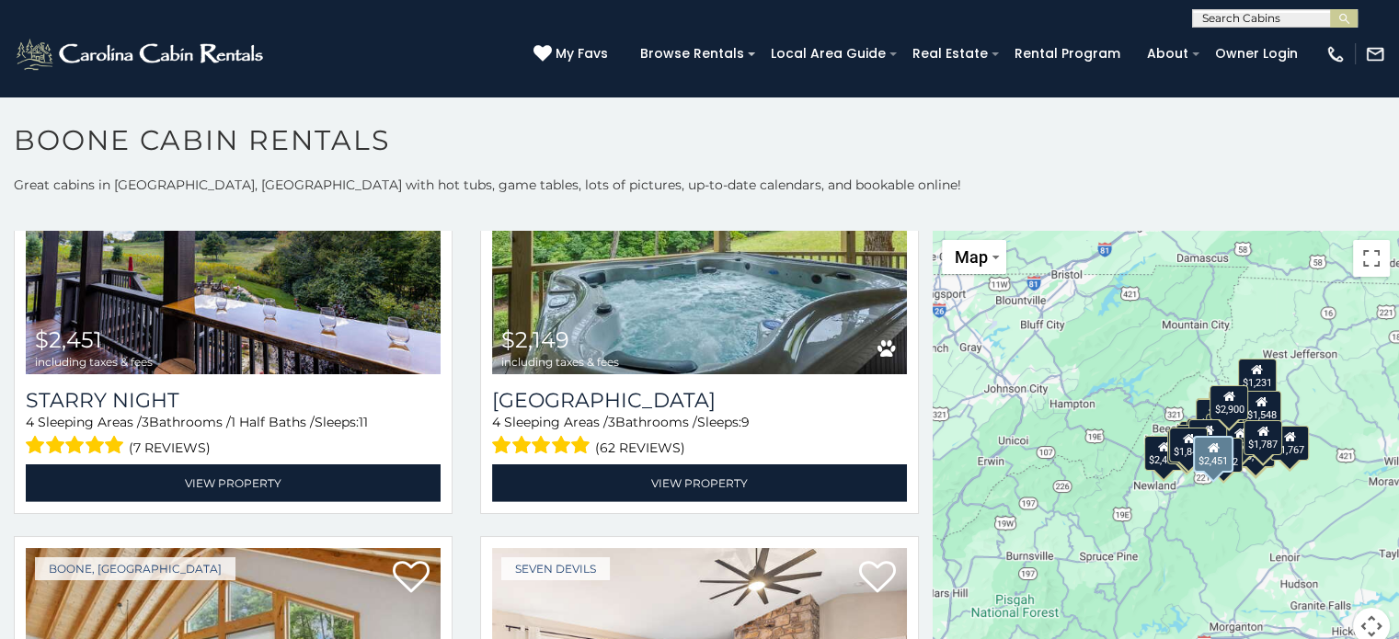
scroll to position [5796, 0]
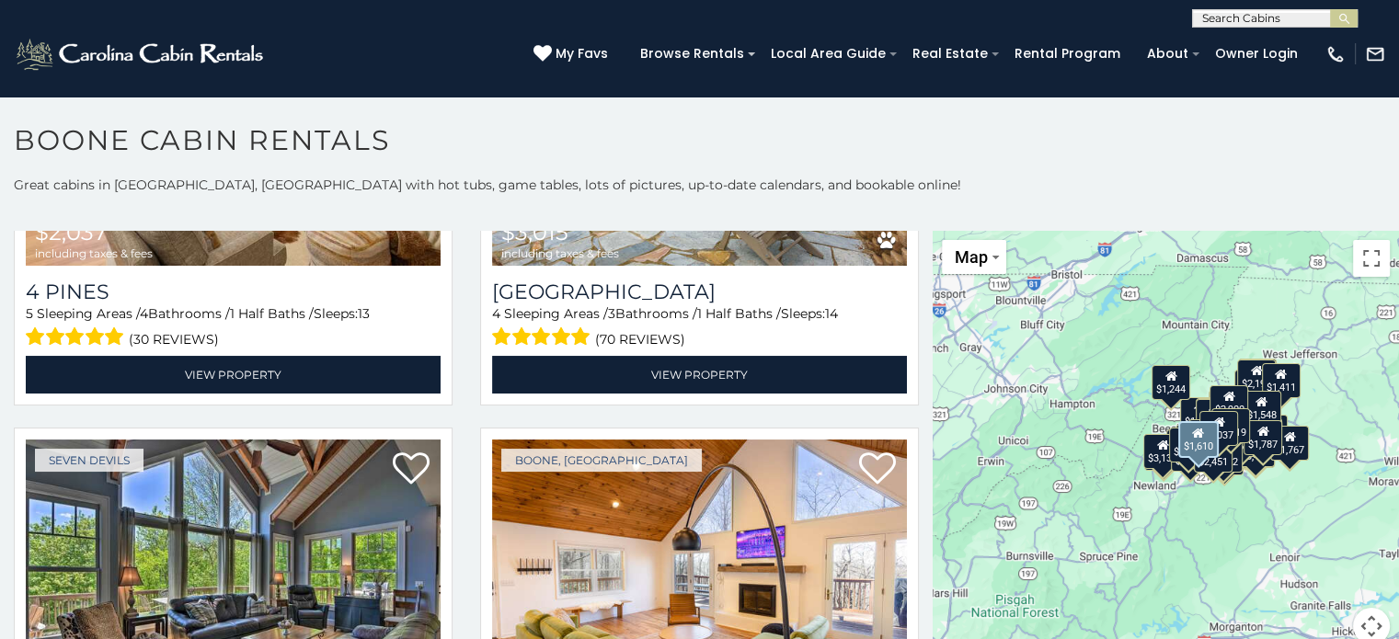
scroll to position [6808, 0]
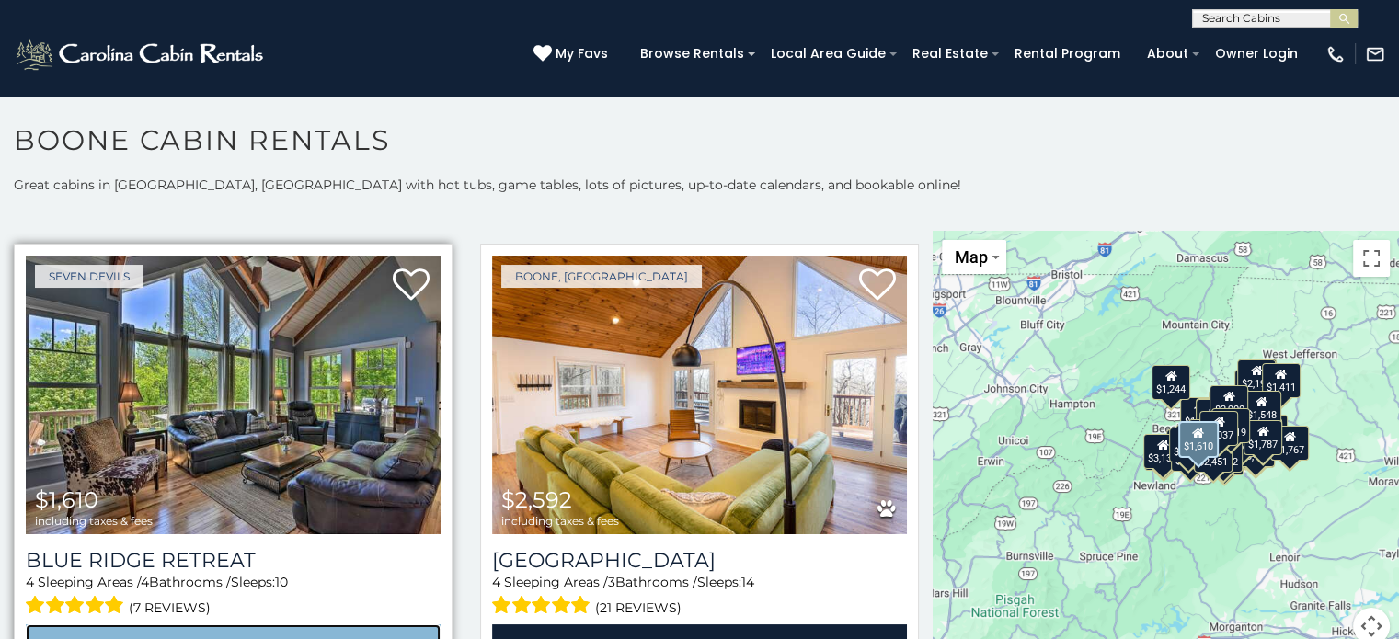
click at [213, 625] on link "View Property" at bounding box center [233, 644] width 415 height 38
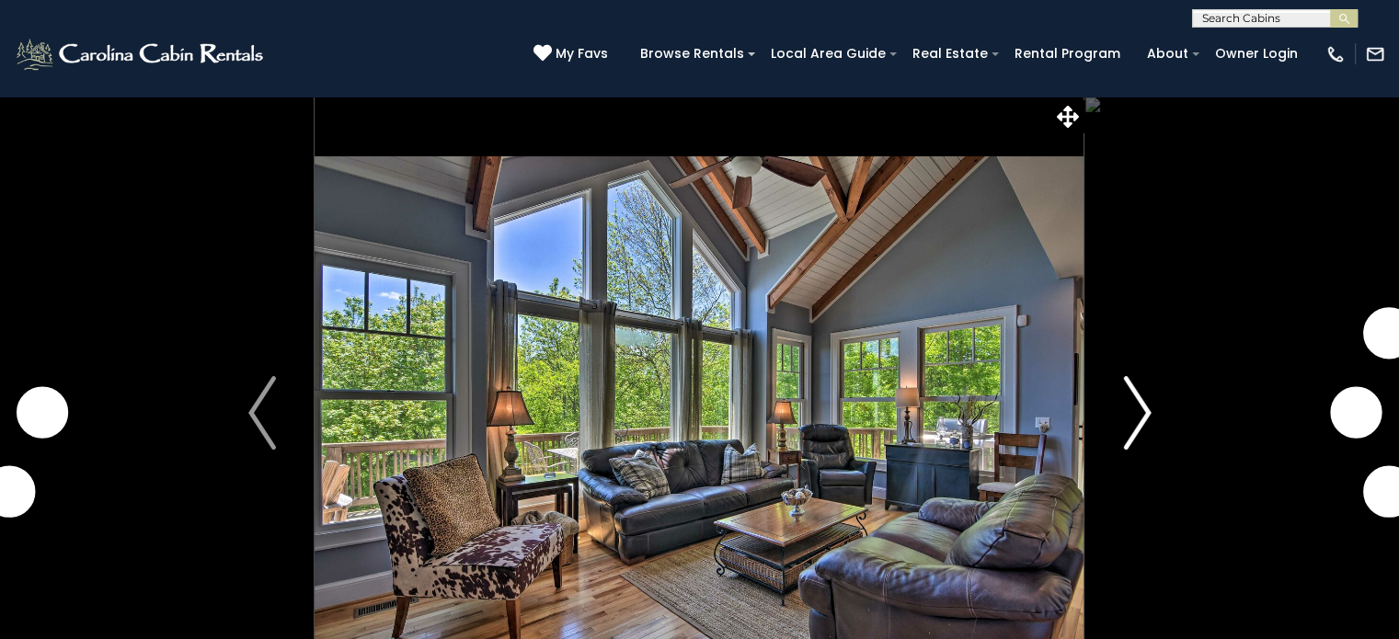
click at [1146, 418] on img "Next" at bounding box center [1137, 413] width 28 height 74
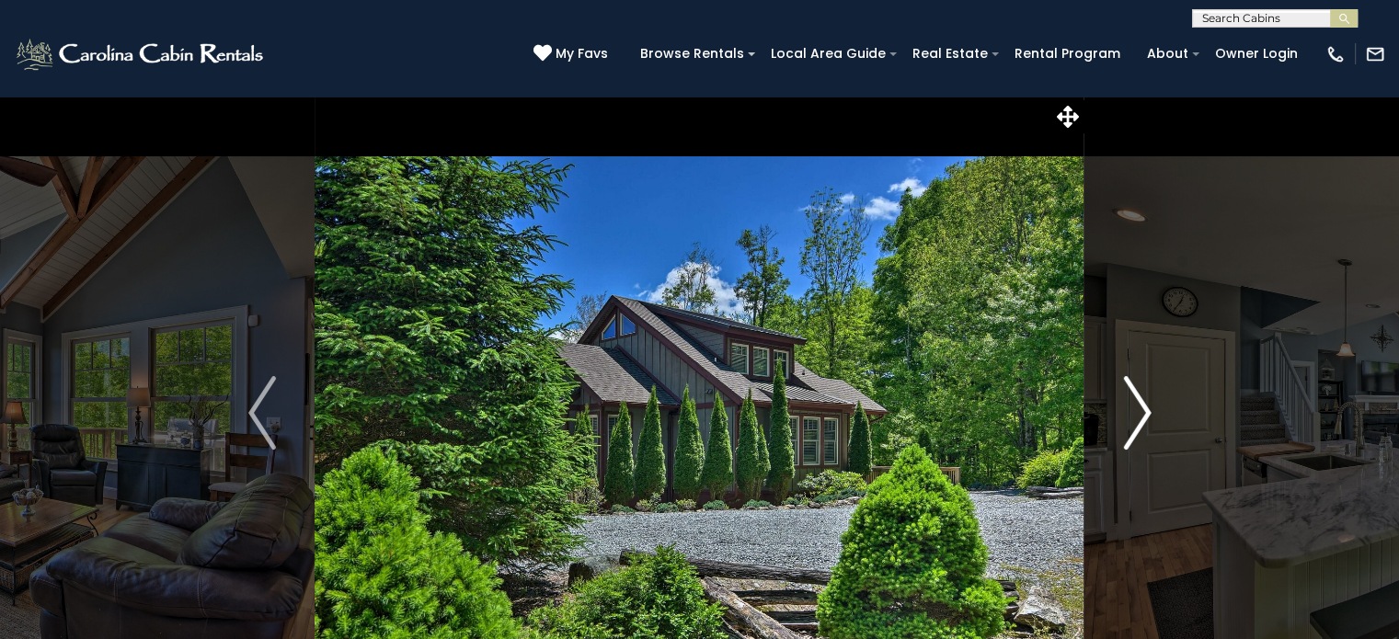
click at [1146, 418] on img "Next" at bounding box center [1137, 413] width 28 height 74
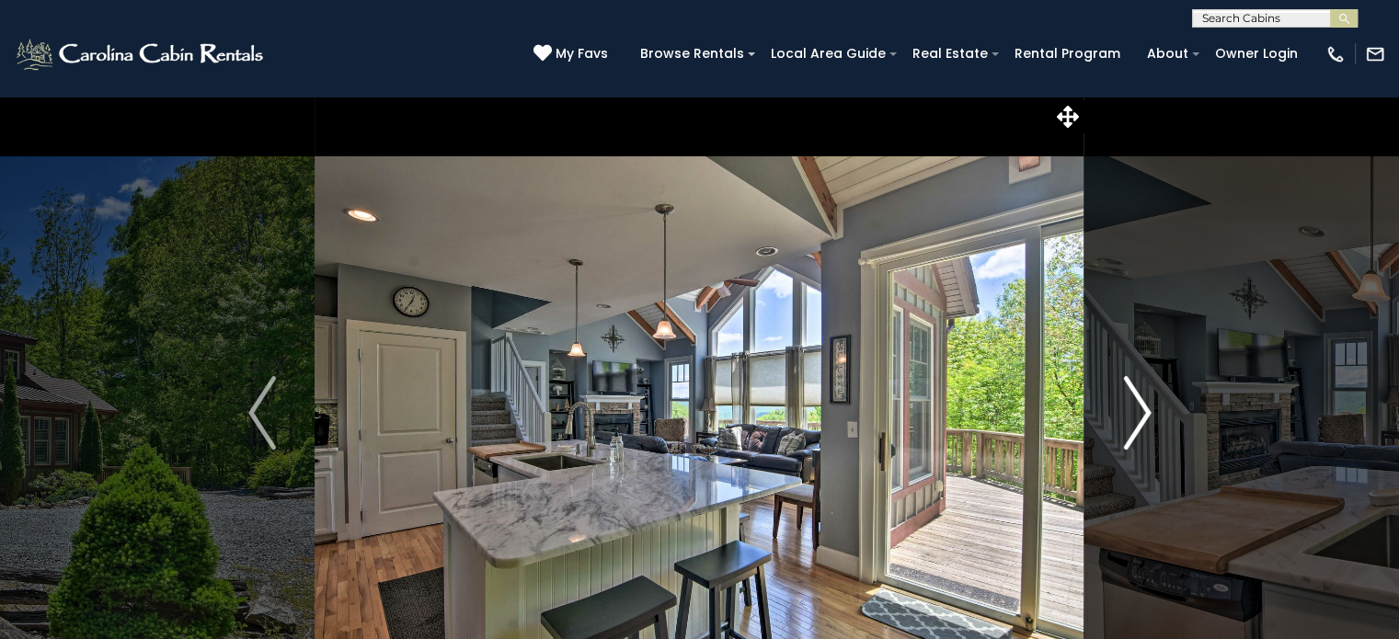
click at [1146, 418] on img "Next" at bounding box center [1137, 413] width 28 height 74
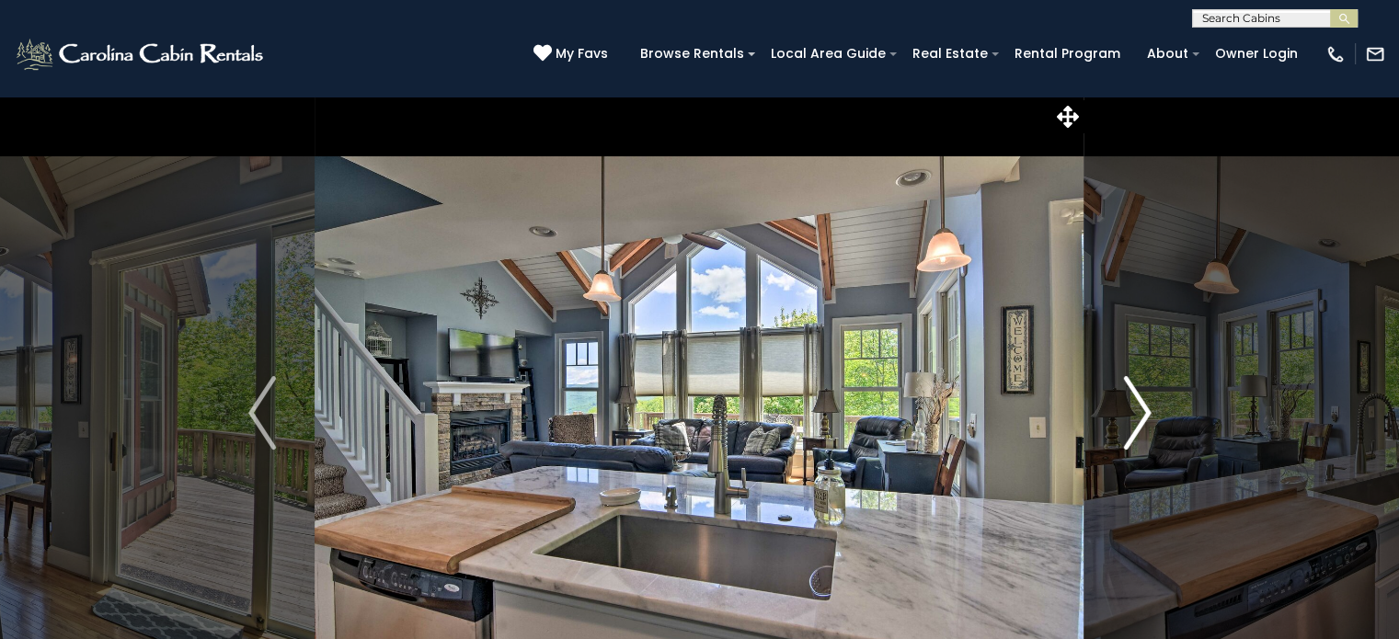
click at [1144, 418] on img "Next" at bounding box center [1137, 413] width 28 height 74
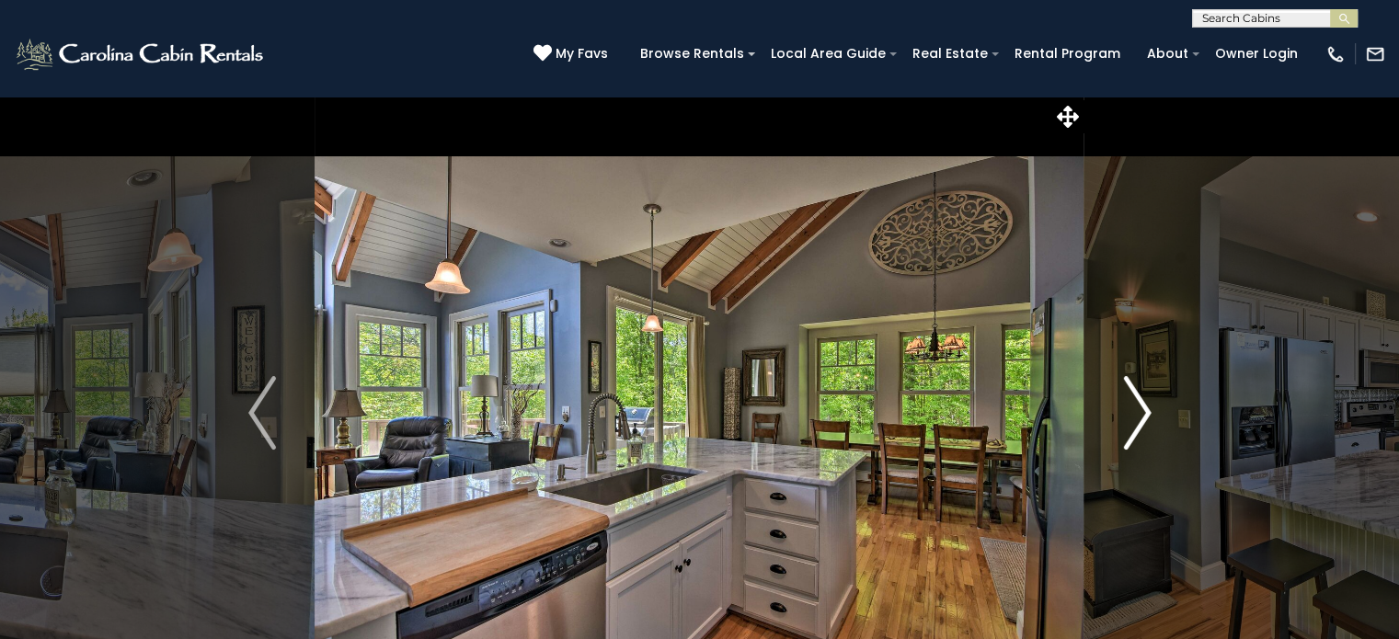
click at [1144, 418] on img "Next" at bounding box center [1137, 413] width 28 height 74
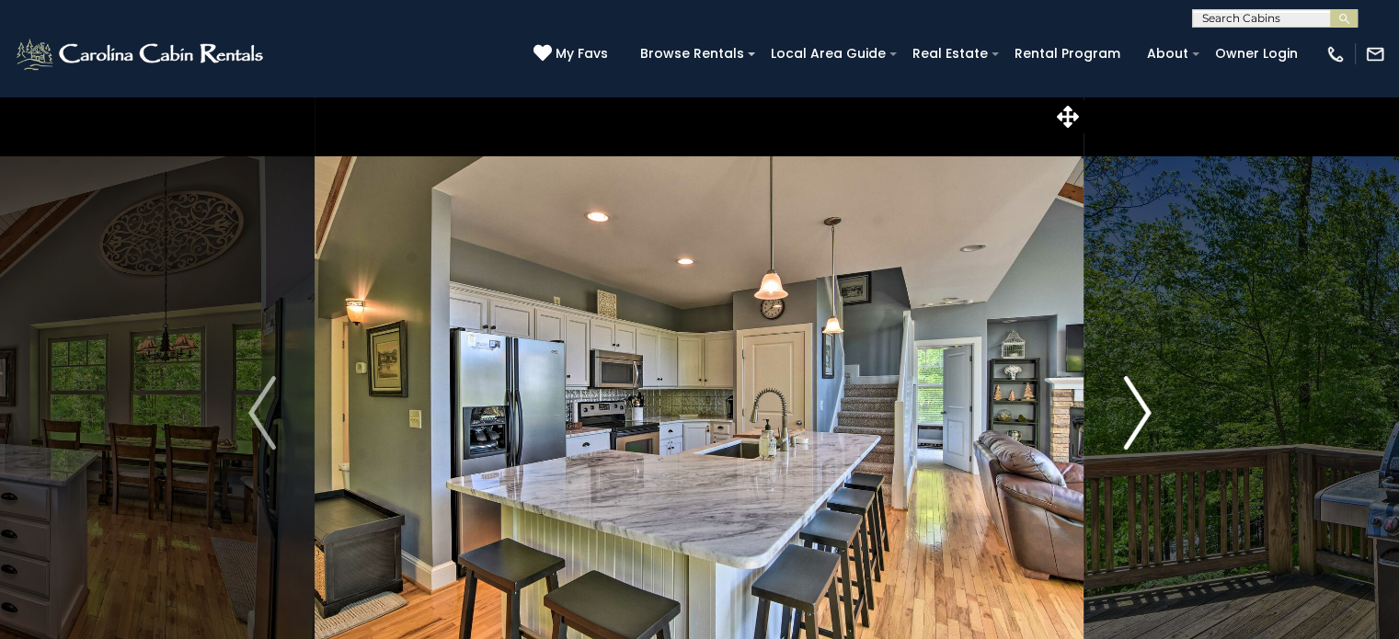
click at [1144, 418] on img "Next" at bounding box center [1137, 413] width 28 height 74
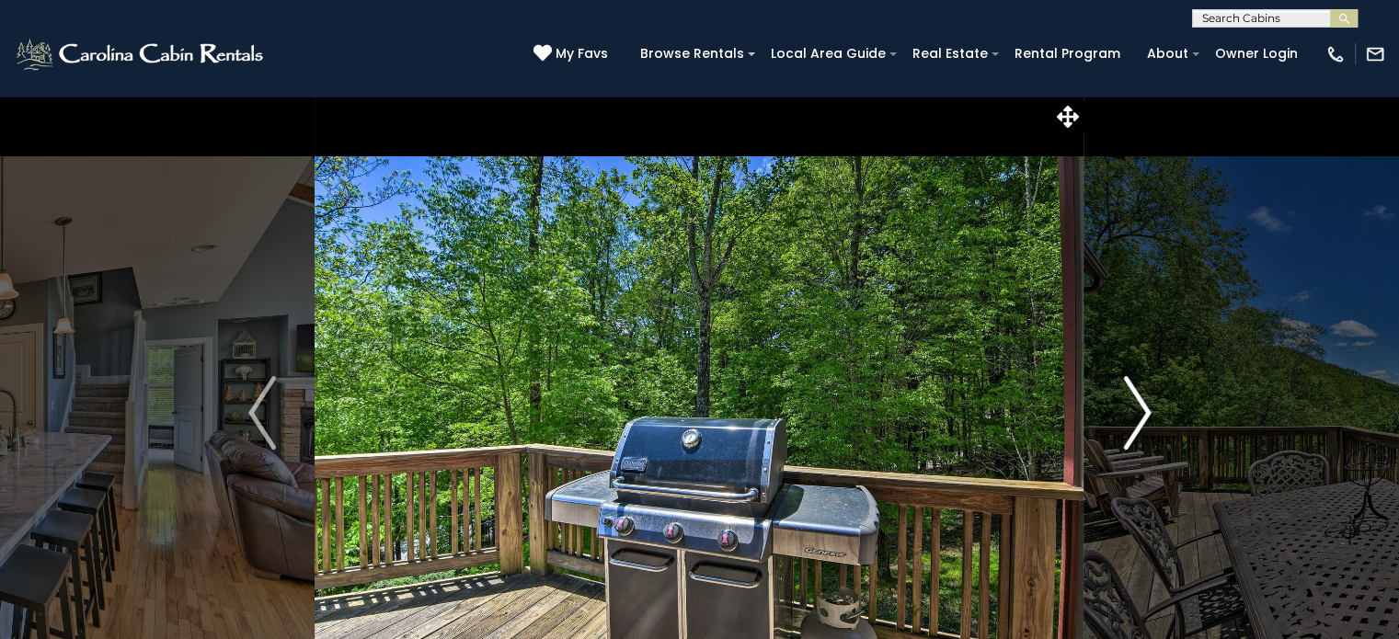
click at [1144, 418] on img "Next" at bounding box center [1137, 413] width 28 height 74
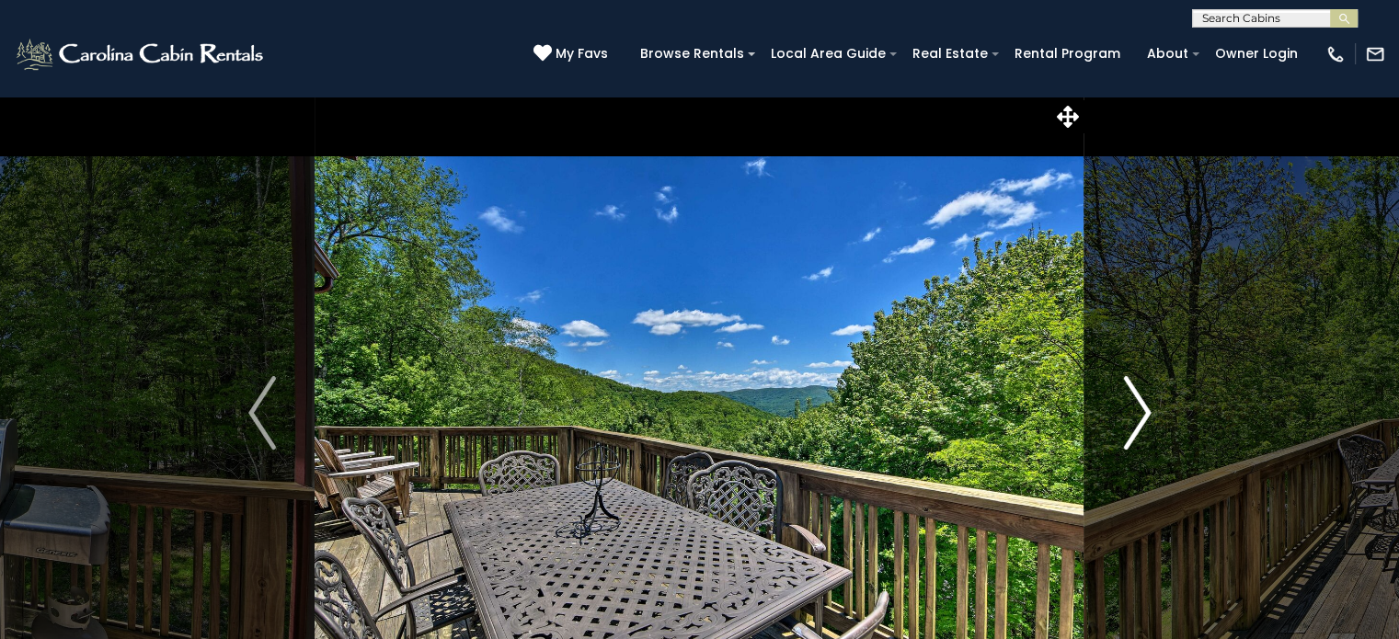
click at [1144, 418] on img "Next" at bounding box center [1137, 413] width 28 height 74
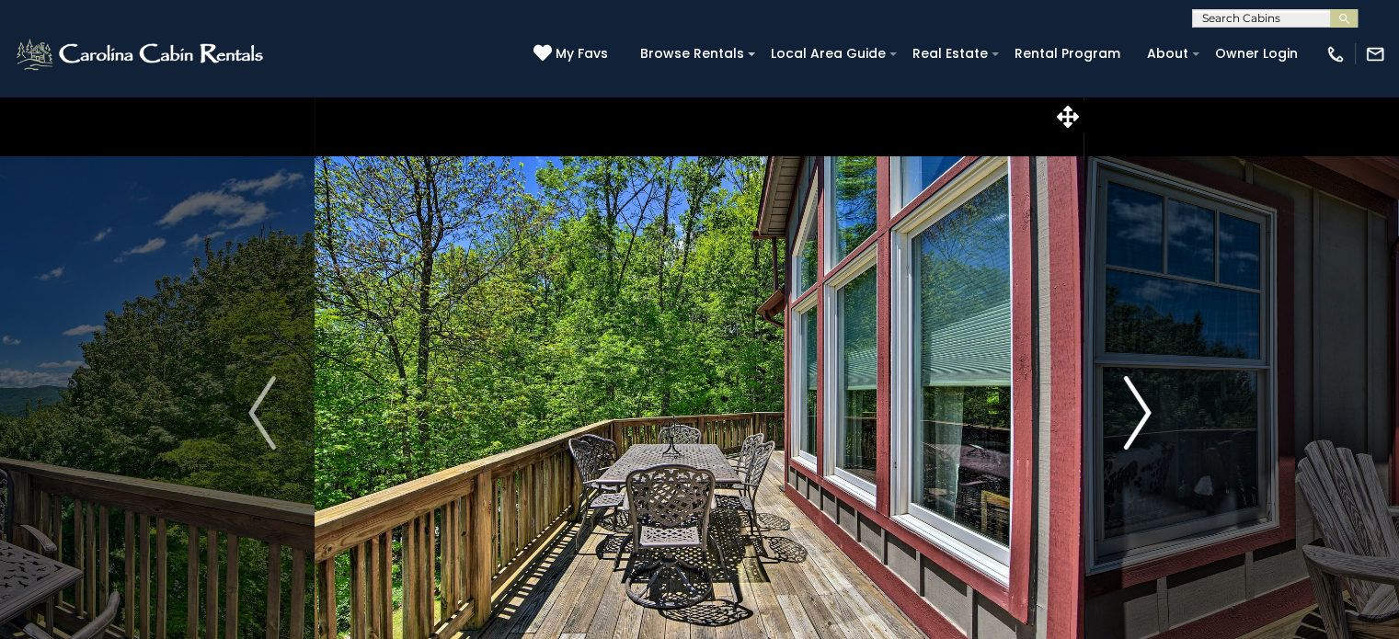
click at [1144, 418] on img "Next" at bounding box center [1137, 413] width 28 height 74
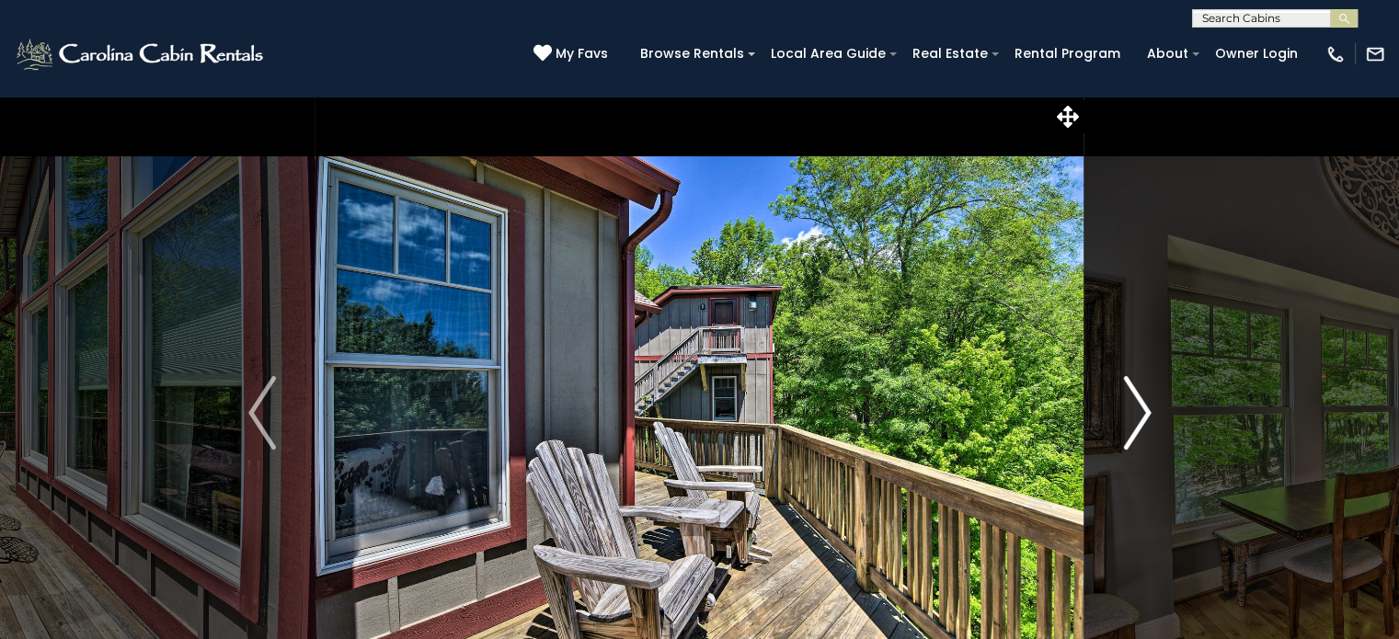
click at [1144, 418] on img "Next" at bounding box center [1137, 413] width 28 height 74
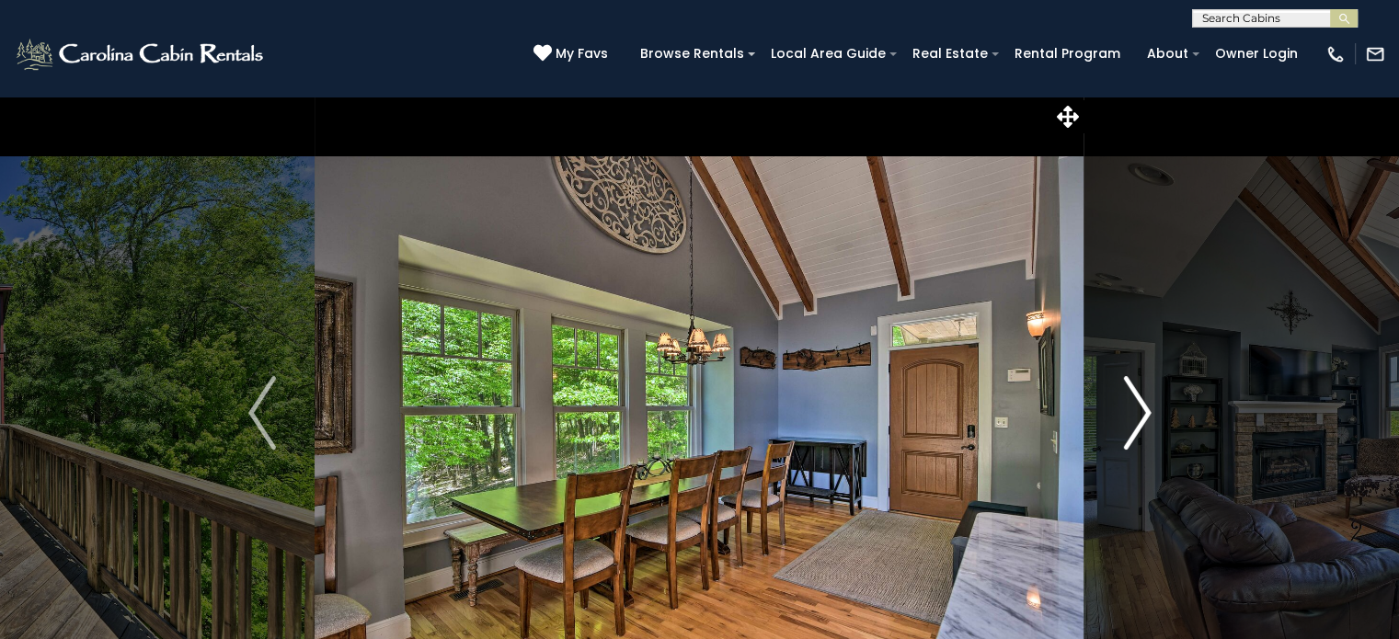
click at [1144, 418] on img "Next" at bounding box center [1137, 413] width 28 height 74
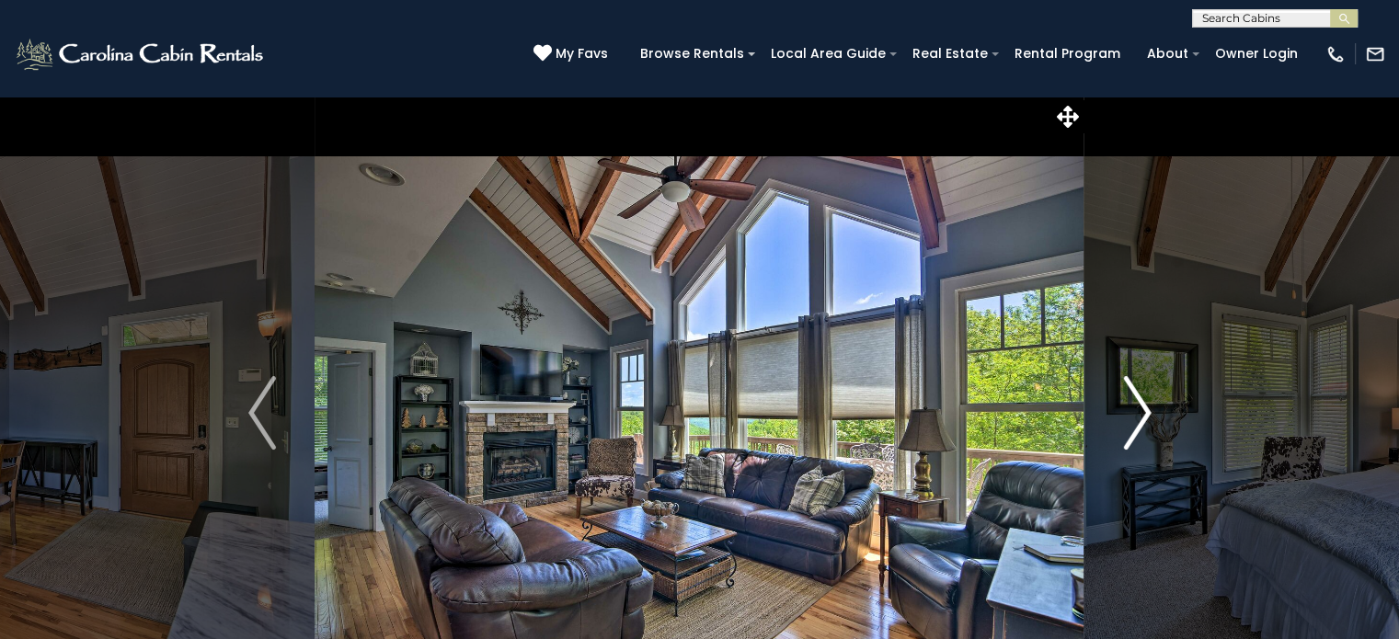
click at [1138, 411] on img "Next" at bounding box center [1137, 413] width 28 height 74
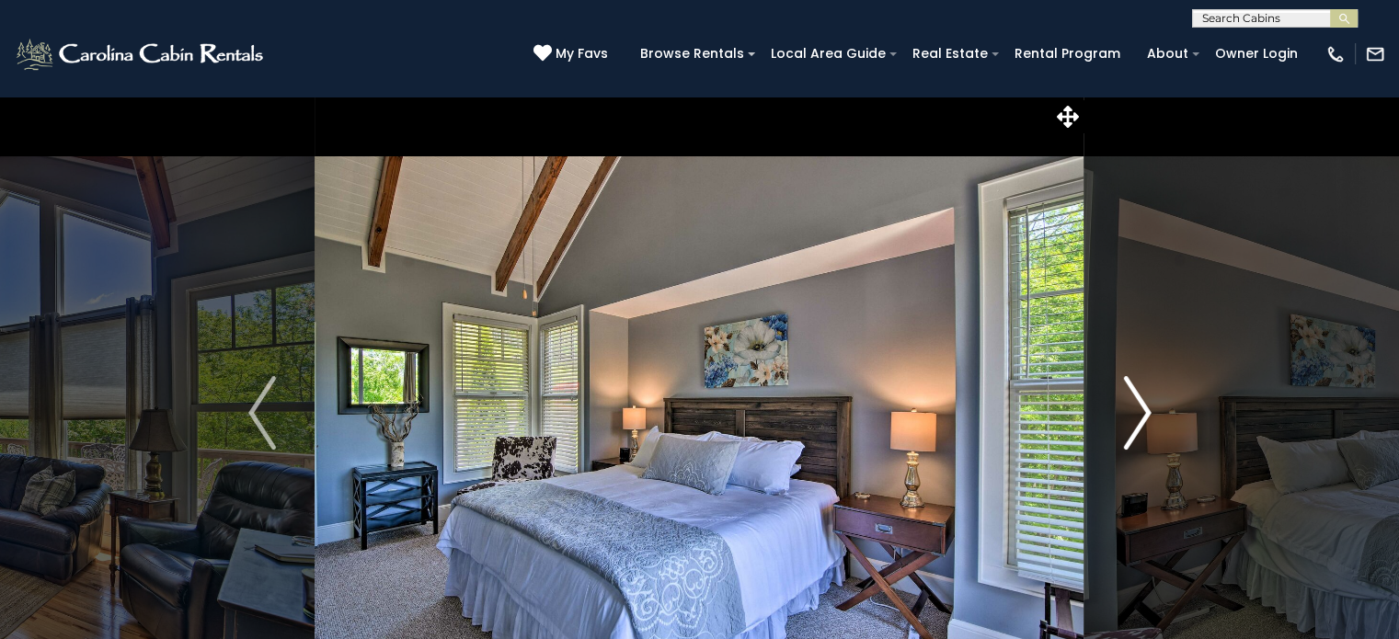
click at [1138, 411] on img "Next" at bounding box center [1137, 413] width 28 height 74
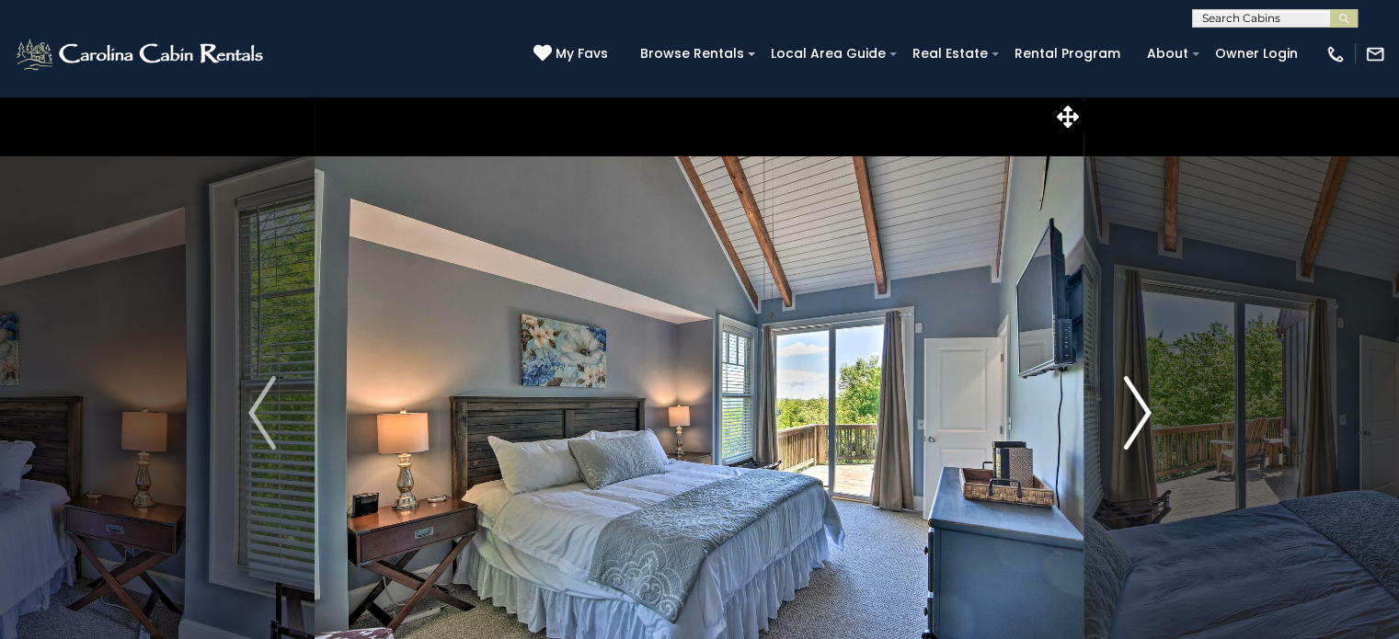
click at [1138, 411] on img "Next" at bounding box center [1137, 413] width 28 height 74
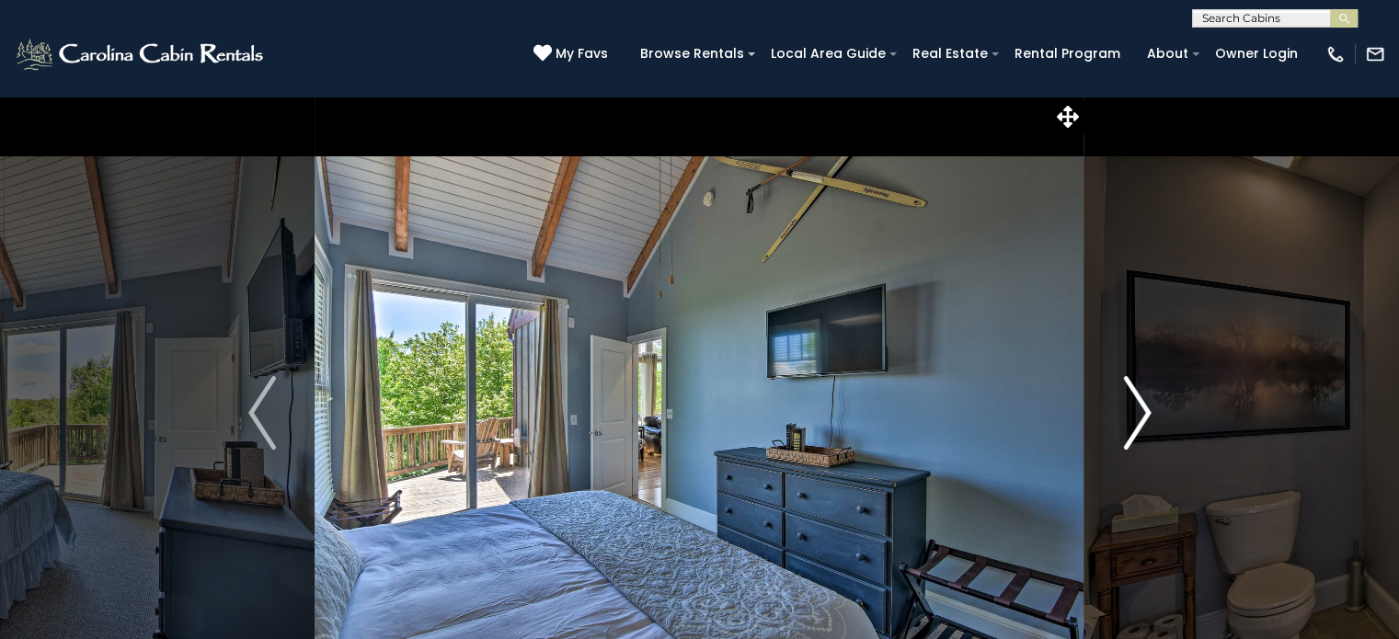
click at [1138, 411] on img "Next" at bounding box center [1137, 413] width 28 height 74
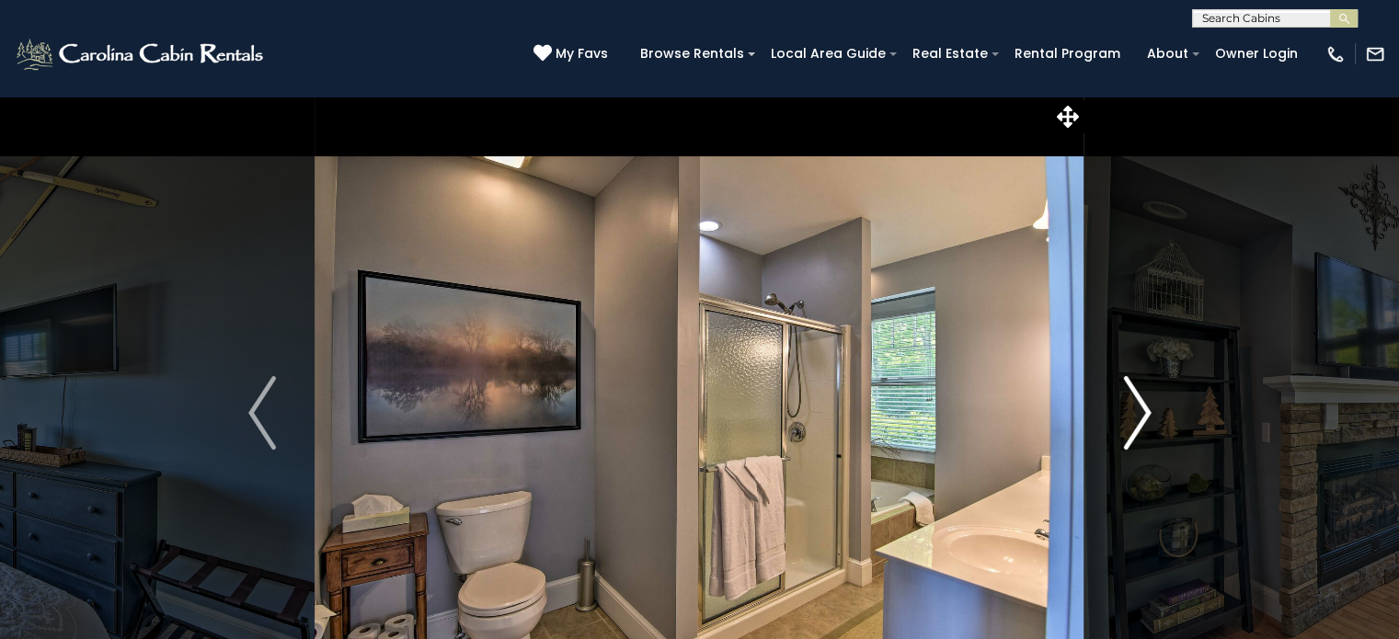
click at [1138, 411] on img "Next" at bounding box center [1137, 413] width 28 height 74
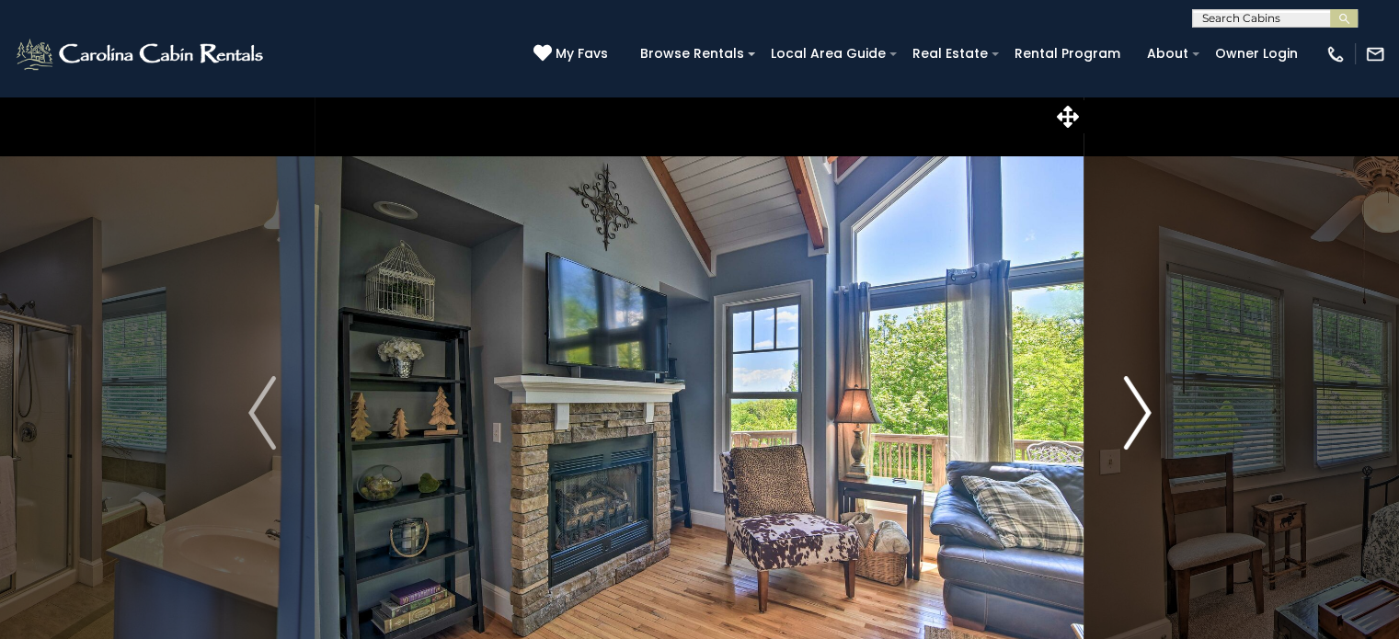
click at [1138, 411] on img "Next" at bounding box center [1137, 413] width 28 height 74
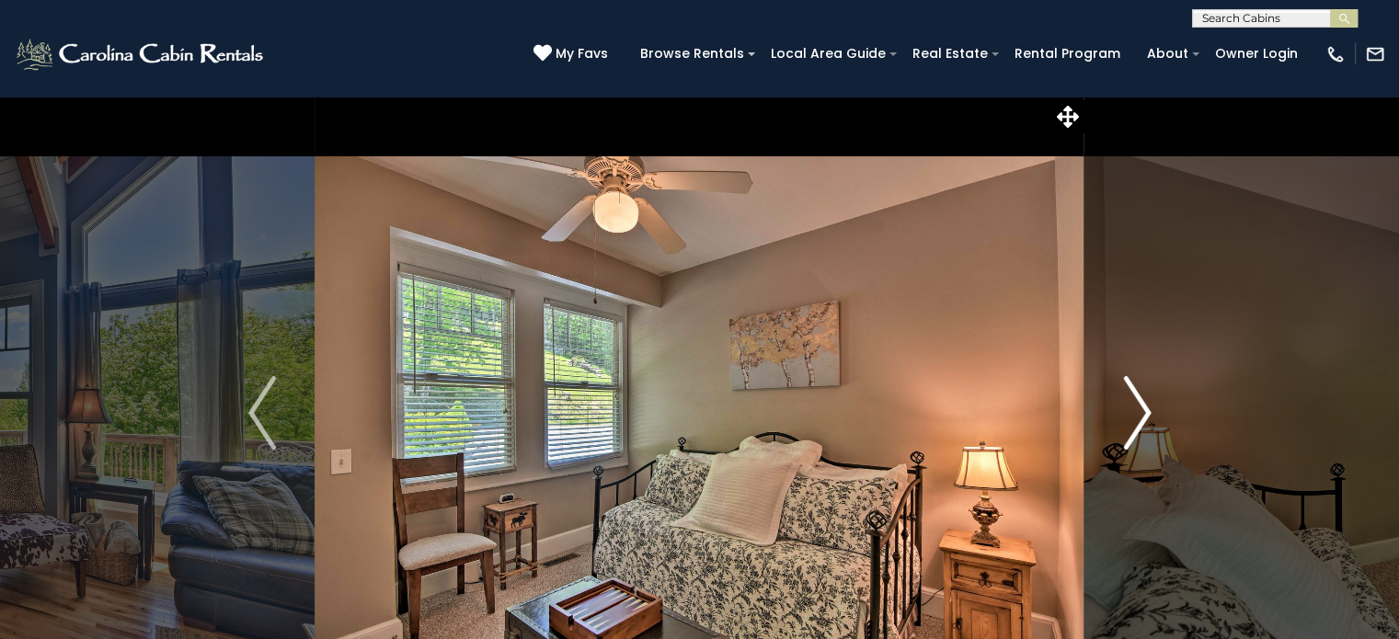
click at [1138, 411] on img "Next" at bounding box center [1137, 413] width 28 height 74
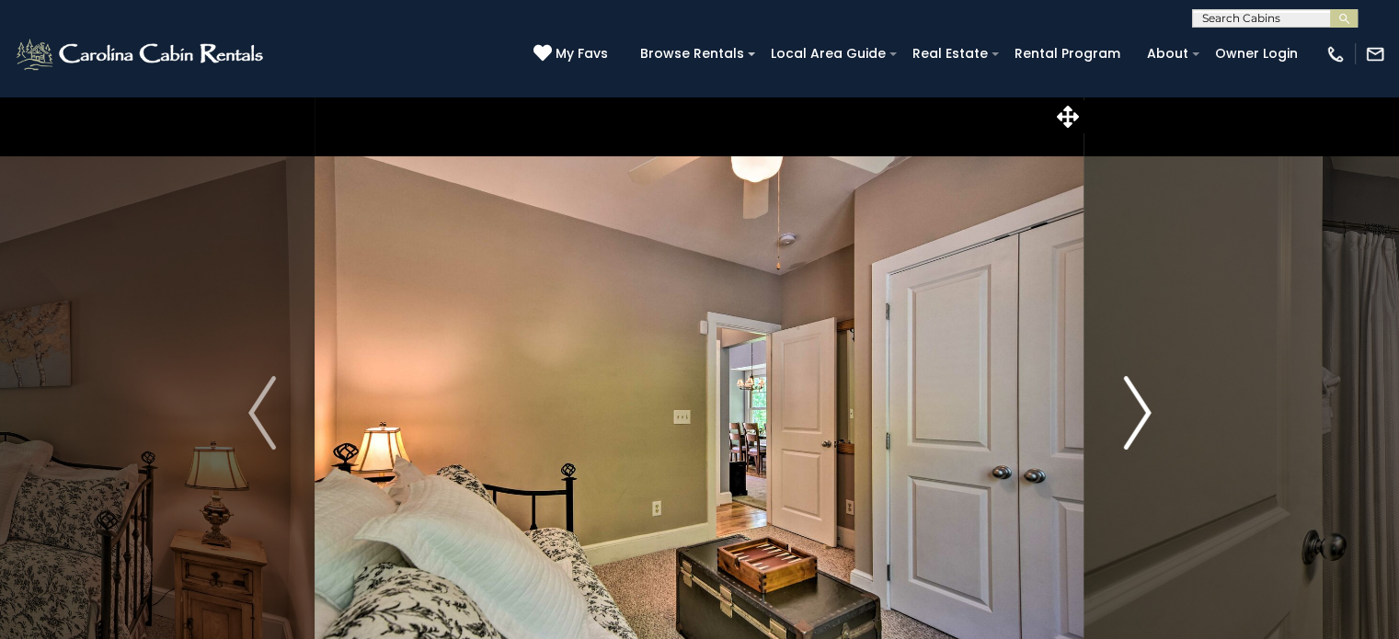
click at [1138, 411] on img "Next" at bounding box center [1137, 413] width 28 height 74
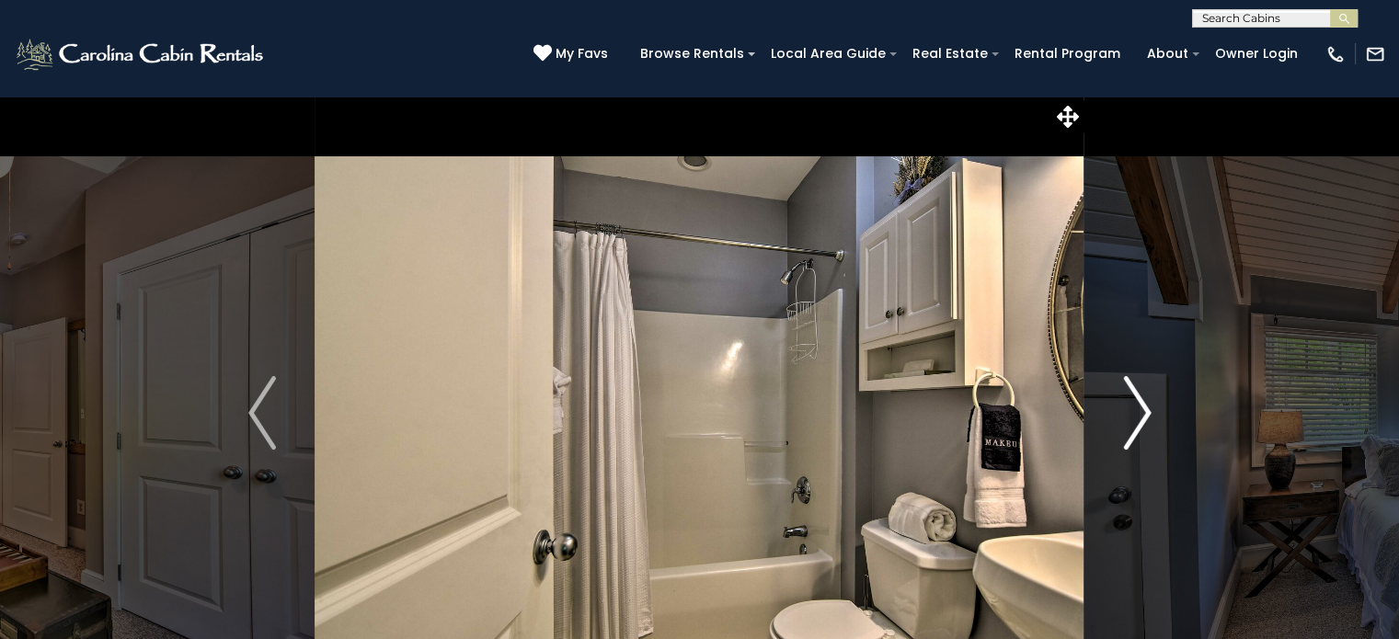
click at [1138, 411] on img "Next" at bounding box center [1137, 413] width 28 height 74
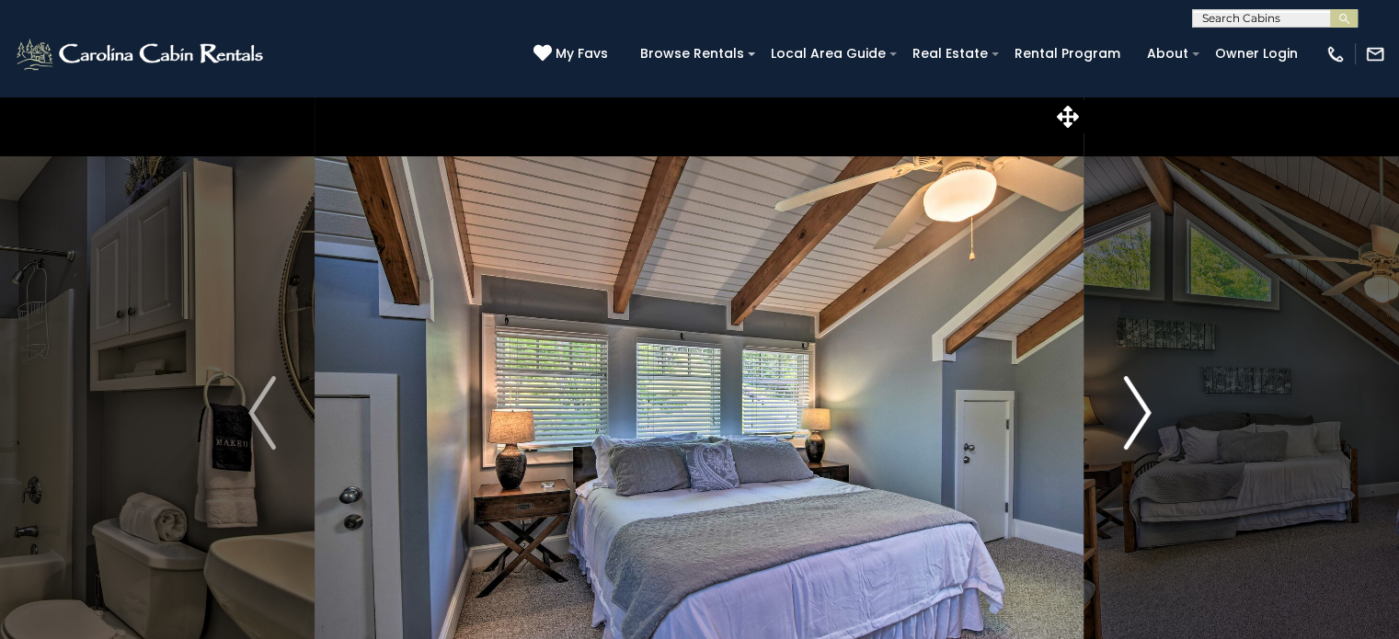
click at [1138, 411] on img "Next" at bounding box center [1137, 413] width 28 height 74
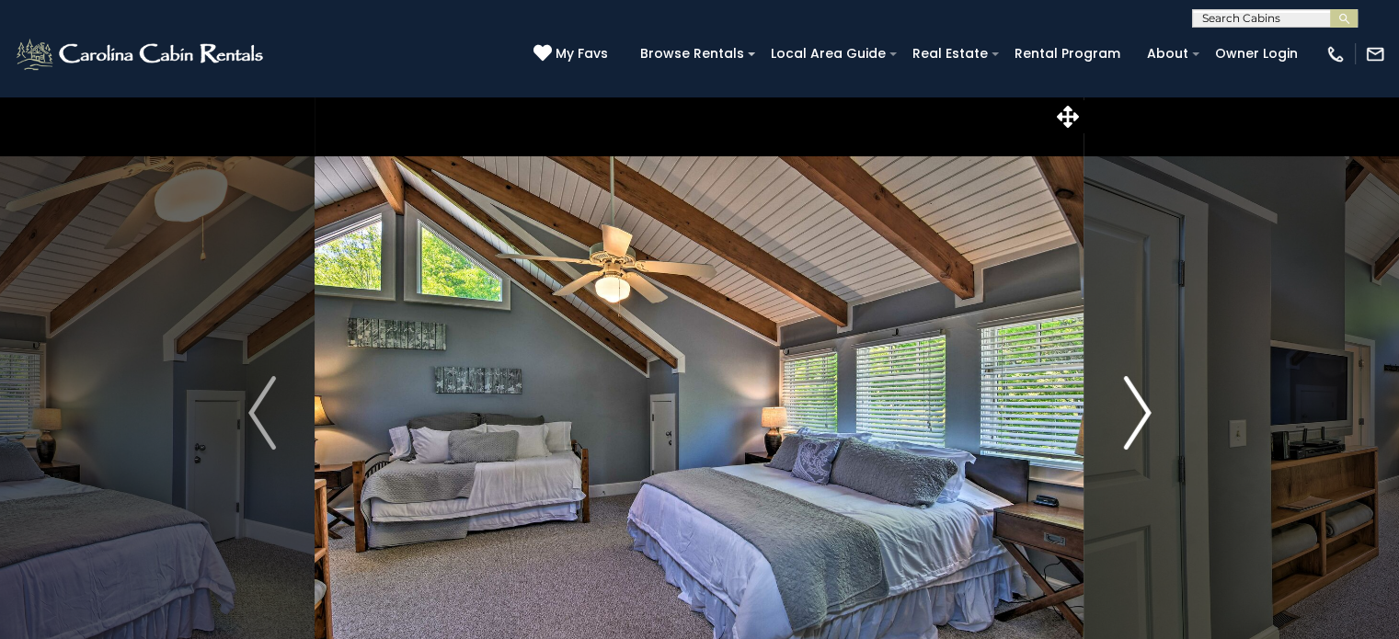
click at [1138, 411] on img "Next" at bounding box center [1137, 413] width 28 height 74
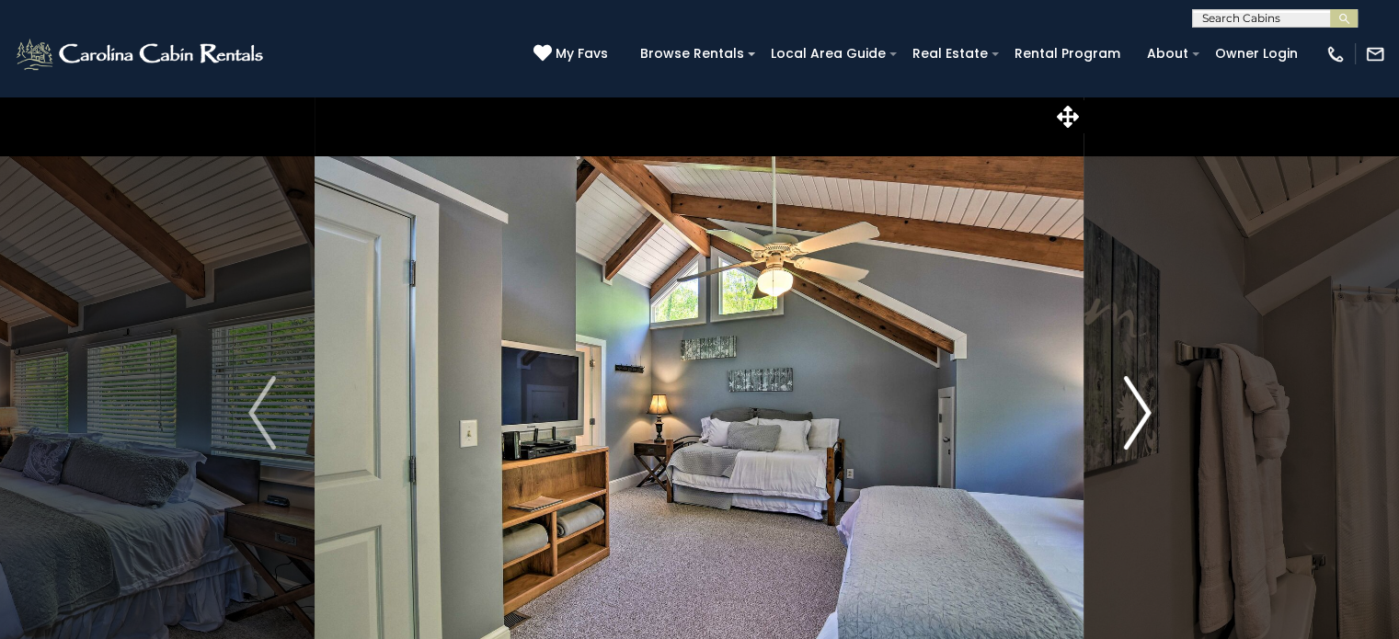
click at [1138, 411] on img "Next" at bounding box center [1137, 413] width 28 height 74
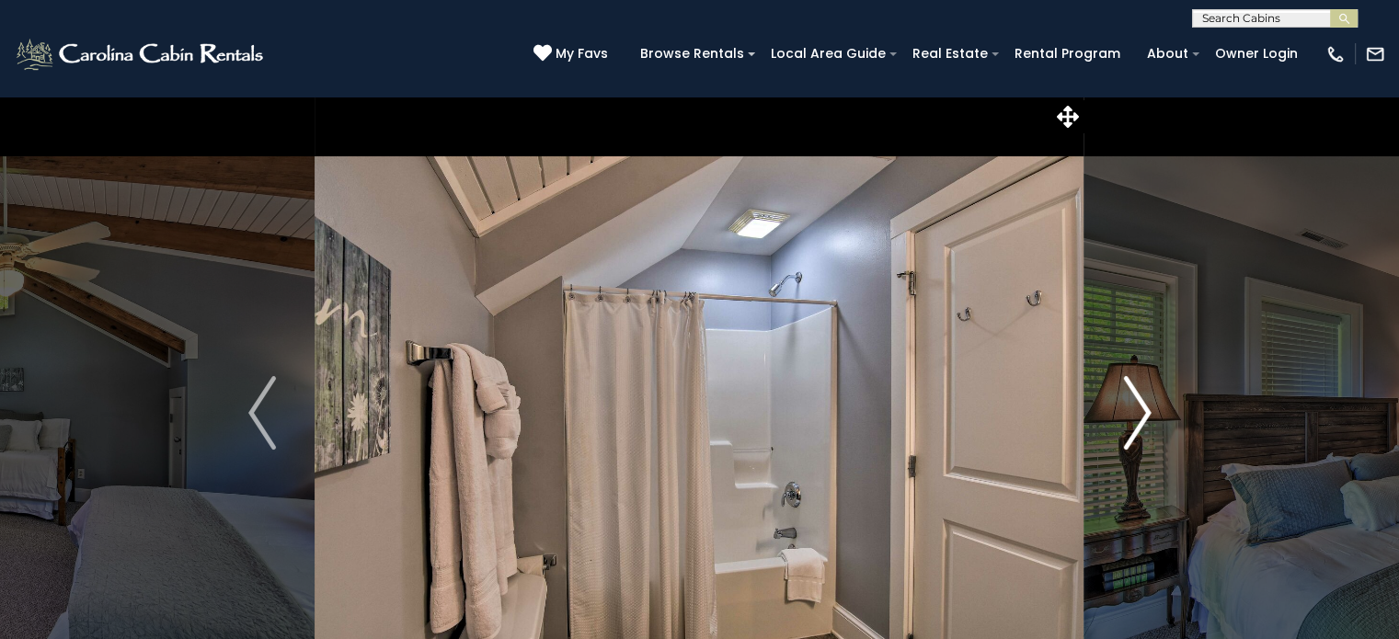
click at [1138, 411] on img "Next" at bounding box center [1137, 413] width 28 height 74
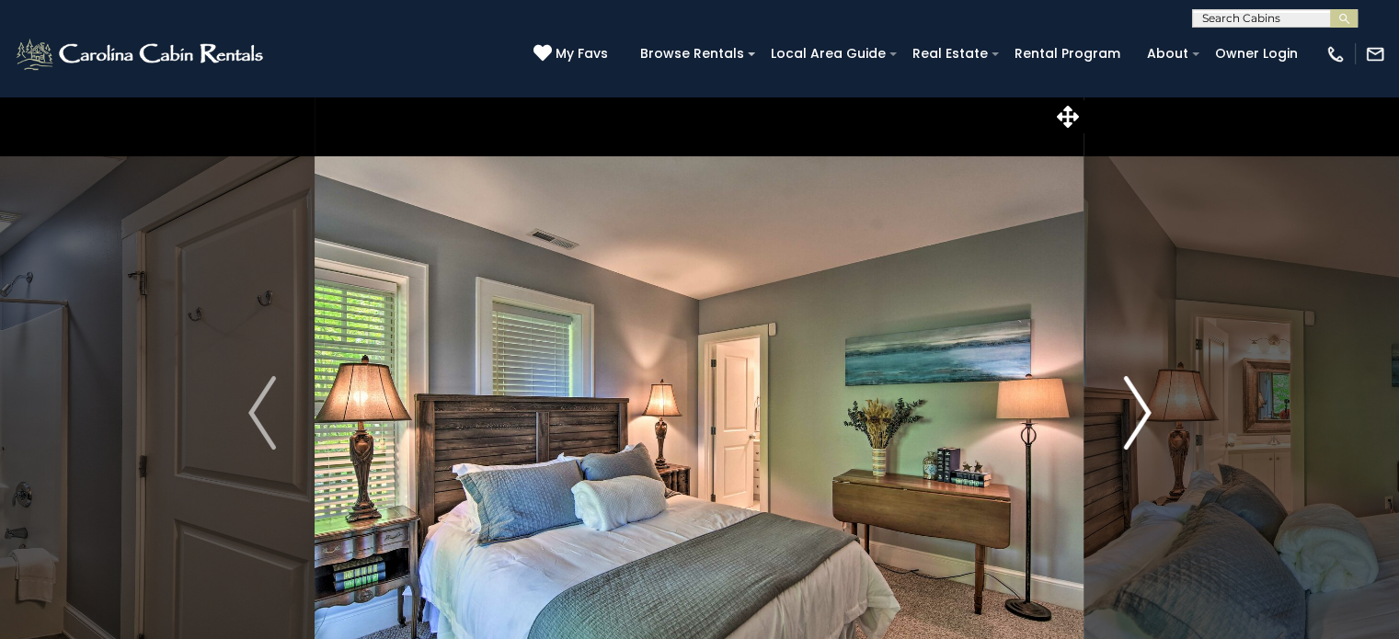
click at [1138, 411] on img "Next" at bounding box center [1137, 413] width 28 height 74
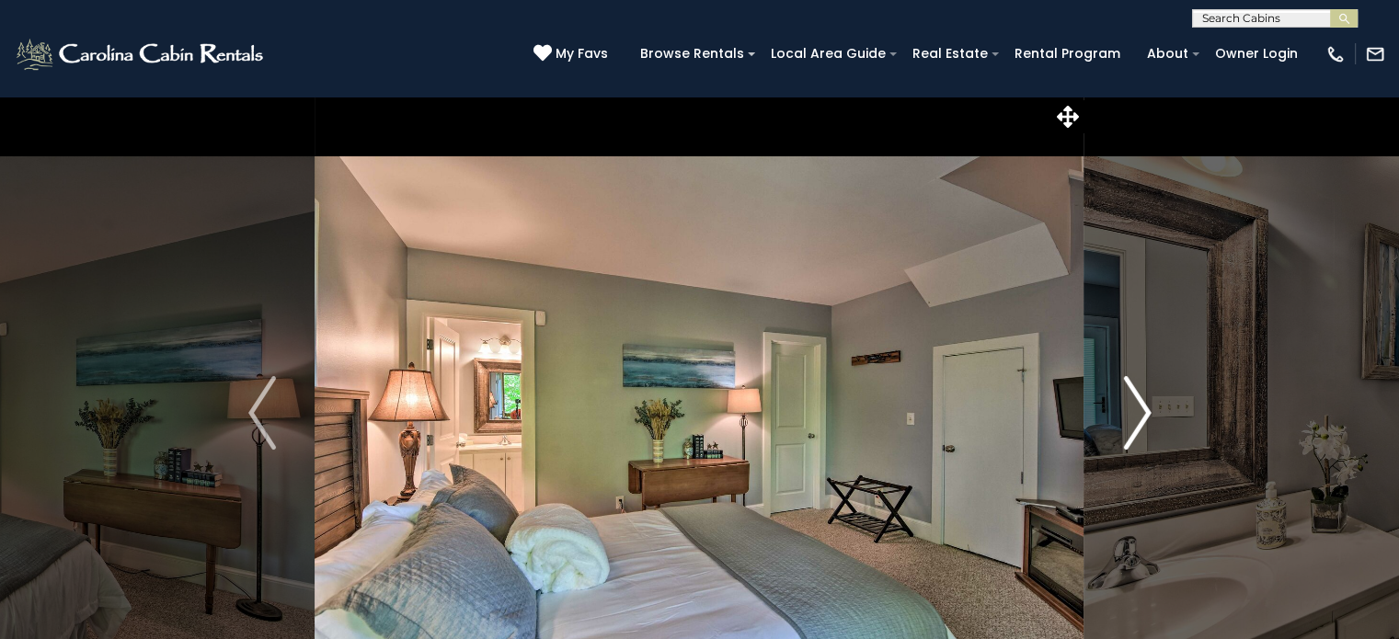
click at [1138, 411] on img "Next" at bounding box center [1137, 413] width 28 height 74
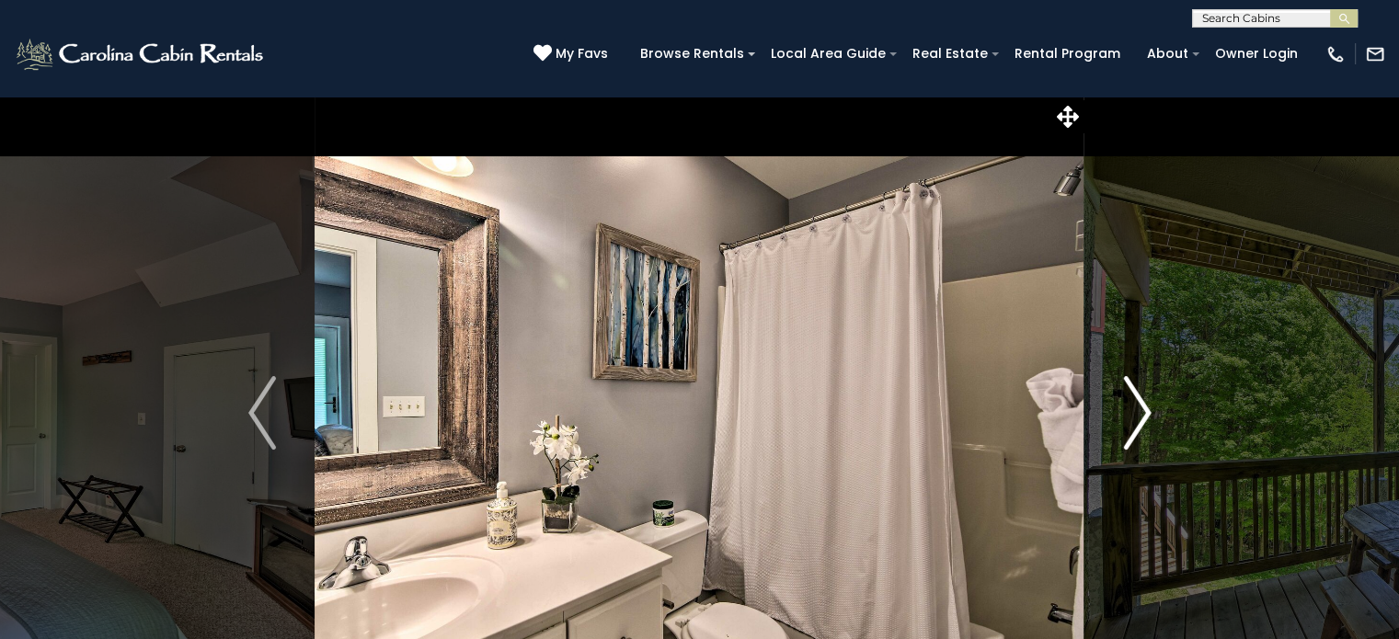
click at [1138, 411] on img "Next" at bounding box center [1137, 413] width 28 height 74
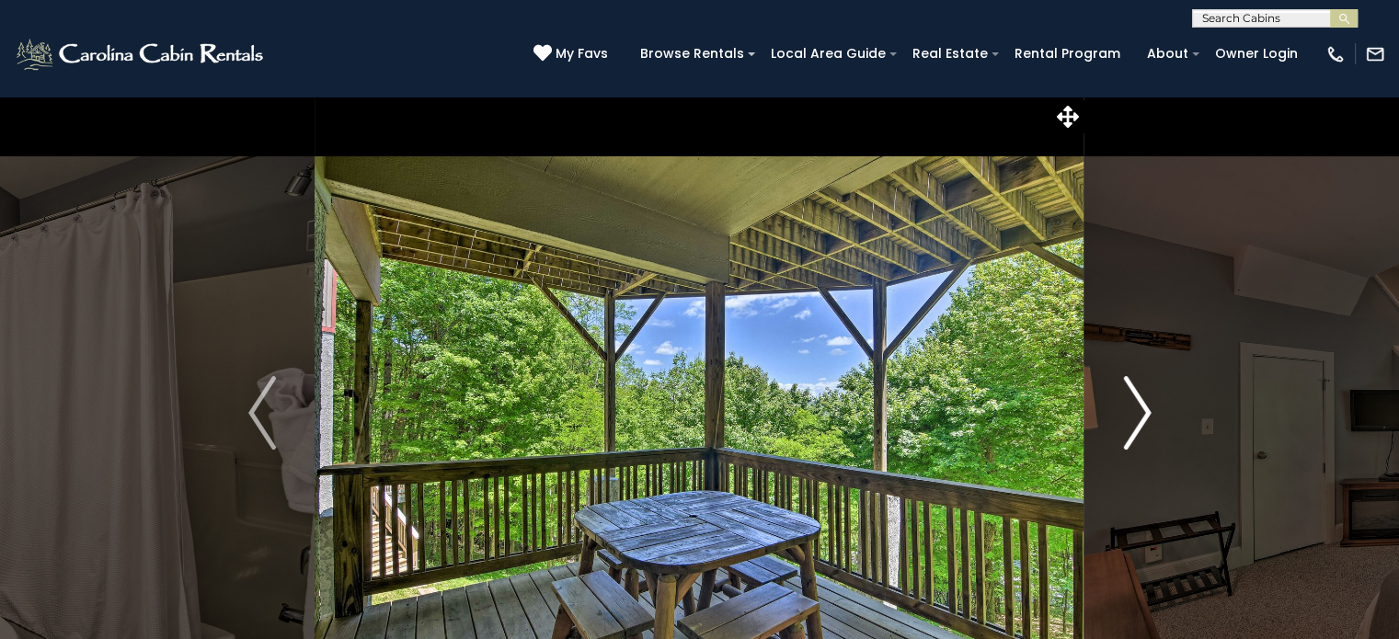
click at [1138, 411] on img "Next" at bounding box center [1137, 413] width 28 height 74
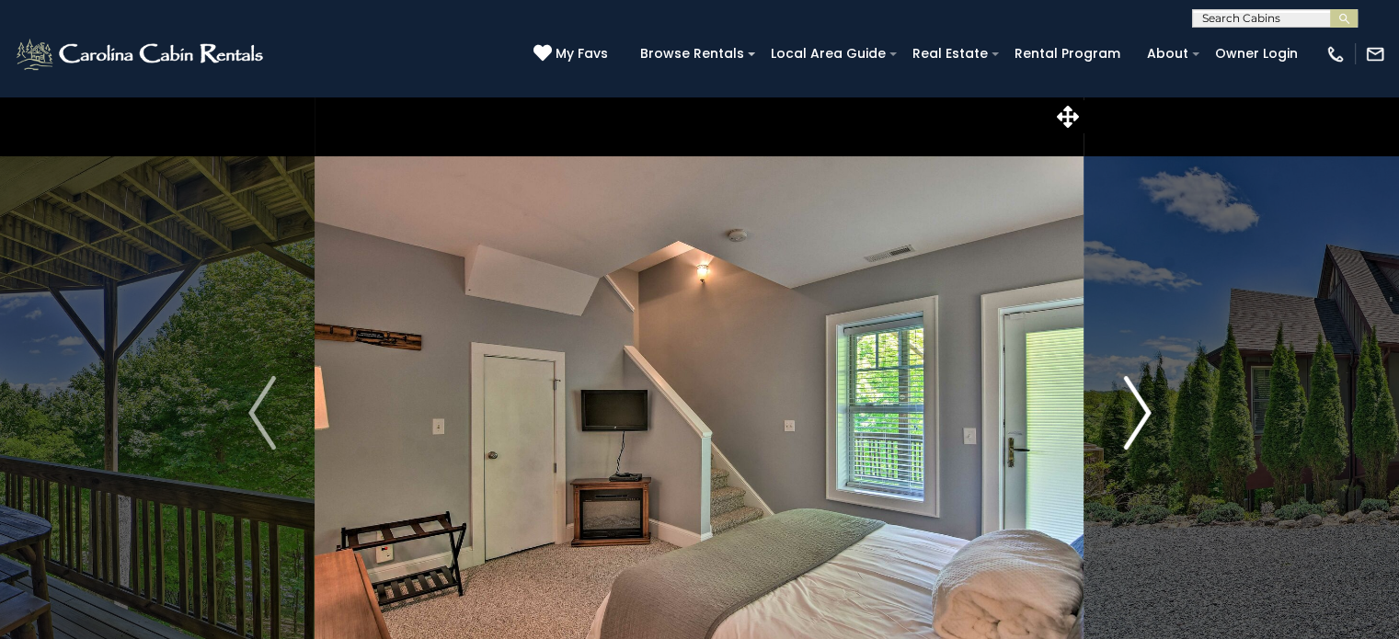
click at [1138, 411] on img "Next" at bounding box center [1137, 413] width 28 height 74
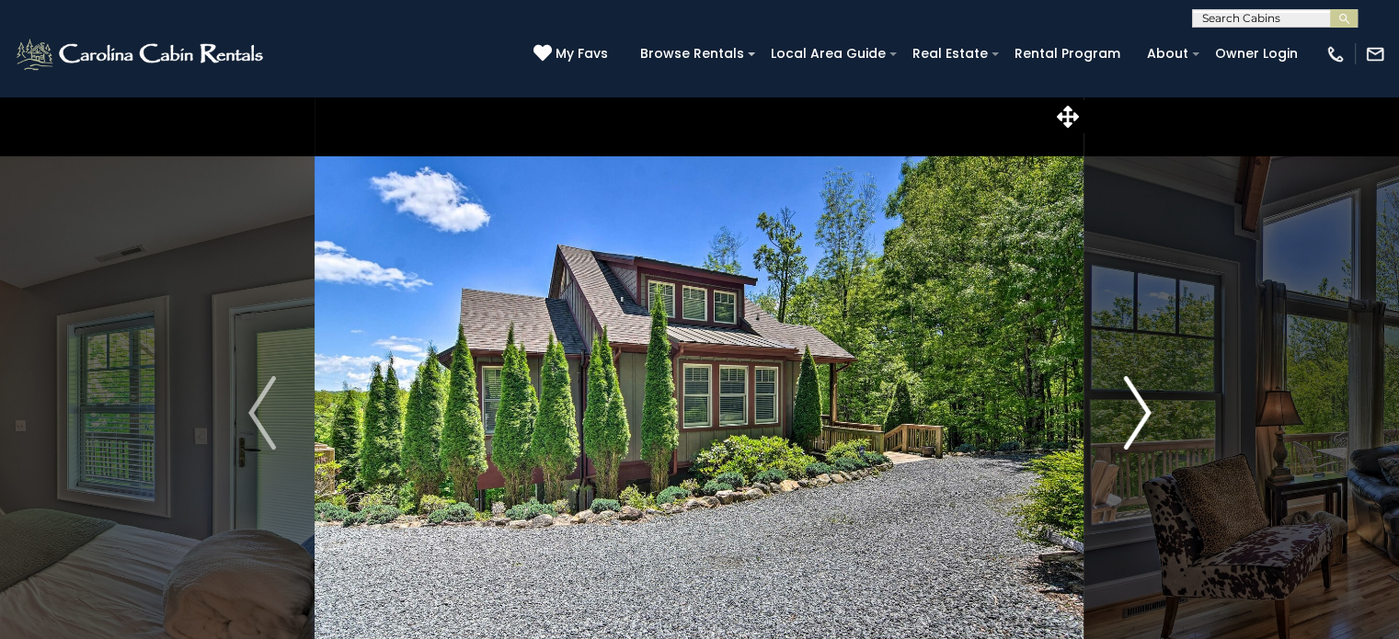
click at [1138, 411] on img "Next" at bounding box center [1137, 413] width 28 height 74
